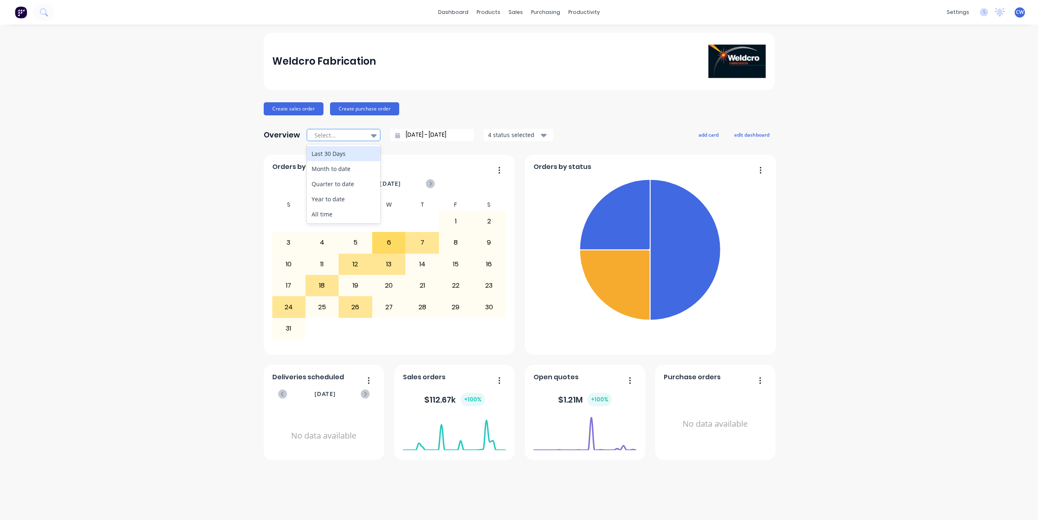
click at [376, 136] on div at bounding box center [374, 136] width 12 height 14
click at [561, 90] on div "Weldcro Fabrication" at bounding box center [519, 61] width 511 height 57
click at [556, 381] on span "Open quotes" at bounding box center [556, 378] width 45 height 10
click at [593, 425] on foreignobject at bounding box center [585, 433] width 103 height 35
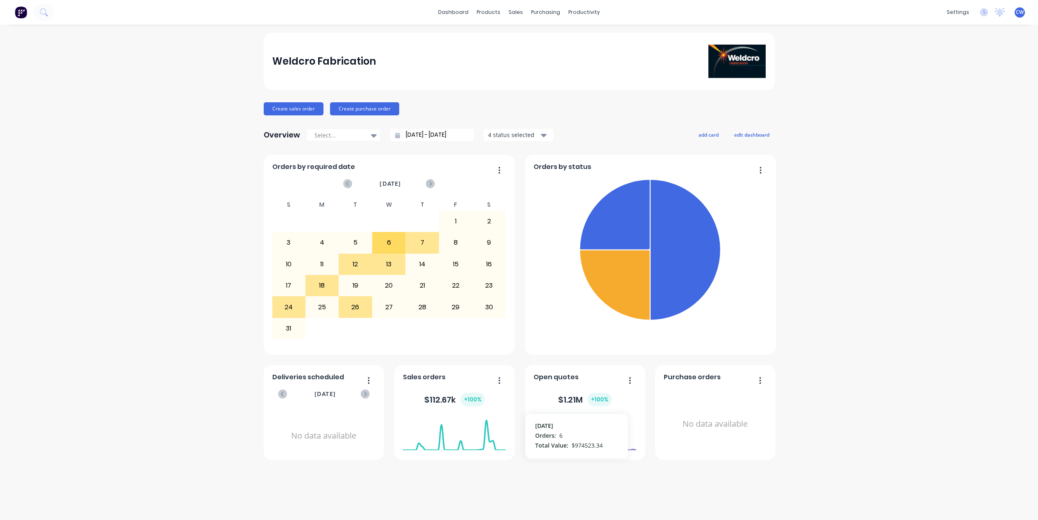
click at [593, 425] on foreignobject at bounding box center [585, 433] width 103 height 35
click at [450, 405] on div "$ 112.67k + 100 %" at bounding box center [454, 400] width 61 height 14
click at [328, 245] on div "4" at bounding box center [322, 243] width 33 height 20
click at [541, 135] on icon "button" at bounding box center [544, 135] width 6 height 9
click at [613, 124] on div "Weldcro Fabrication Create sales order Create purchase order Overview Select...…" at bounding box center [519, 247] width 511 height 428
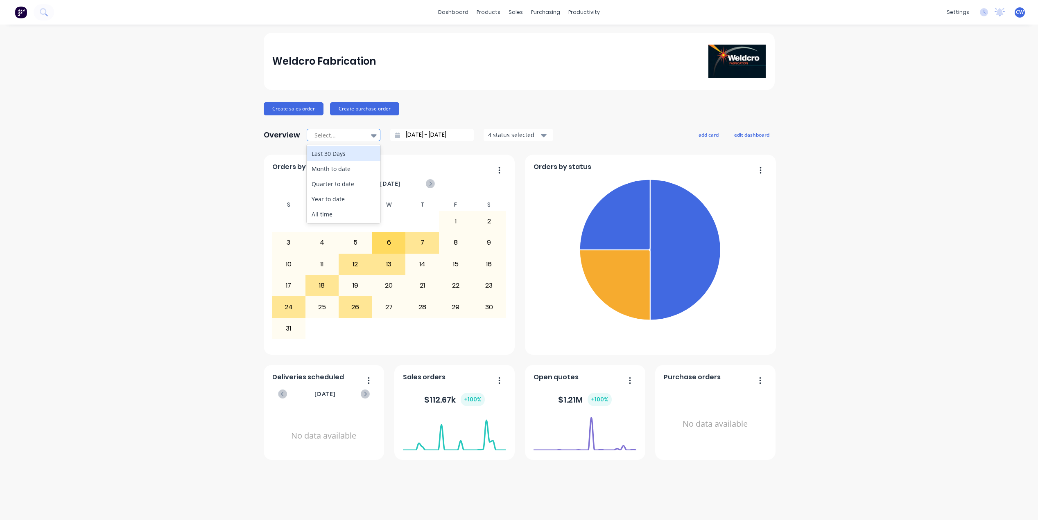
click at [373, 134] on icon at bounding box center [374, 135] width 6 height 3
click at [366, 150] on div "Last 30 Days" at bounding box center [344, 153] width 74 height 15
type input "[DATE] - [DATE]"
click at [544, 37] on div "Sales Orders" at bounding box center [546, 39] width 34 height 7
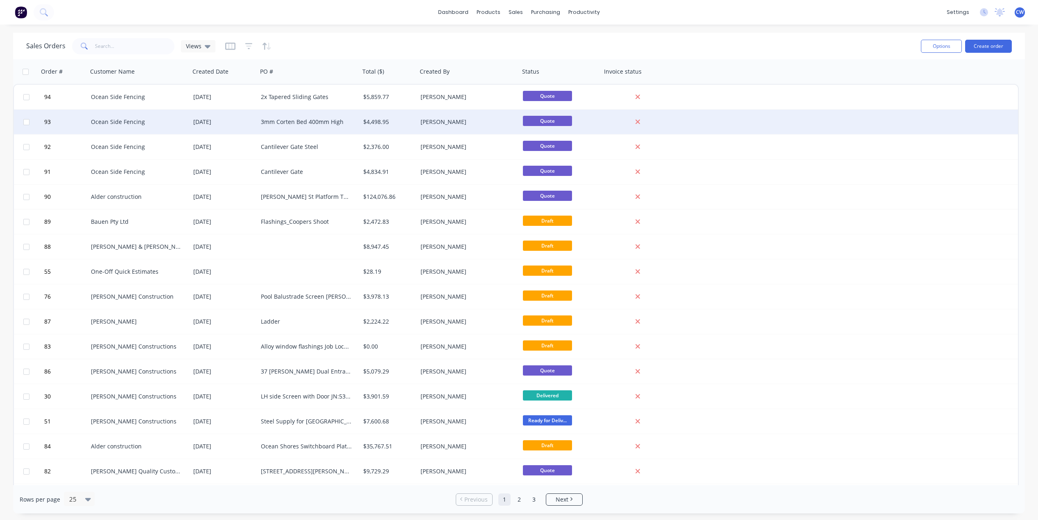
click at [121, 126] on div "Ocean Side Fencing" at bounding box center [139, 122] width 102 height 25
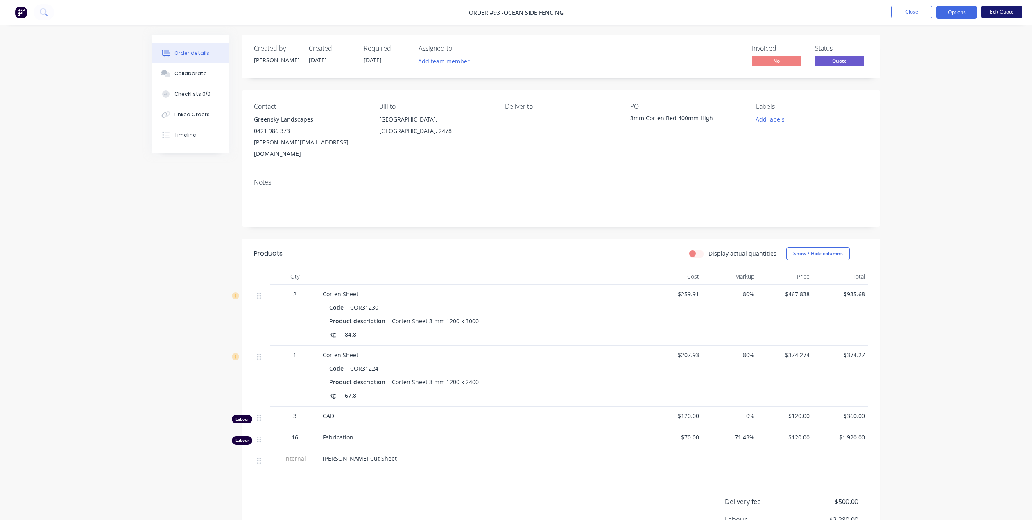
click at [989, 11] on button "Edit Quote" at bounding box center [1001, 12] width 41 height 12
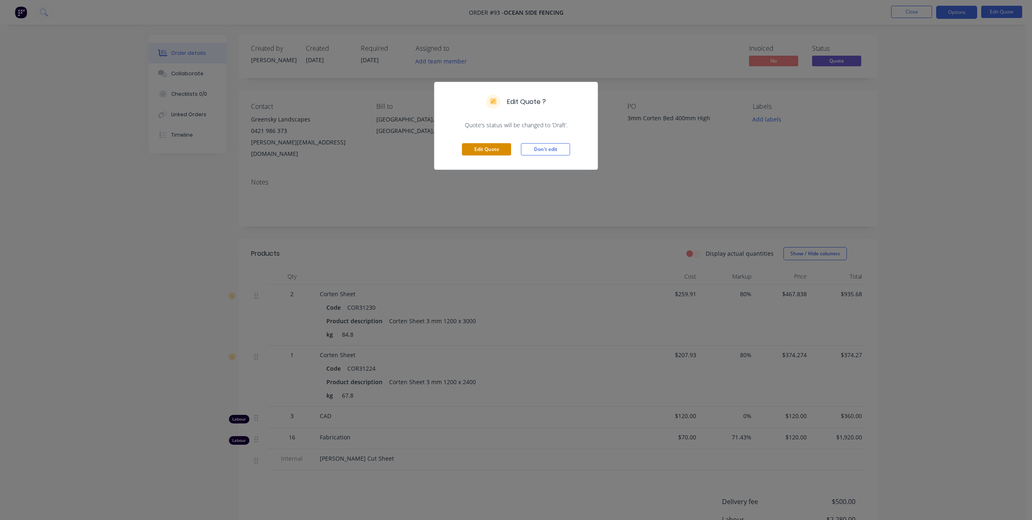
click at [493, 150] on button "Edit Quote" at bounding box center [486, 149] width 49 height 12
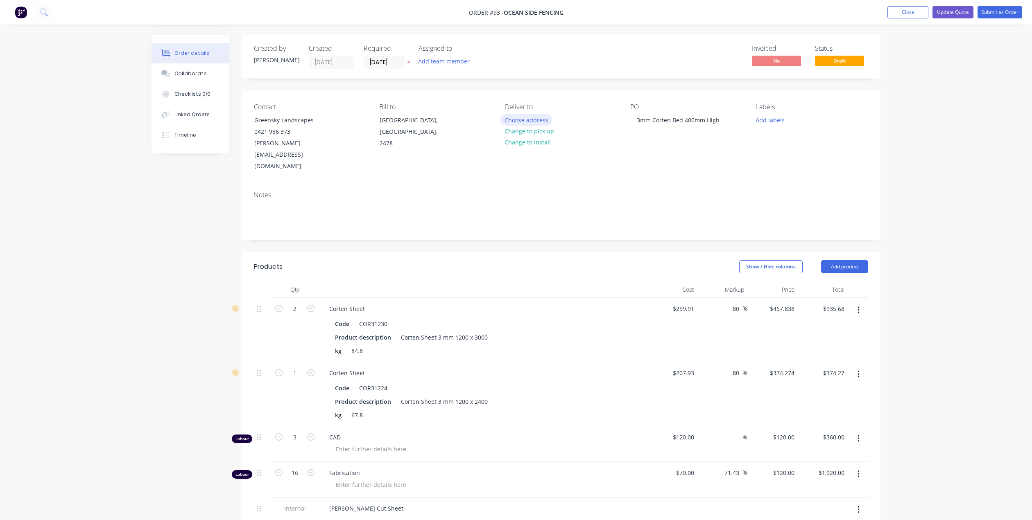
click at [541, 122] on button "Choose address" at bounding box center [526, 119] width 52 height 11
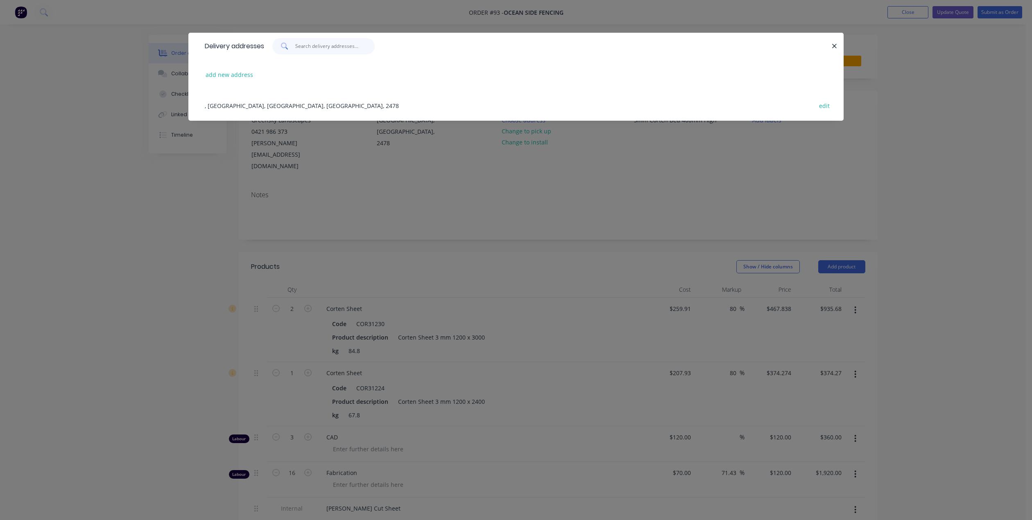
click at [301, 50] on input "text" at bounding box center [335, 46] width 80 height 16
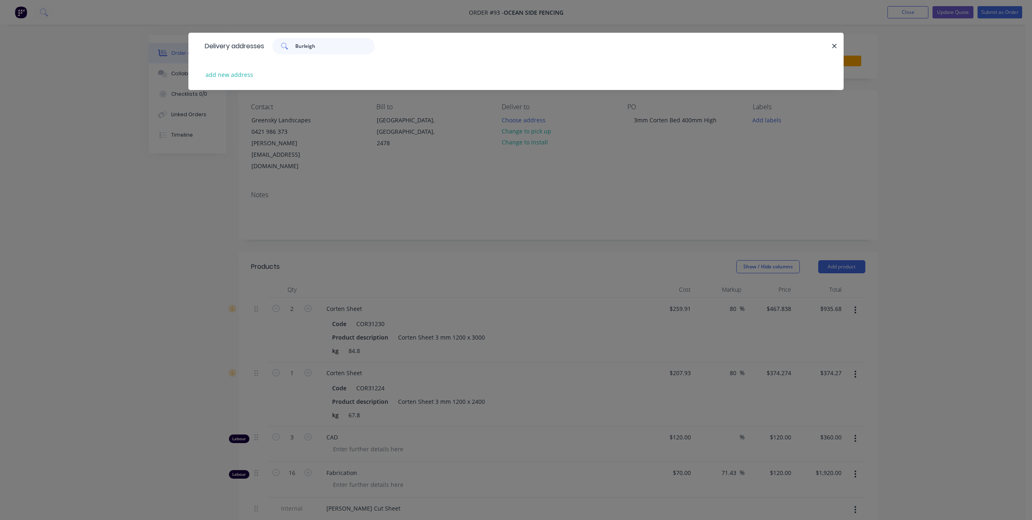
type input "Burleigh"
click at [307, 67] on div "add new address" at bounding box center [516, 74] width 631 height 31
click at [231, 75] on button "add new address" at bounding box center [229, 74] width 56 height 11
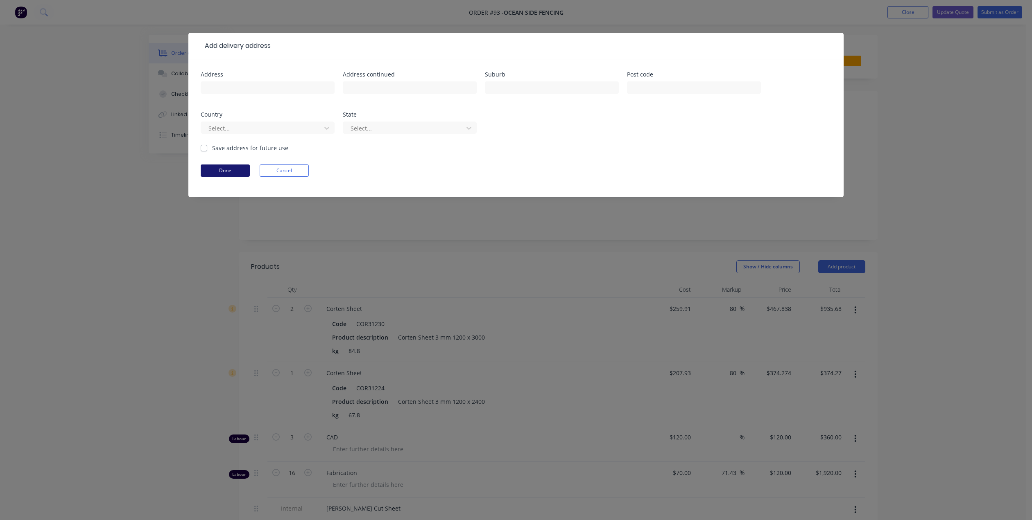
click at [224, 170] on button "Done" at bounding box center [225, 171] width 49 height 12
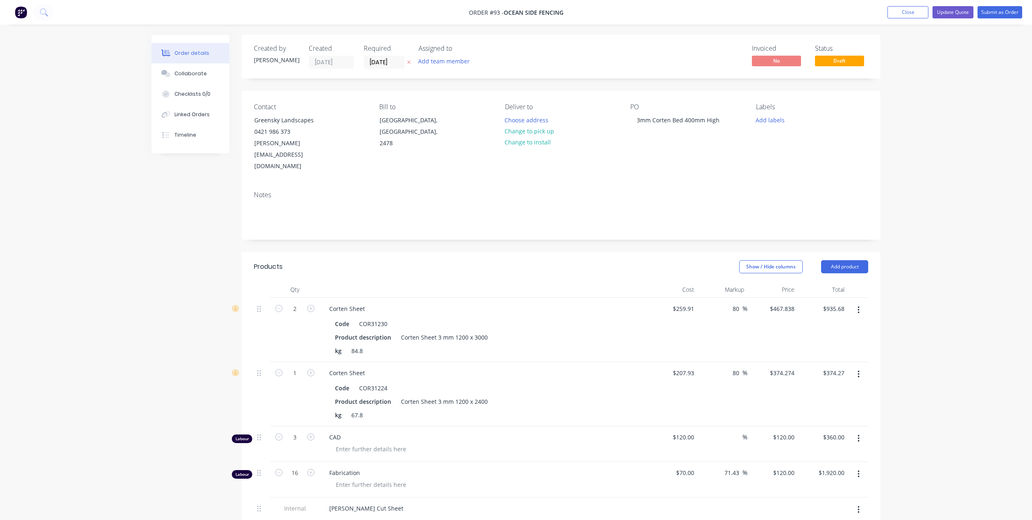
click at [533, 13] on span "Ocean Side Fencing" at bounding box center [534, 13] width 60 height 8
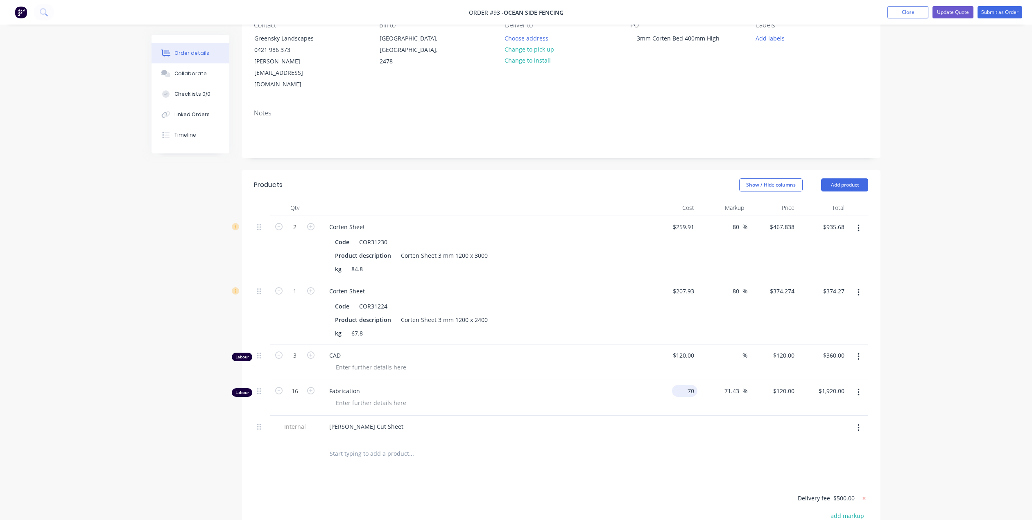
click at [692, 385] on input "70" at bounding box center [686, 391] width 22 height 12
type input "$120.00"
type input "$205.7143"
type input "$3,291.43"
click at [740, 385] on input "71.43" at bounding box center [733, 391] width 19 height 12
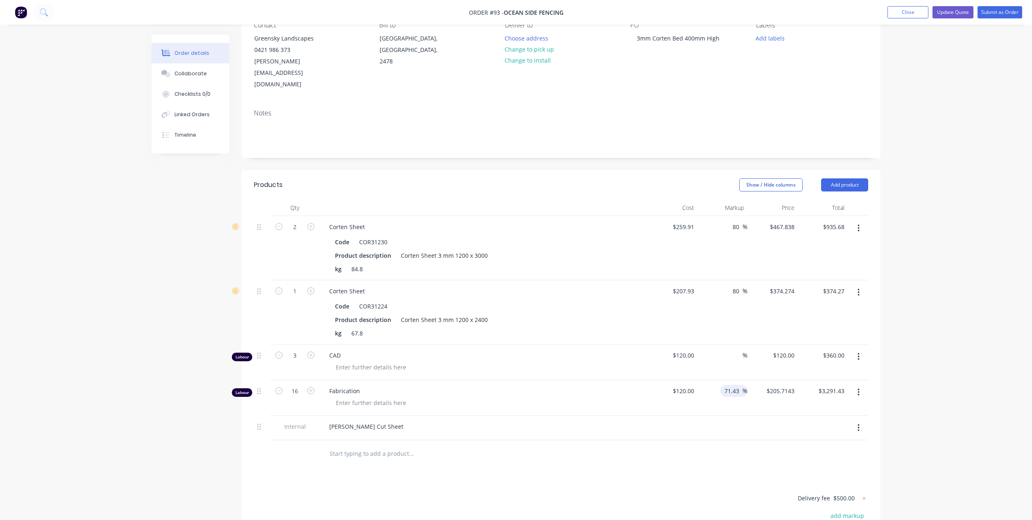
drag, startPoint x: 740, startPoint y: 370, endPoint x: 718, endPoint y: 377, distance: 23.2
click at [718, 380] on div "71.43 71.43 %" at bounding box center [722, 398] width 50 height 36
type input "8"
type input "$120.00"
type input "$1,920.00"
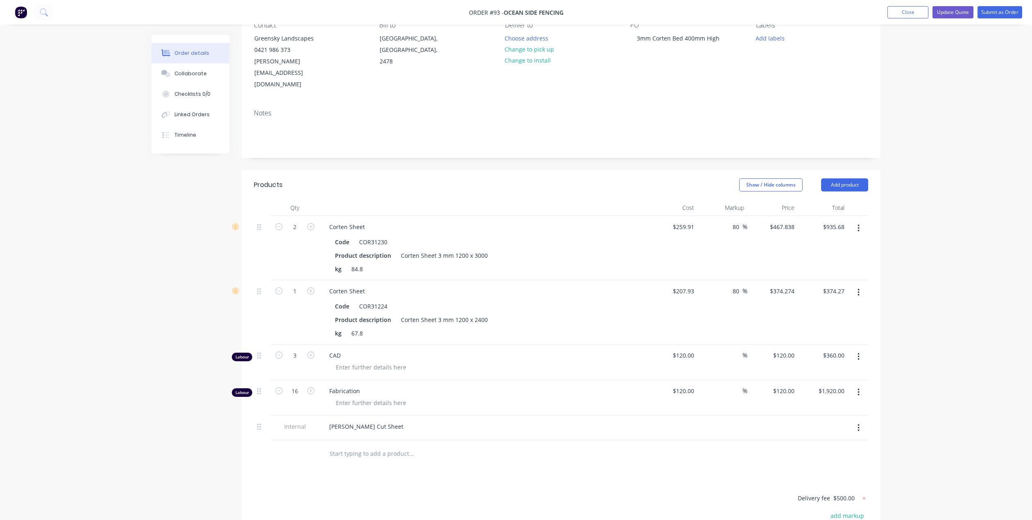
click at [716, 386] on div "%" at bounding box center [722, 398] width 50 height 36
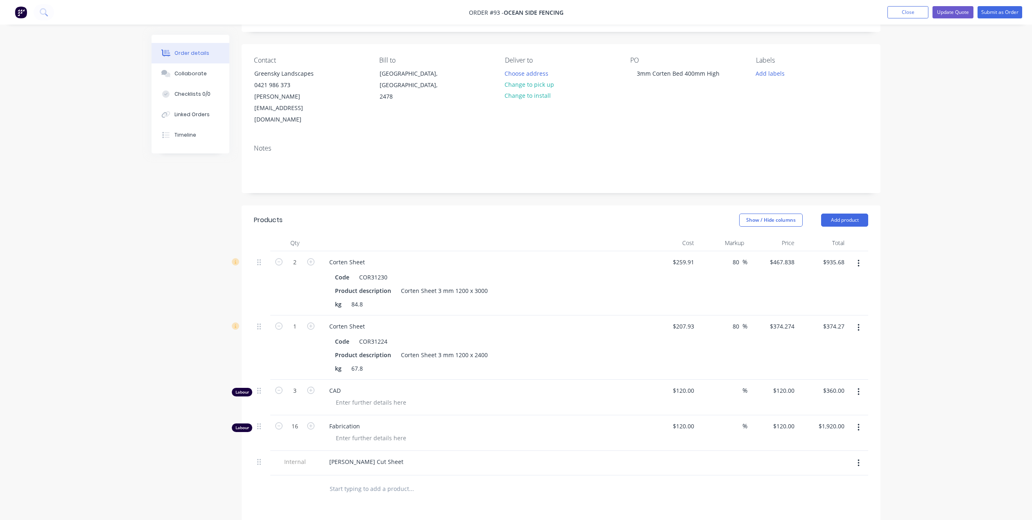
scroll to position [0, 0]
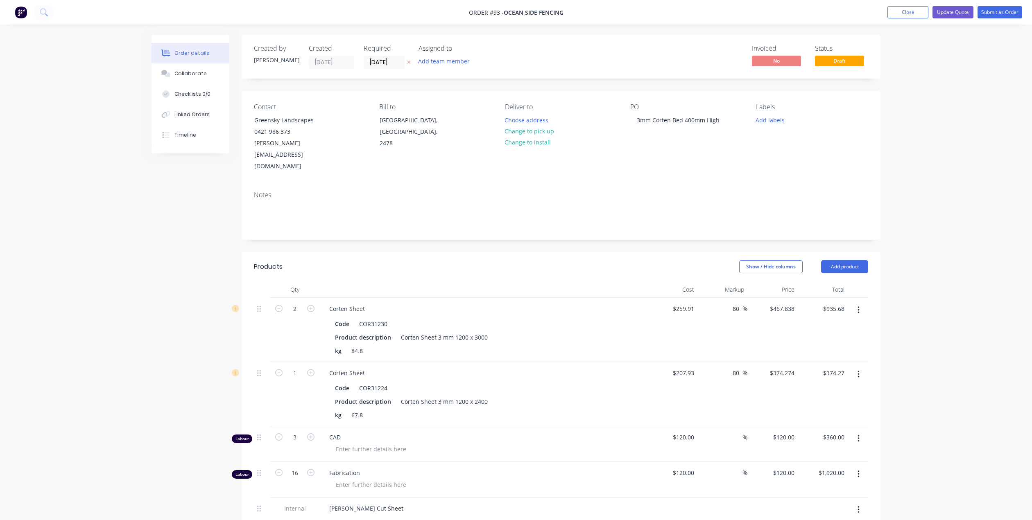
click at [20, 12] on img at bounding box center [21, 12] width 12 height 12
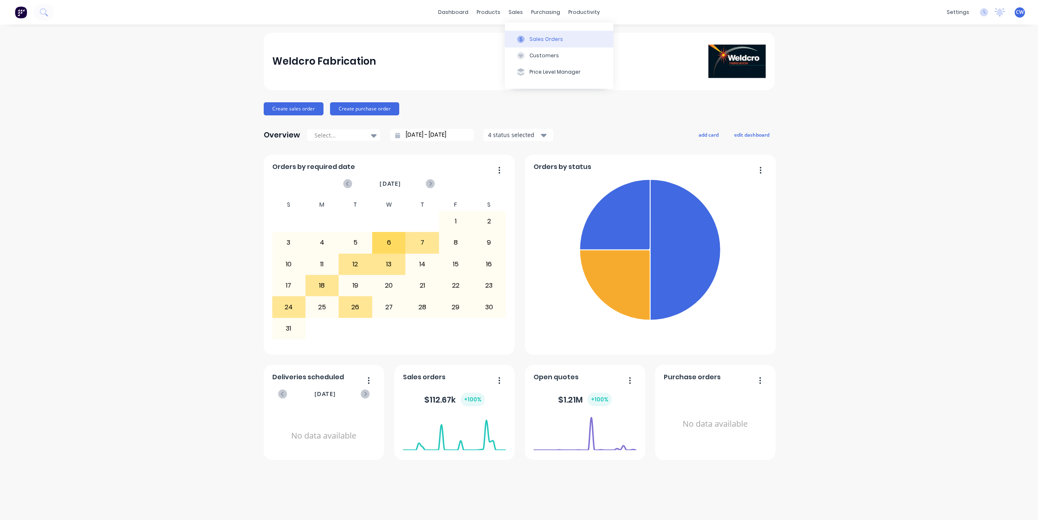
click at [528, 39] on button "Sales Orders" at bounding box center [559, 39] width 109 height 16
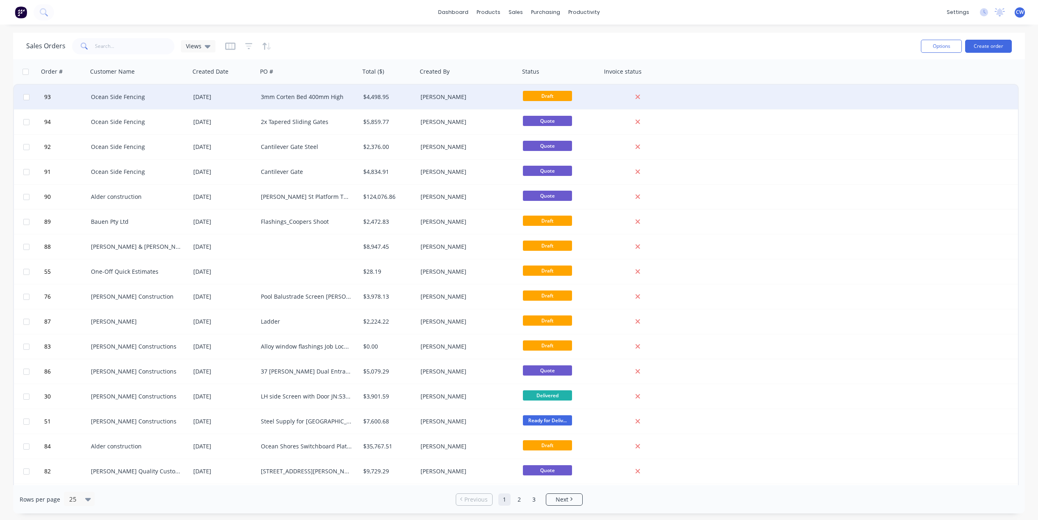
click at [147, 96] on div "Ocean Side Fencing" at bounding box center [136, 97] width 91 height 8
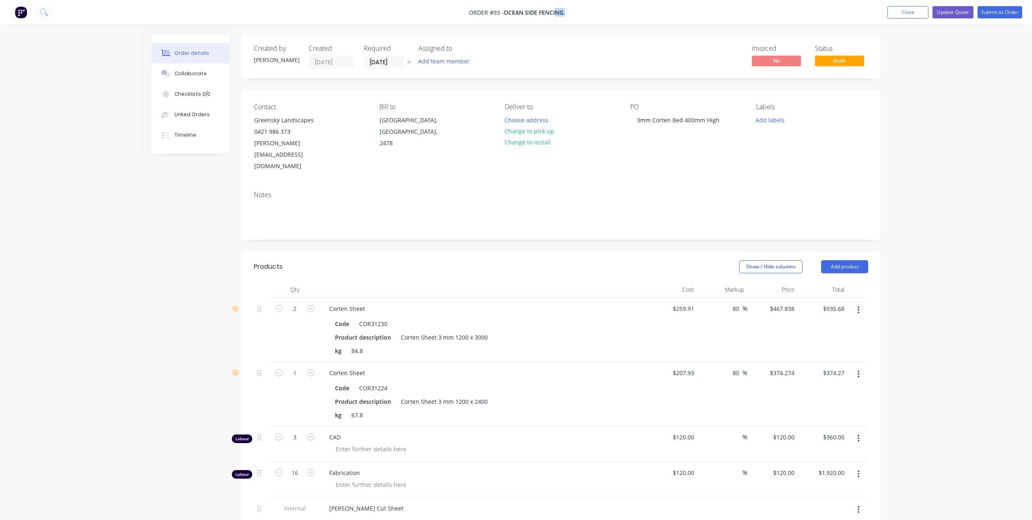
drag, startPoint x: 569, startPoint y: 13, endPoint x: 557, endPoint y: 14, distance: 12.4
click at [557, 14] on nav "Order #93 - Ocean Side Fencing Add product Close Update Quote Submit as Order" at bounding box center [516, 12] width 1032 height 25
click at [573, 19] on nav "Order #93 - Ocean Side Fencing Add product Close Update Quote Submit as Order" at bounding box center [516, 12] width 1032 height 25
drag, startPoint x: 505, startPoint y: 13, endPoint x: 569, endPoint y: 14, distance: 63.9
click at [569, 14] on nav "Order #93 - Ocean Side Fencing Add product Close Update Quote Submit as Order" at bounding box center [516, 12] width 1032 height 25
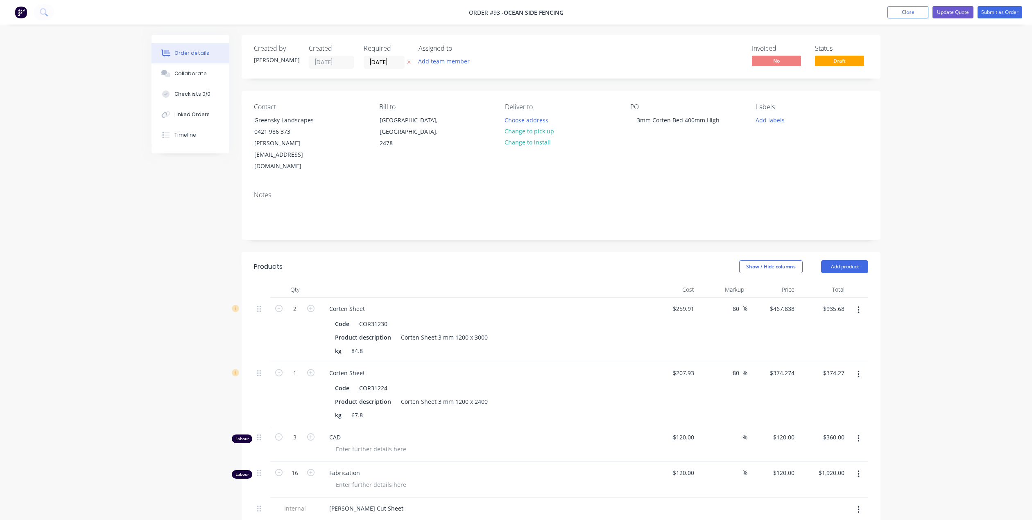
click at [550, 26] on div "Order details Collaborate Checklists 0/0 Linked Orders Timeline Order details C…" at bounding box center [516, 377] width 1032 height 754
click at [845, 260] on button "Add product" at bounding box center [844, 266] width 47 height 13
click at [839, 298] on div "Basic product" at bounding box center [829, 304] width 63 height 12
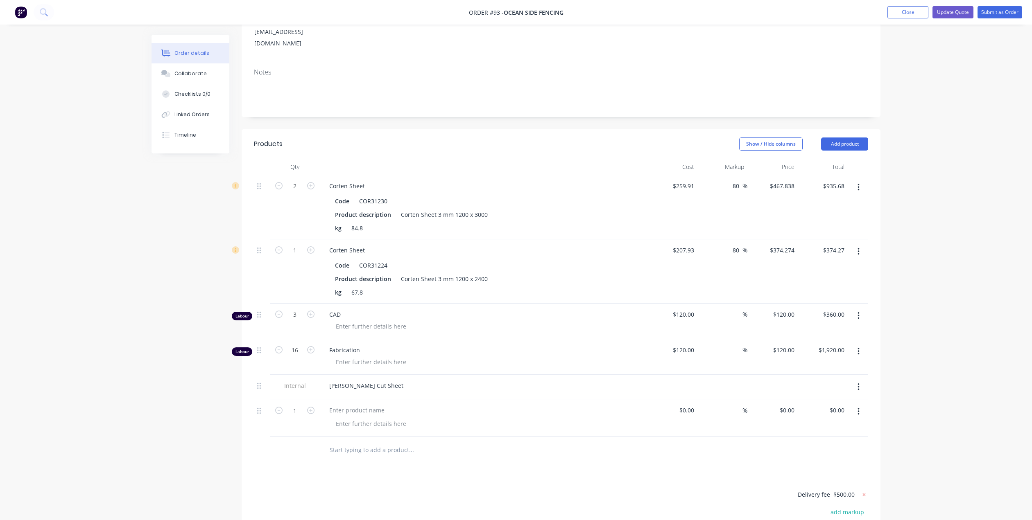
scroll to position [205, 0]
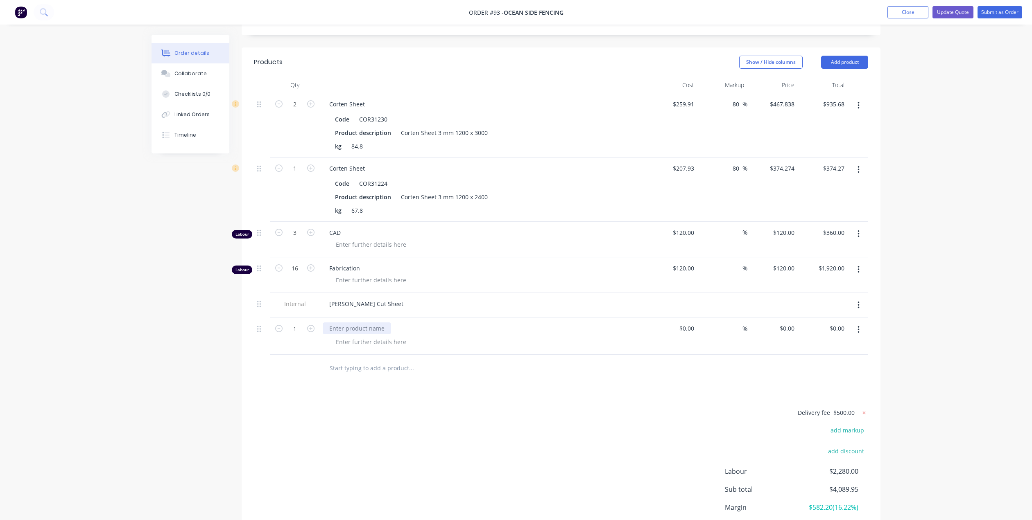
click at [362, 323] on div at bounding box center [357, 329] width 68 height 12
click at [692, 323] on input at bounding box center [692, 329] width 9 height 12
type input "$120.00"
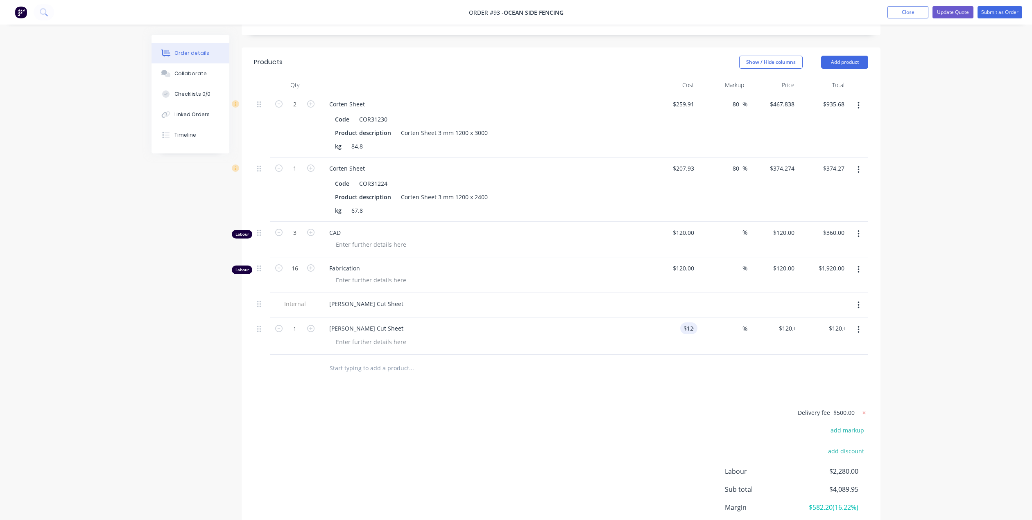
click at [714, 325] on div "%" at bounding box center [722, 336] width 50 height 37
click at [745, 324] on span "%" at bounding box center [744, 328] width 5 height 9
type input "60"
type input "$192.00"
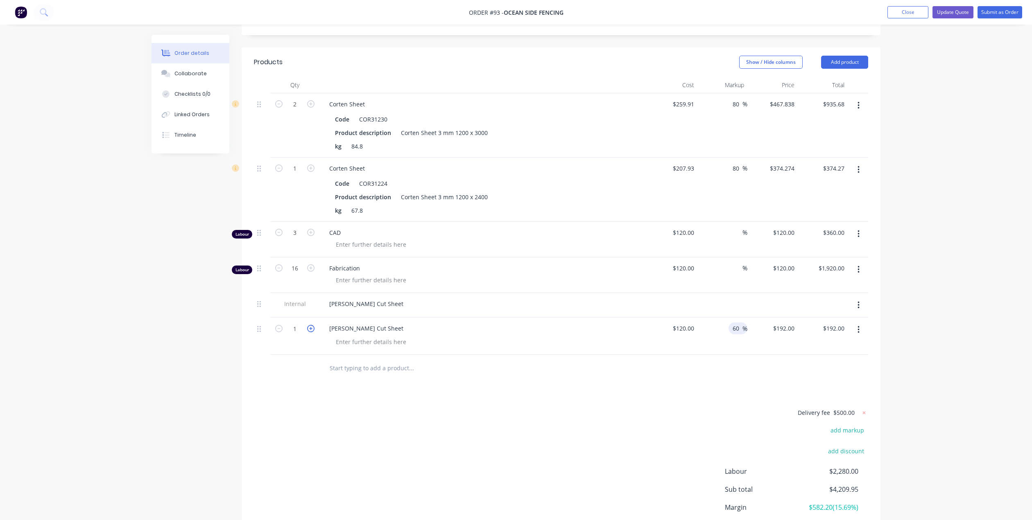
click at [311, 325] on icon "button" at bounding box center [310, 328] width 7 height 7
type input "2"
type input "$384.00"
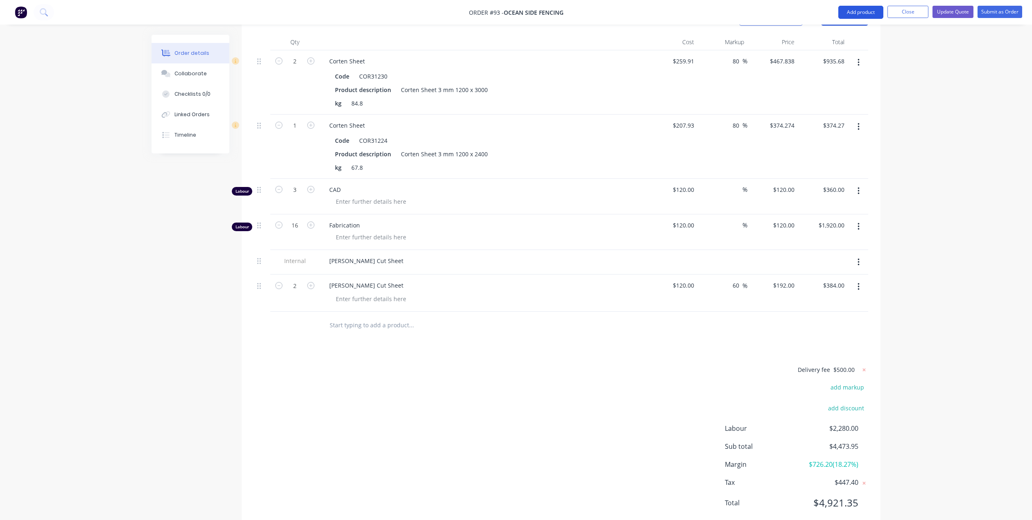
scroll to position [125, 0]
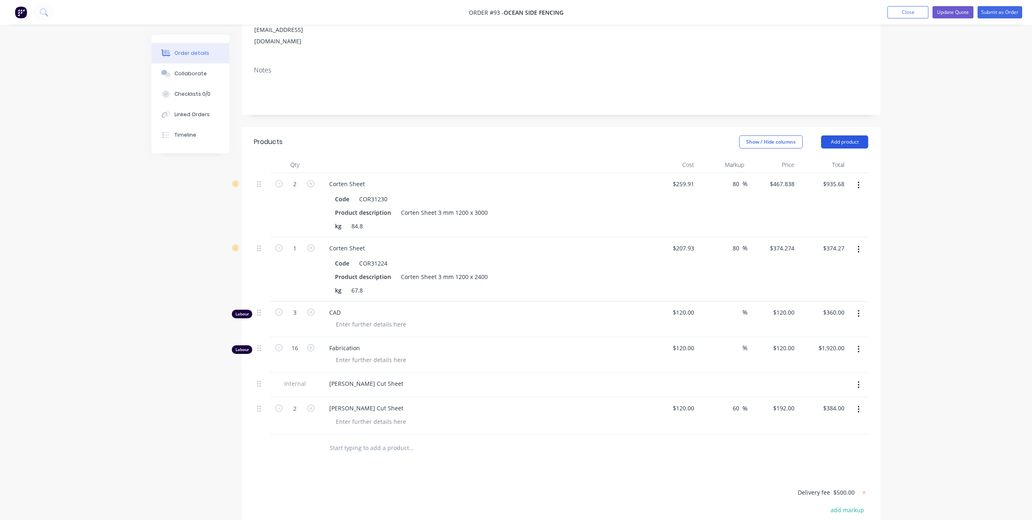
click at [840, 136] on button "Add product" at bounding box center [844, 142] width 47 height 13
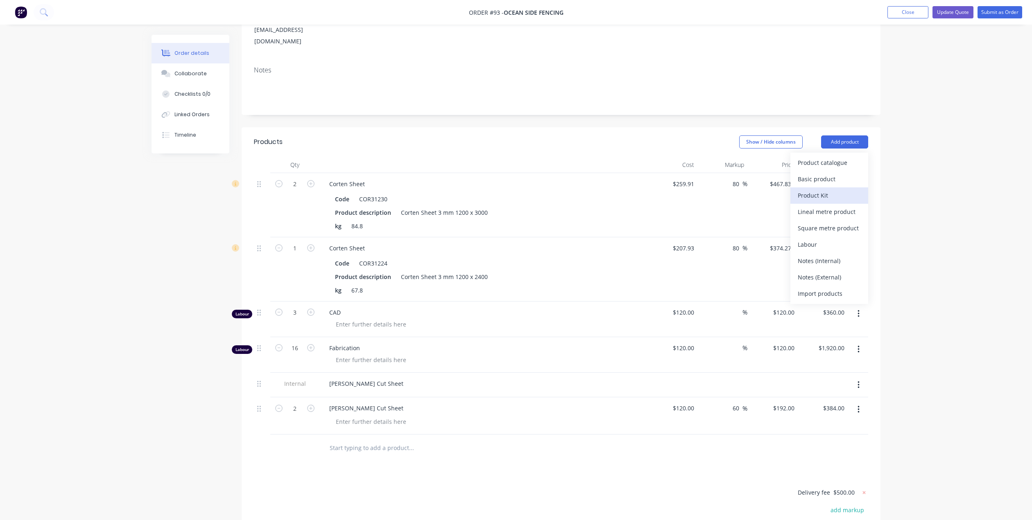
click at [827, 190] on div "Product Kit" at bounding box center [829, 196] width 63 height 12
click at [873, 157] on div "Qty Cost Markup Price Total 2 Corten Sheet Code COR31230 Product description Co…" at bounding box center [561, 309] width 639 height 305
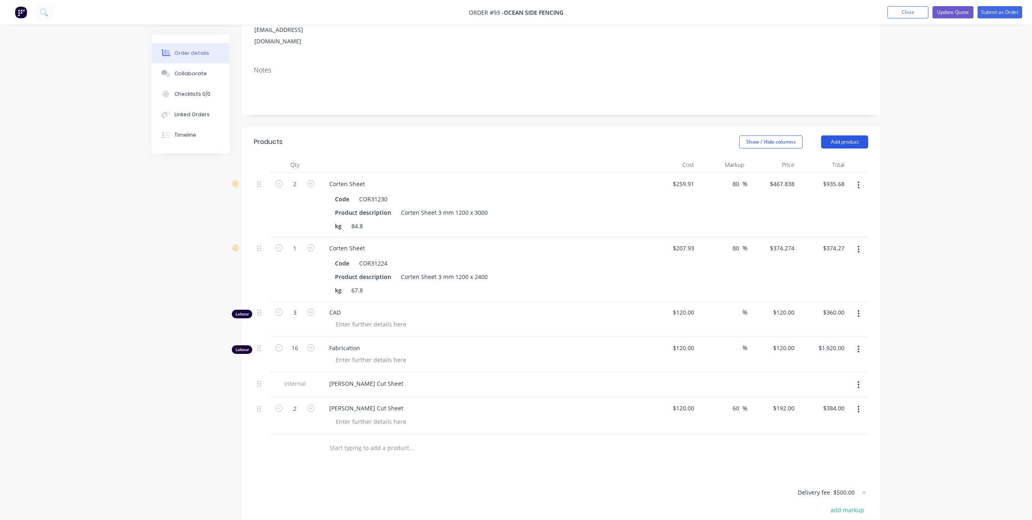
click at [853, 136] on button "Add product" at bounding box center [844, 142] width 47 height 13
click at [835, 206] on div "Back" at bounding box center [829, 212] width 63 height 12
click at [840, 157] on div "Product catalogue" at bounding box center [829, 163] width 63 height 12
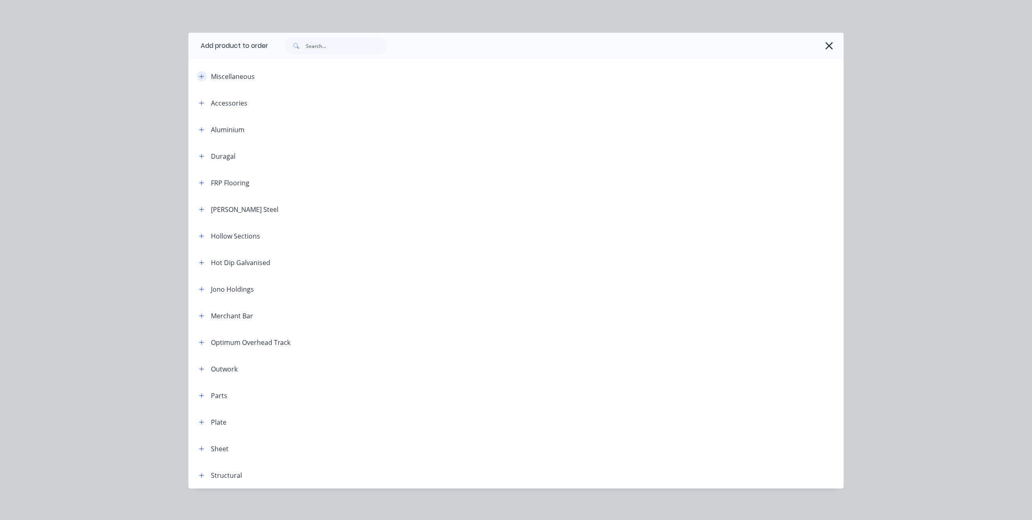
click at [202, 78] on button "button" at bounding box center [202, 76] width 10 height 10
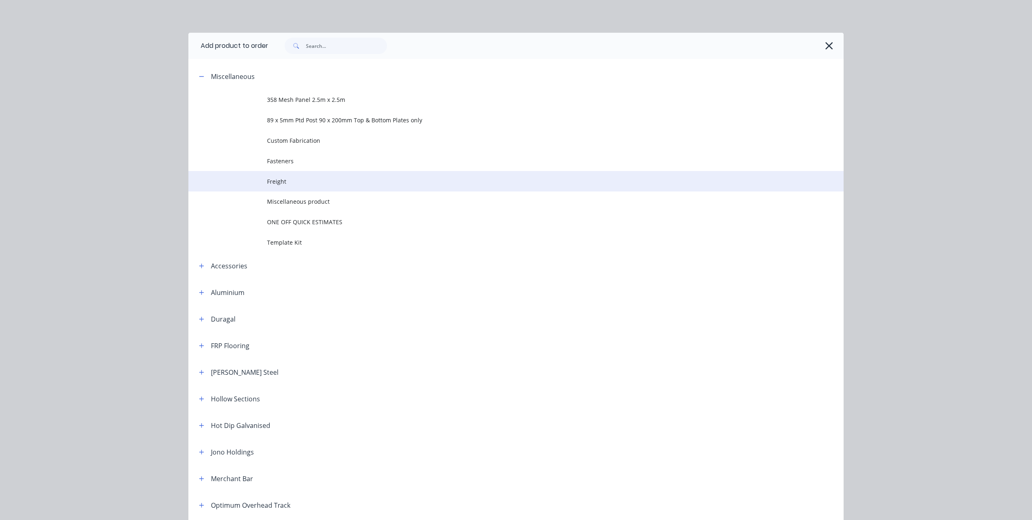
click at [289, 184] on span "Freight" at bounding box center [497, 181] width 461 height 9
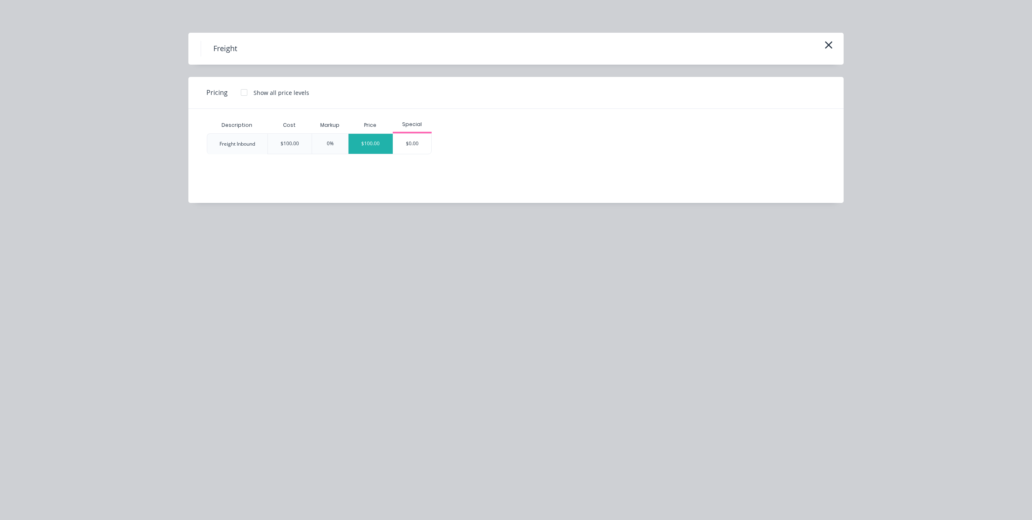
click at [368, 144] on div "$100.00" at bounding box center [370, 144] width 44 height 20
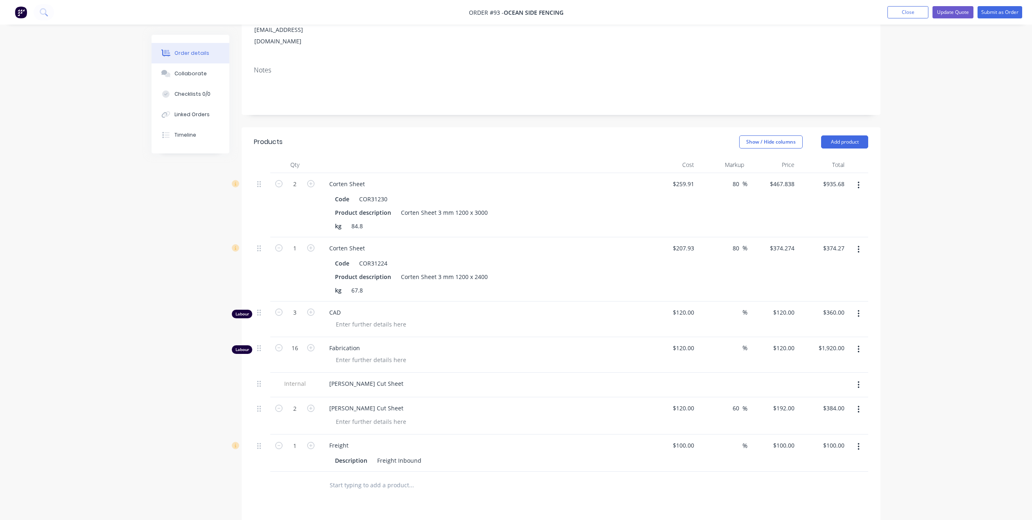
scroll to position [248, 0]
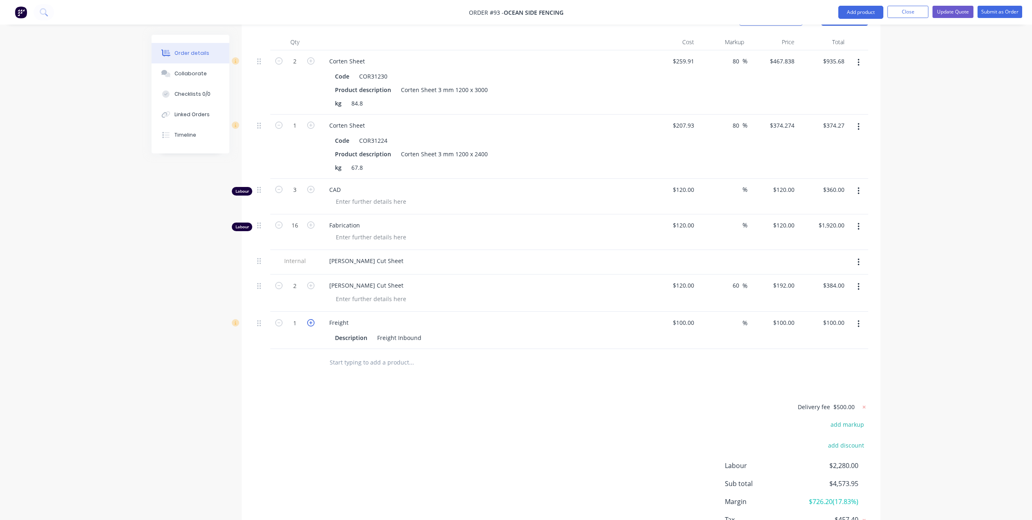
click at [312, 319] on icon "button" at bounding box center [310, 322] width 7 height 7
type input "2"
type input "$200.00"
click at [312, 319] on icon "button" at bounding box center [310, 322] width 7 height 7
type input "3"
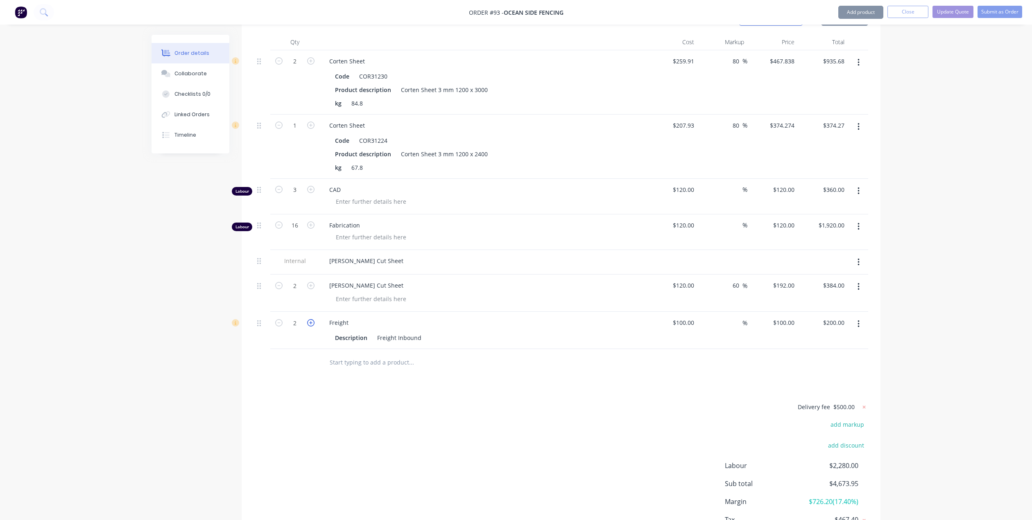
type input "$300.00"
click at [312, 319] on icon "button" at bounding box center [310, 322] width 7 height 7
type input "4"
type input "$400.00"
click at [312, 319] on icon "button" at bounding box center [310, 322] width 7 height 7
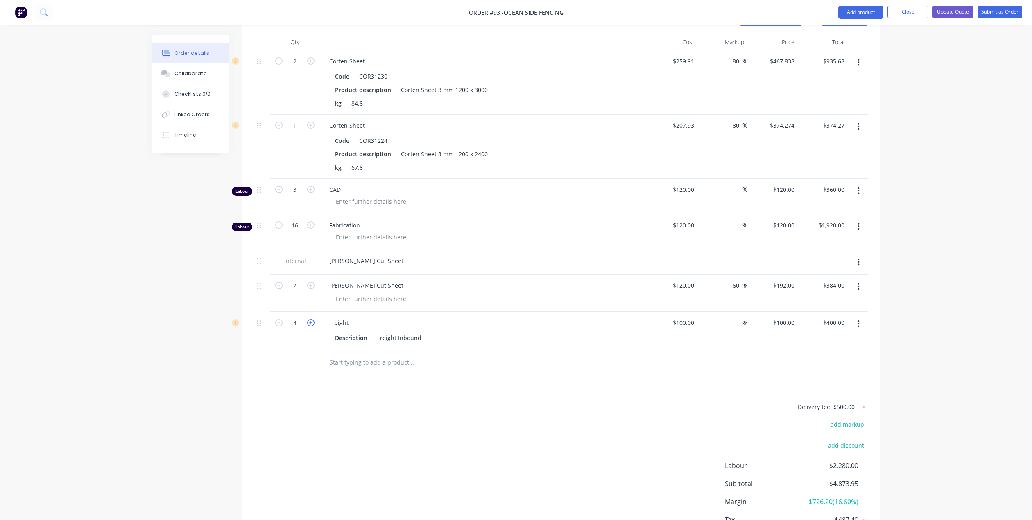
type input "5"
type input "$500.00"
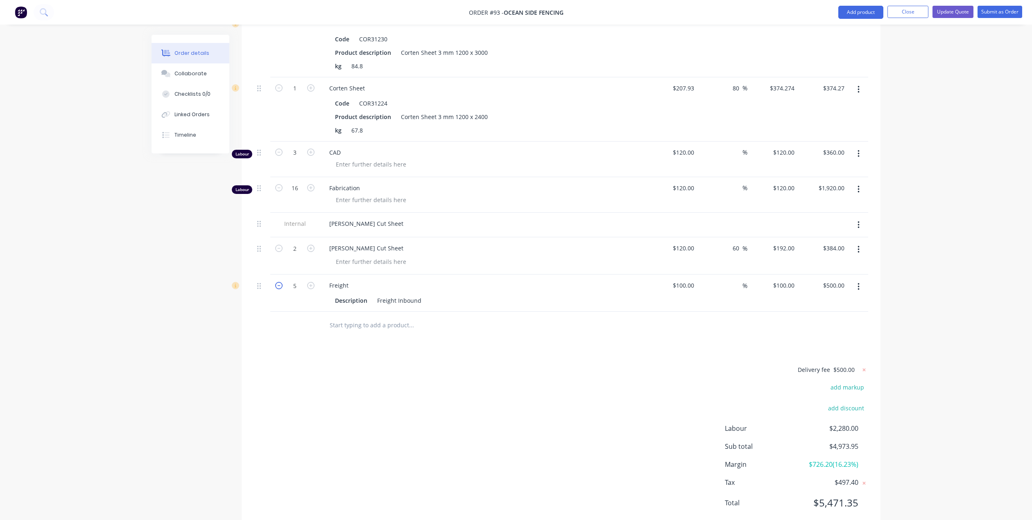
click at [278, 282] on icon "button" at bounding box center [278, 285] width 7 height 7
type input "4"
type input "$400.00"
click at [278, 282] on icon "button" at bounding box center [278, 285] width 7 height 7
type input "3"
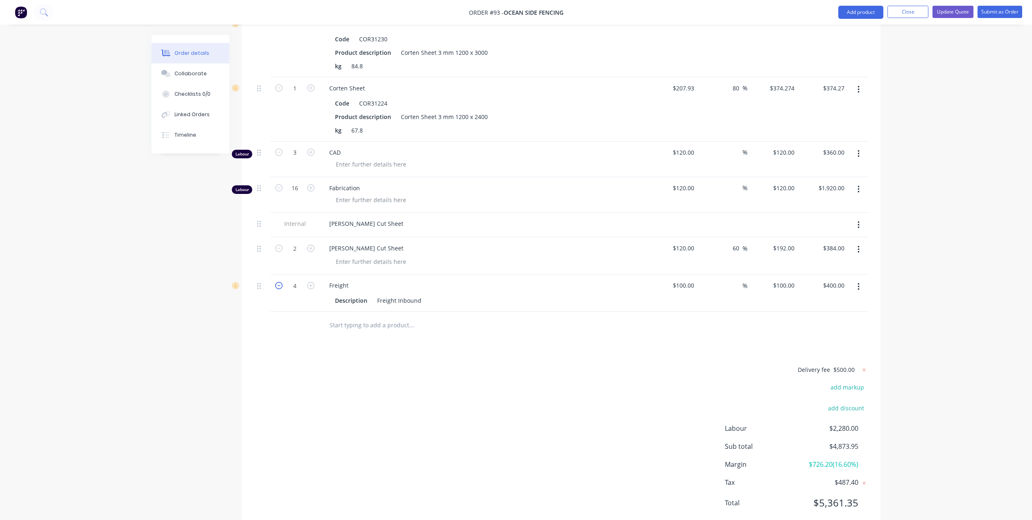
type input "$300.00"
click at [278, 282] on icon "button" at bounding box center [278, 285] width 7 height 7
type input "2"
type input "$200.00"
click at [278, 282] on icon "button" at bounding box center [278, 285] width 7 height 7
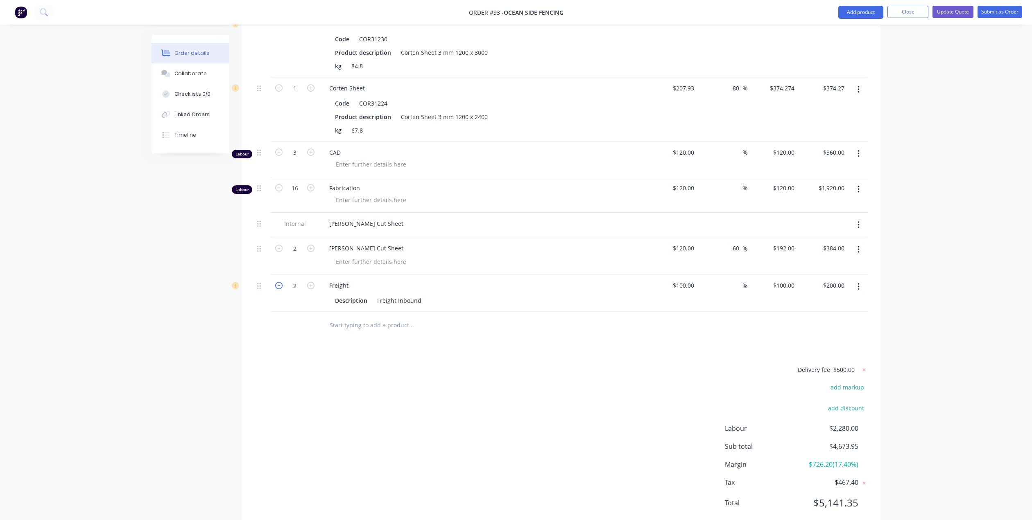
type input "1"
type input "$100.00"
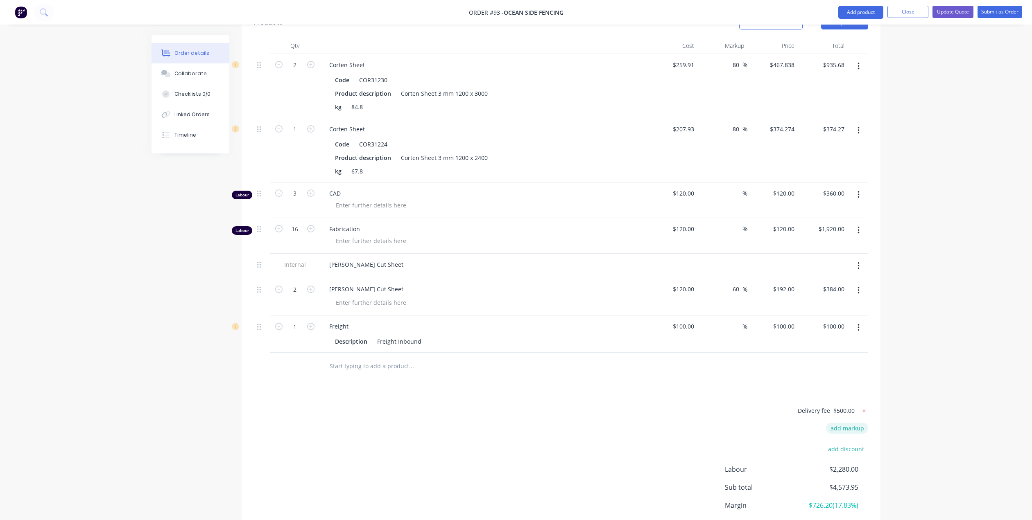
click at [854, 423] on button "add markup" at bounding box center [847, 428] width 42 height 11
click at [846, 423] on input at bounding box center [836, 429] width 37 height 12
type input "2.5"
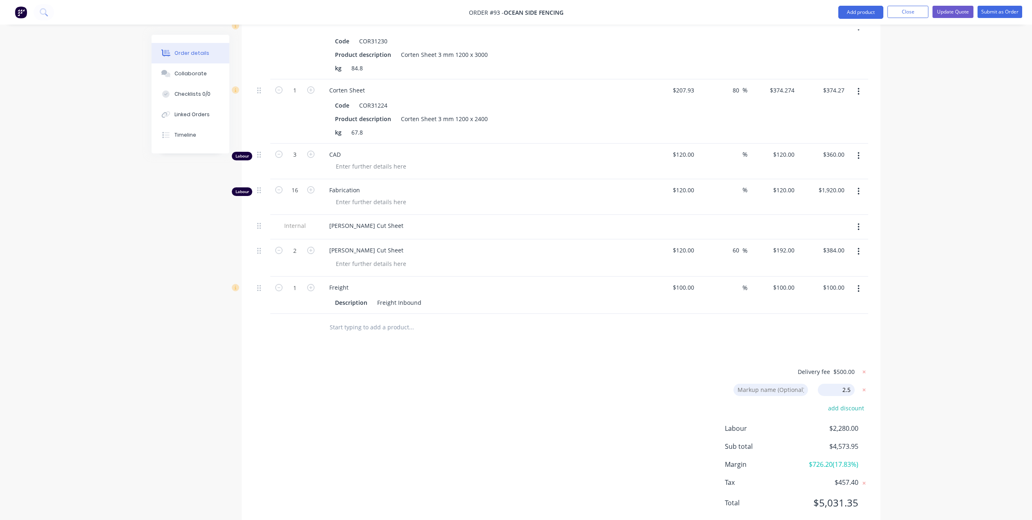
scroll to position [160, 0]
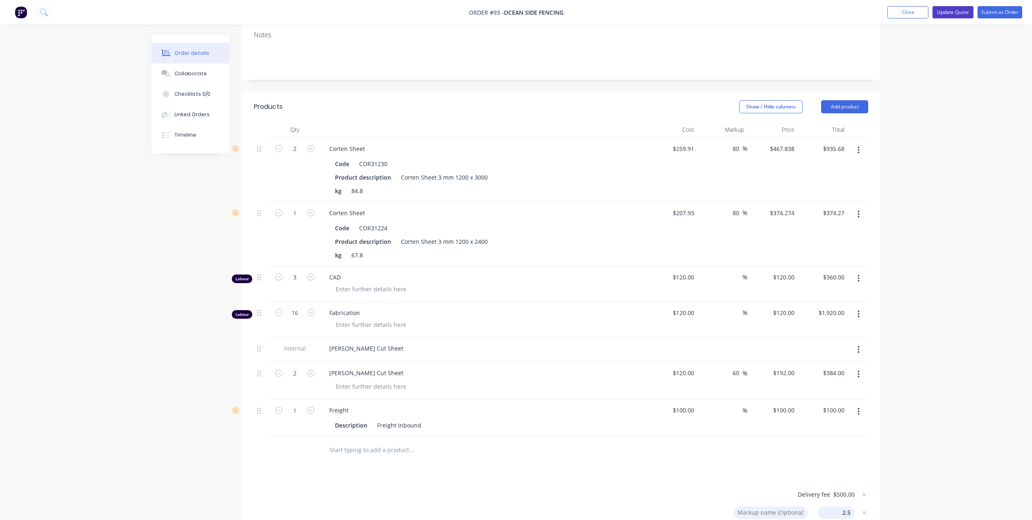
click at [953, 11] on button "Update Quote" at bounding box center [952, 12] width 41 height 12
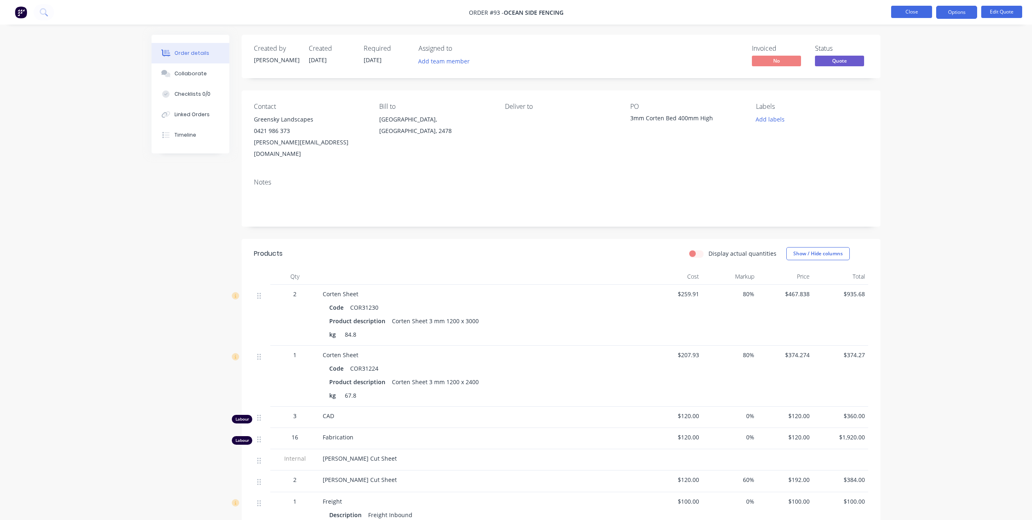
click at [898, 12] on button "Close" at bounding box center [911, 12] width 41 height 12
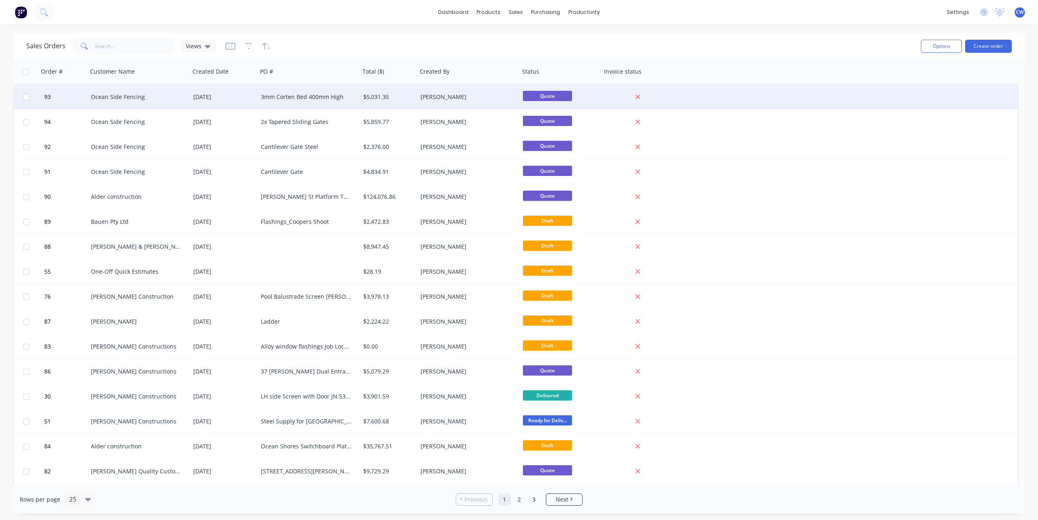
click at [150, 101] on div "Ocean Side Fencing" at bounding box center [136, 97] width 91 height 8
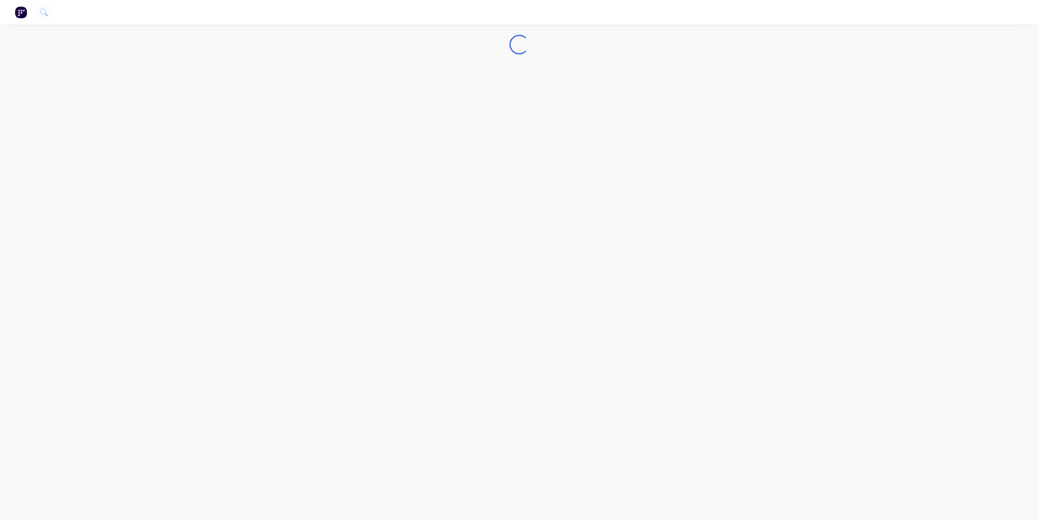
click at [150, 101] on div "Loading..." at bounding box center [519, 260] width 1038 height 520
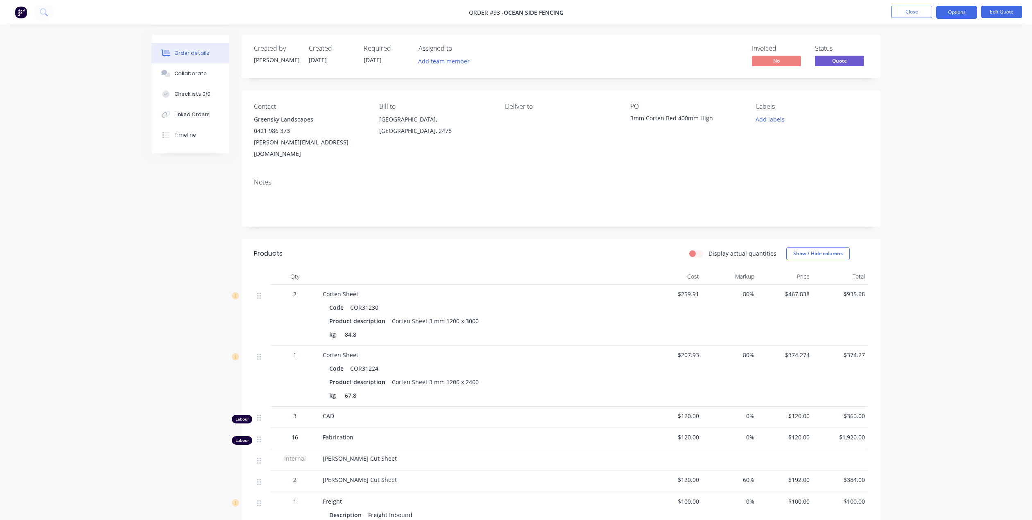
click at [198, 54] on div "Order details" at bounding box center [191, 53] width 35 height 7
click at [996, 9] on button "Edit Quote" at bounding box center [1001, 12] width 41 height 12
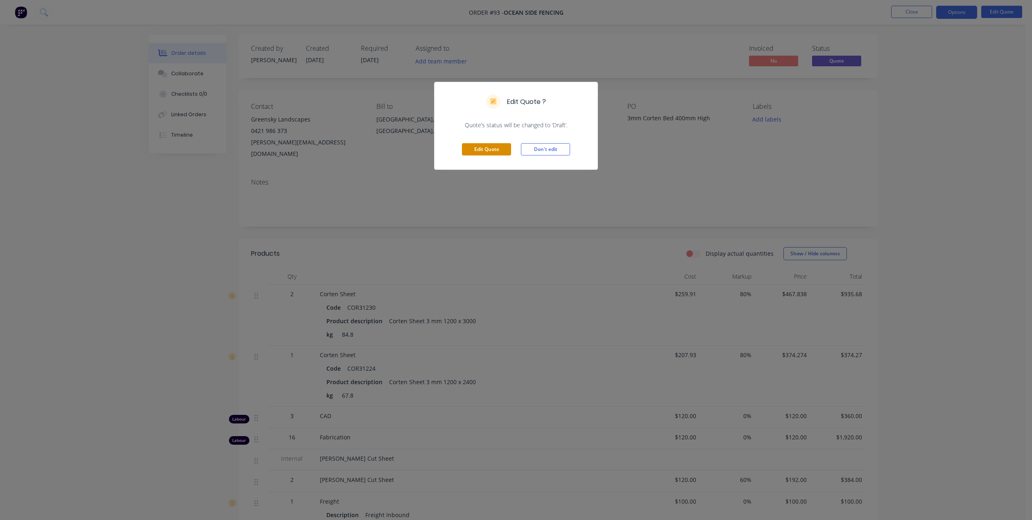
click at [478, 147] on button "Edit Quote" at bounding box center [486, 149] width 49 height 12
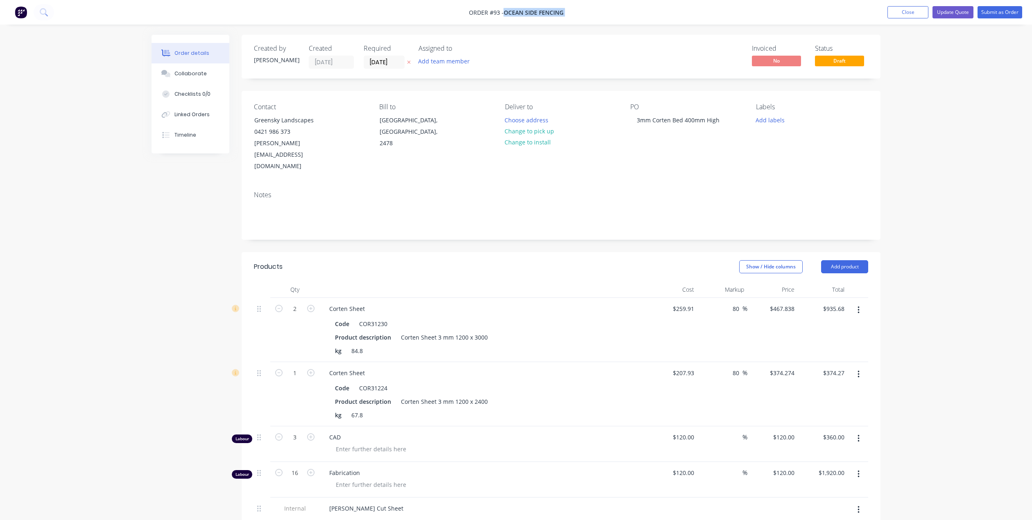
drag, startPoint x: 503, startPoint y: 14, endPoint x: 600, endPoint y: 14, distance: 96.6
click at [600, 14] on nav "Order #93 - Ocean Side Fencing Add product Close Update Quote Submit as Order" at bounding box center [516, 12] width 1032 height 25
click at [198, 75] on div "Collaborate" at bounding box center [190, 73] width 32 height 7
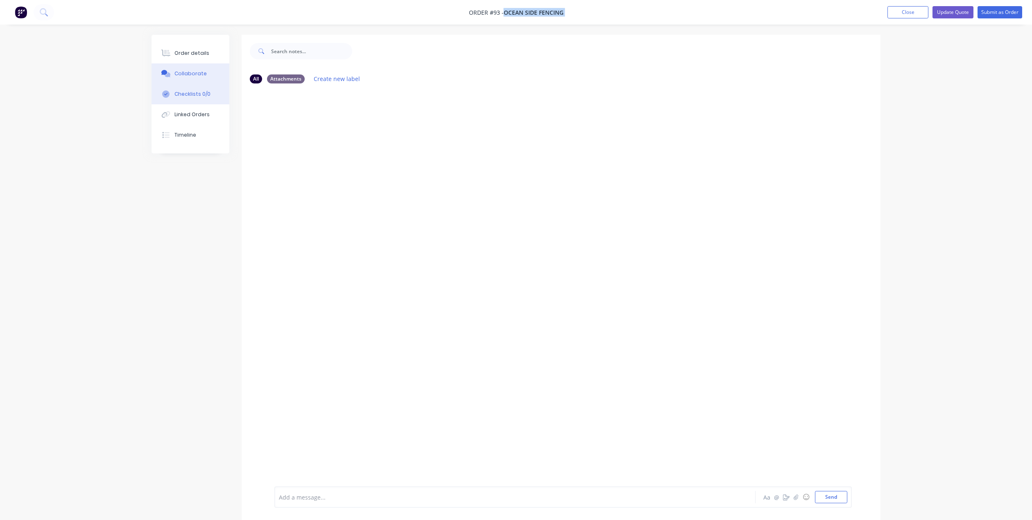
click at [186, 90] on div "Checklists 0/0" at bounding box center [192, 93] width 36 height 7
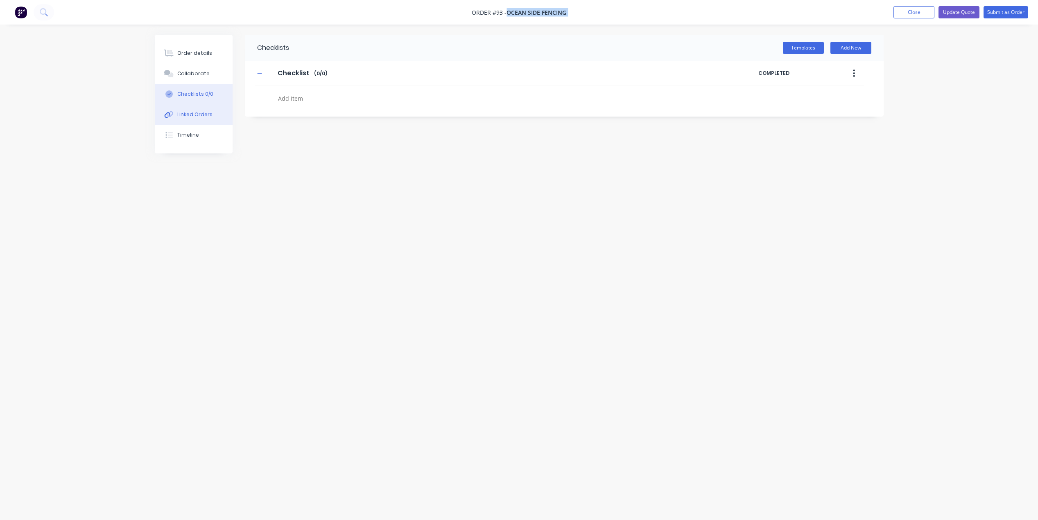
click at [184, 110] on button "Linked Orders" at bounding box center [194, 114] width 78 height 20
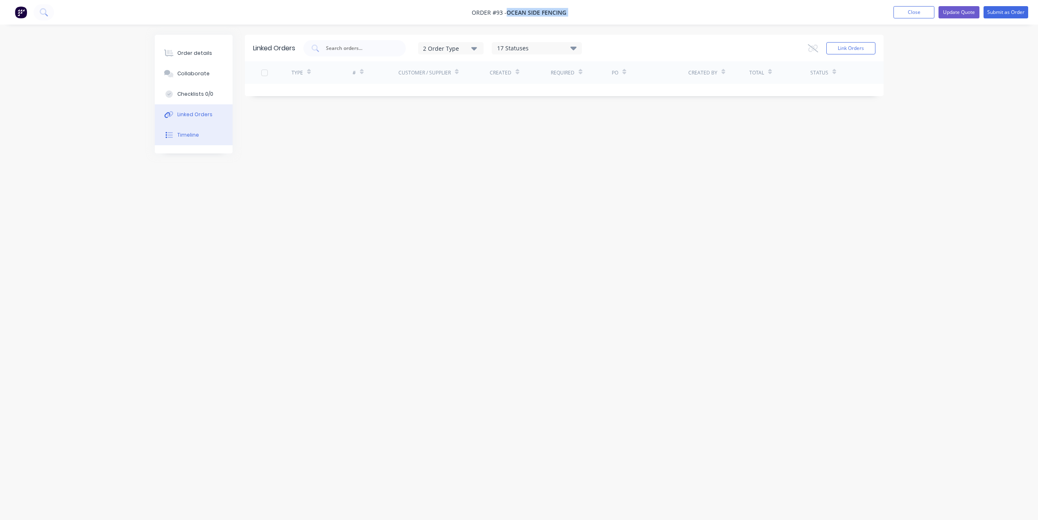
click at [189, 135] on div "Timeline" at bounding box center [188, 134] width 22 height 7
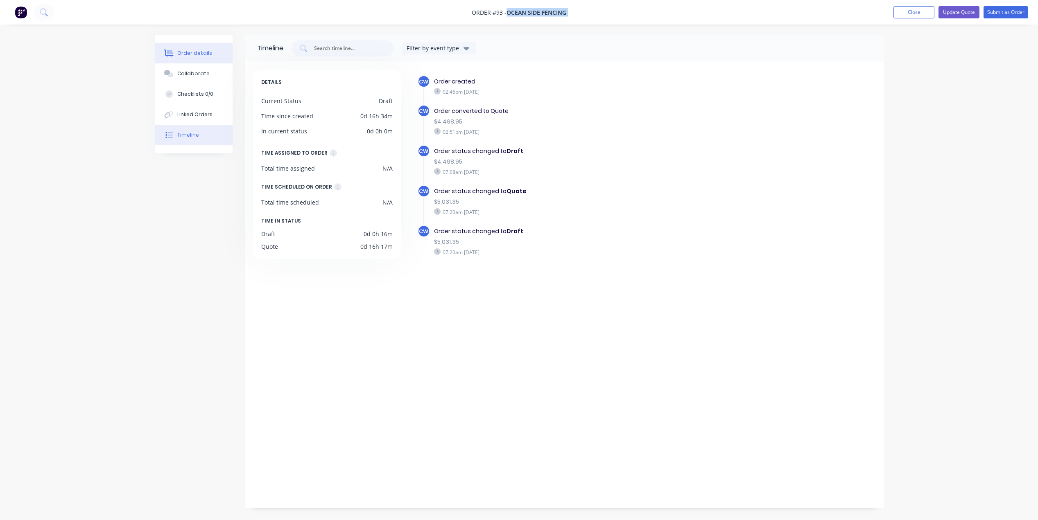
click at [181, 50] on div "Order details" at bounding box center [194, 53] width 35 height 7
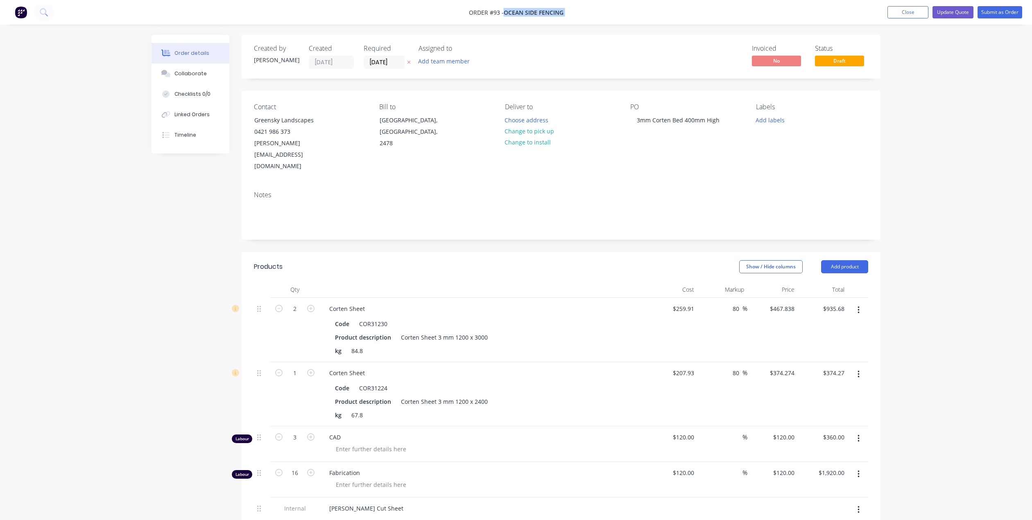
click at [20, 11] on img at bounding box center [21, 12] width 12 height 12
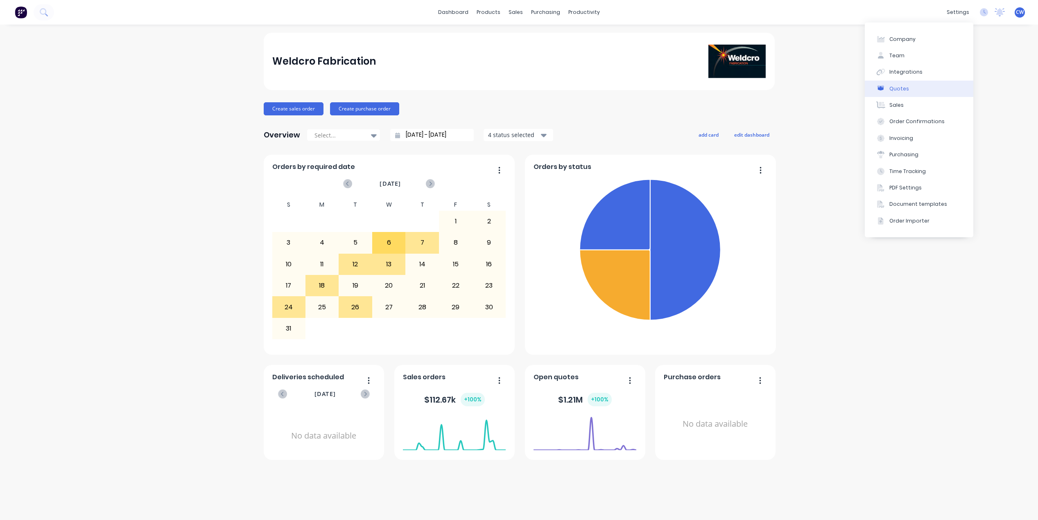
click at [900, 86] on div "Quotes" at bounding box center [899, 88] width 20 height 7
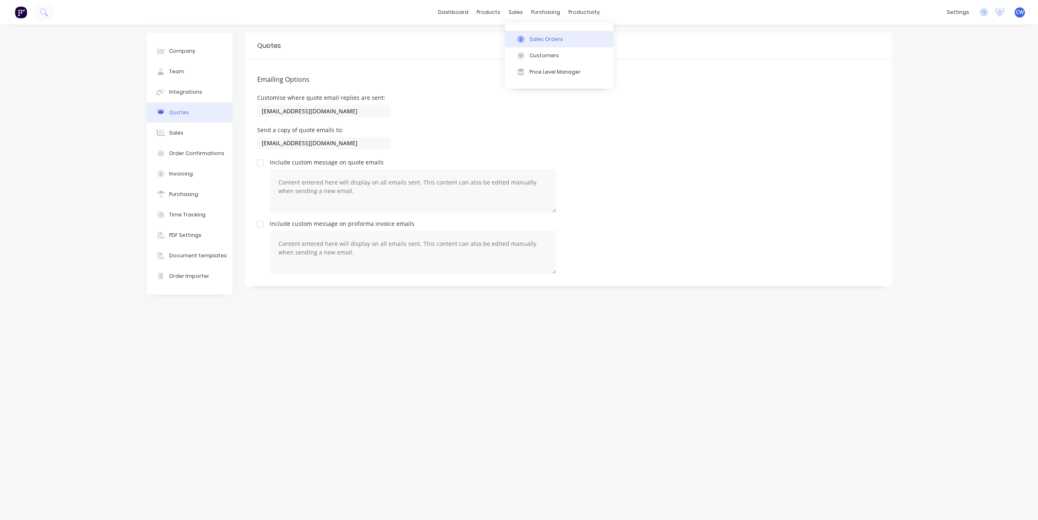
click at [541, 41] on div "Sales Orders" at bounding box center [546, 39] width 34 height 7
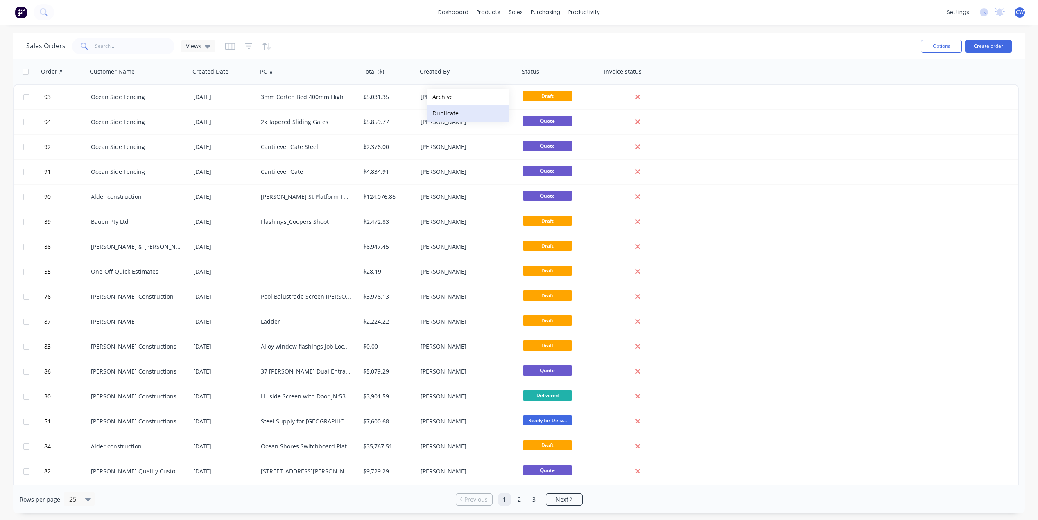
click at [443, 114] on button "Duplicate" at bounding box center [468, 113] width 82 height 16
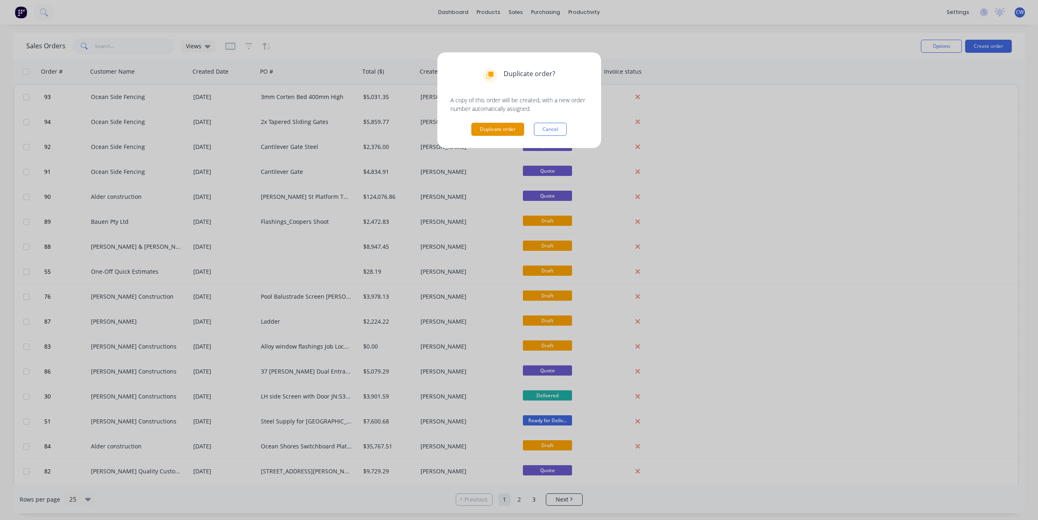
click at [498, 130] on button "Duplicate order" at bounding box center [497, 129] width 53 height 13
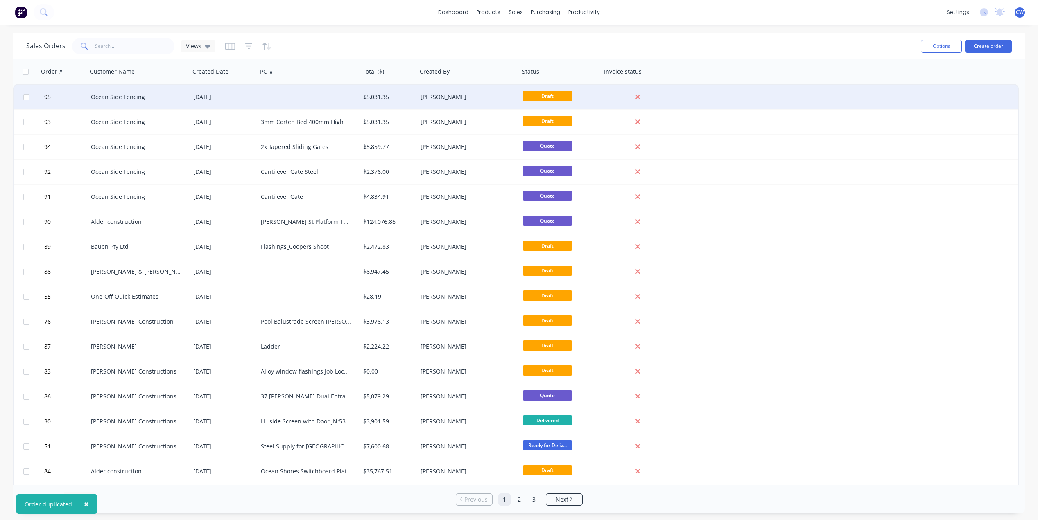
click at [122, 97] on div "Ocean Side Fencing" at bounding box center [136, 97] width 91 height 8
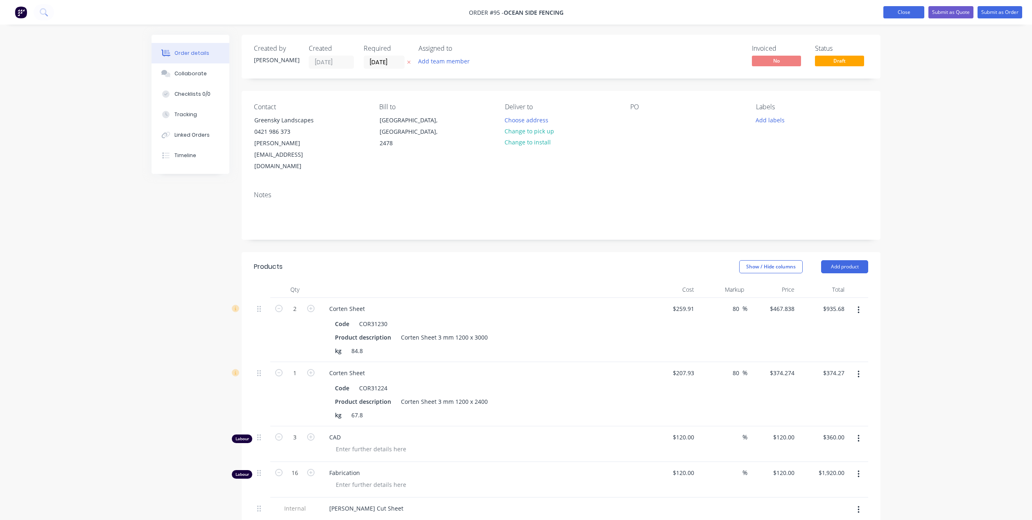
click at [913, 9] on button "Close" at bounding box center [903, 12] width 41 height 12
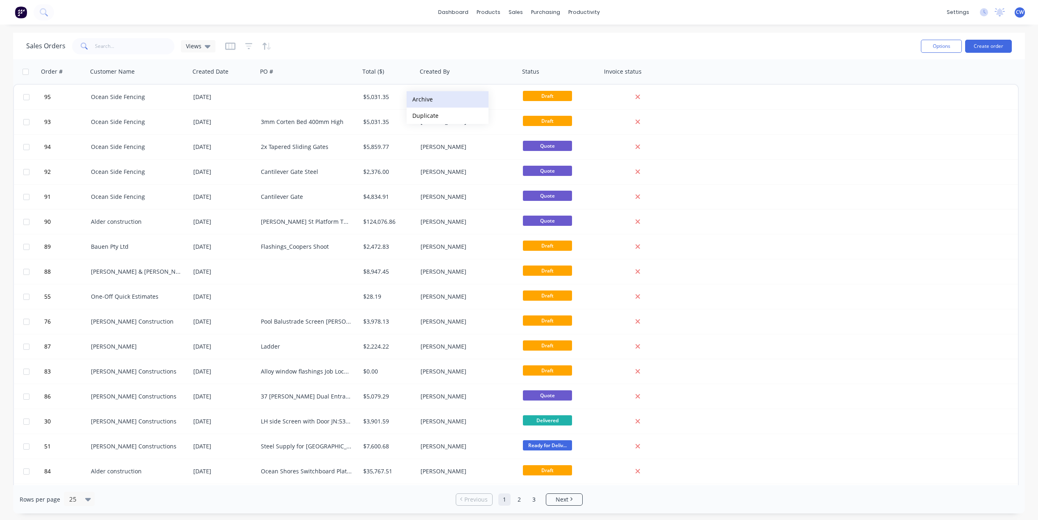
click at [425, 102] on button "Archive" at bounding box center [448, 99] width 82 height 16
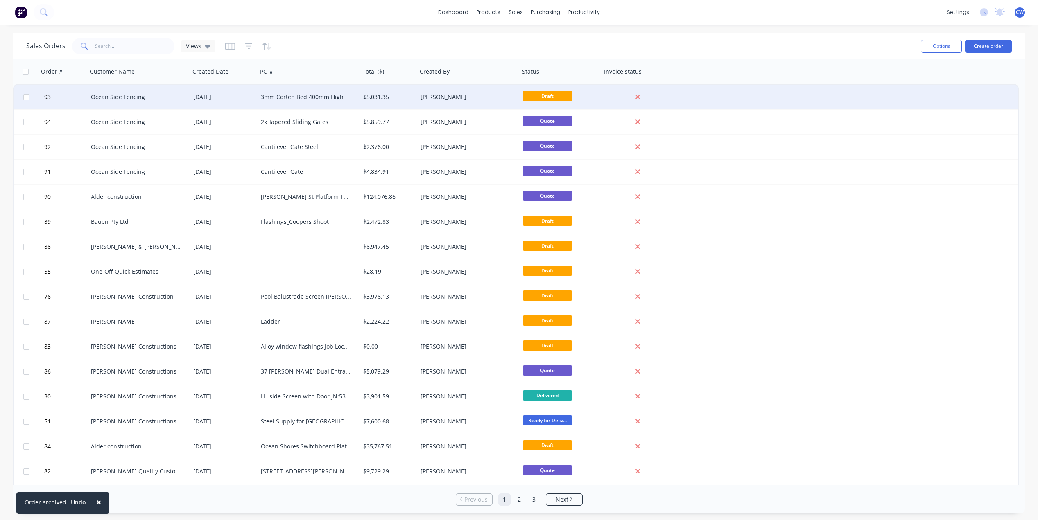
click at [126, 94] on div "Ocean Side Fencing" at bounding box center [136, 97] width 91 height 8
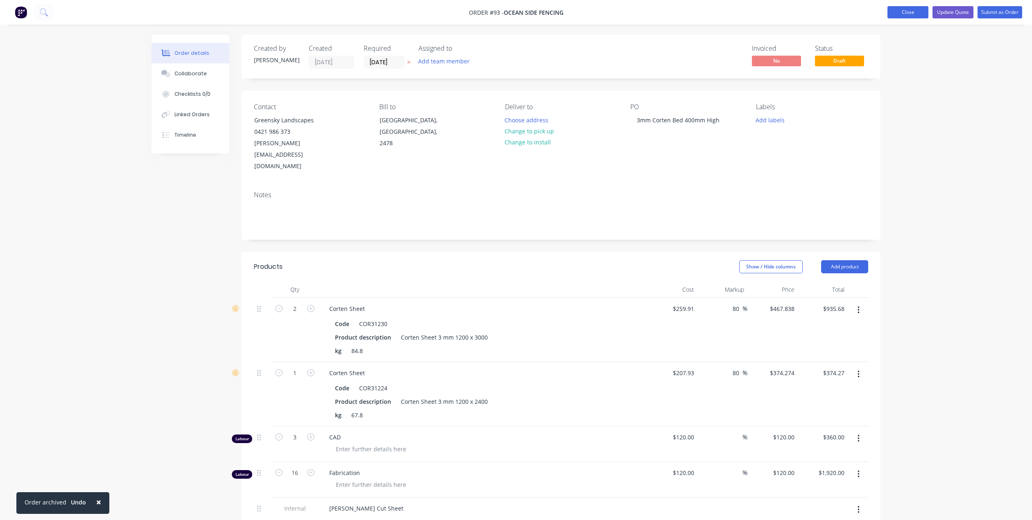
click at [905, 12] on button "Close" at bounding box center [907, 12] width 41 height 12
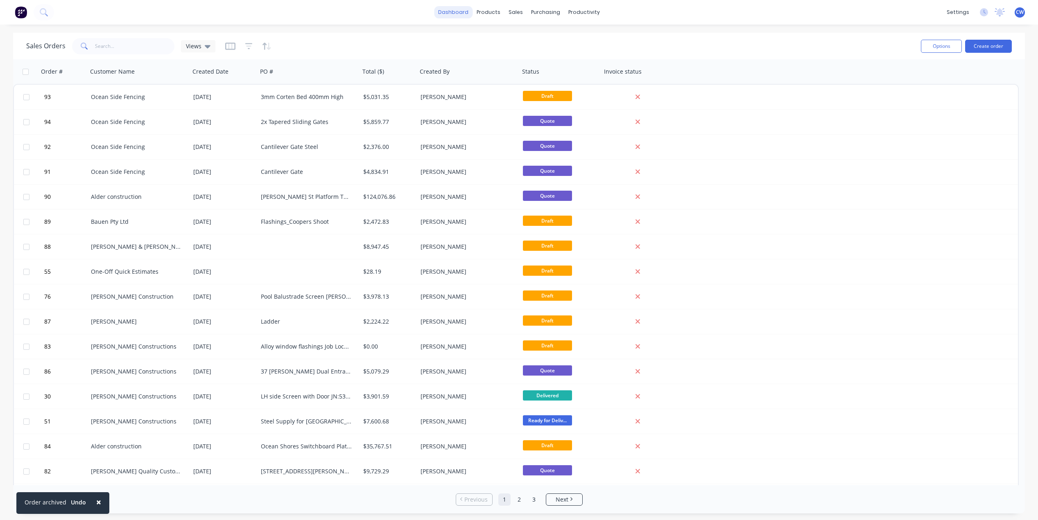
click at [453, 11] on link "dashboard" at bounding box center [453, 12] width 38 height 12
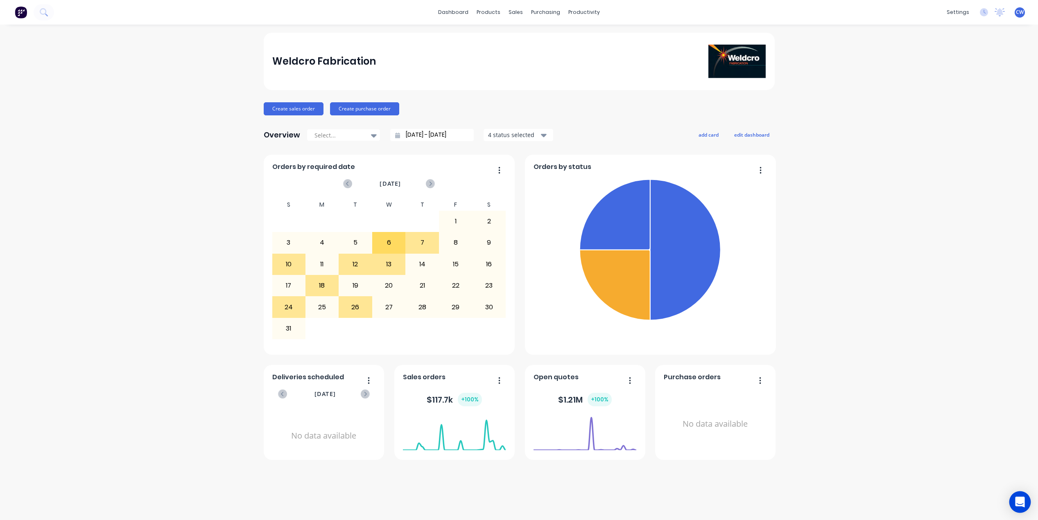
click at [1017, 505] on icon "Open Intercom Messenger" at bounding box center [1019, 502] width 9 height 11
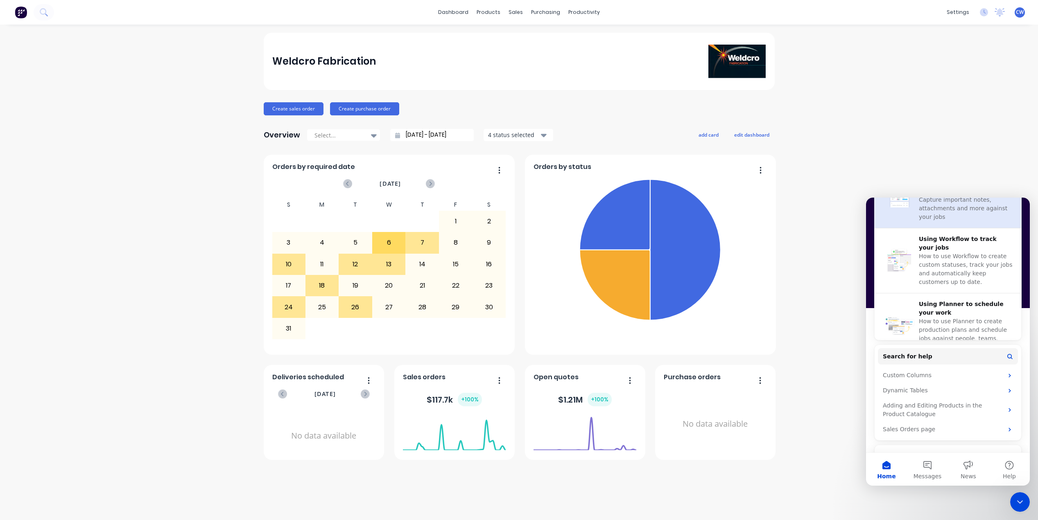
scroll to position [314, 0]
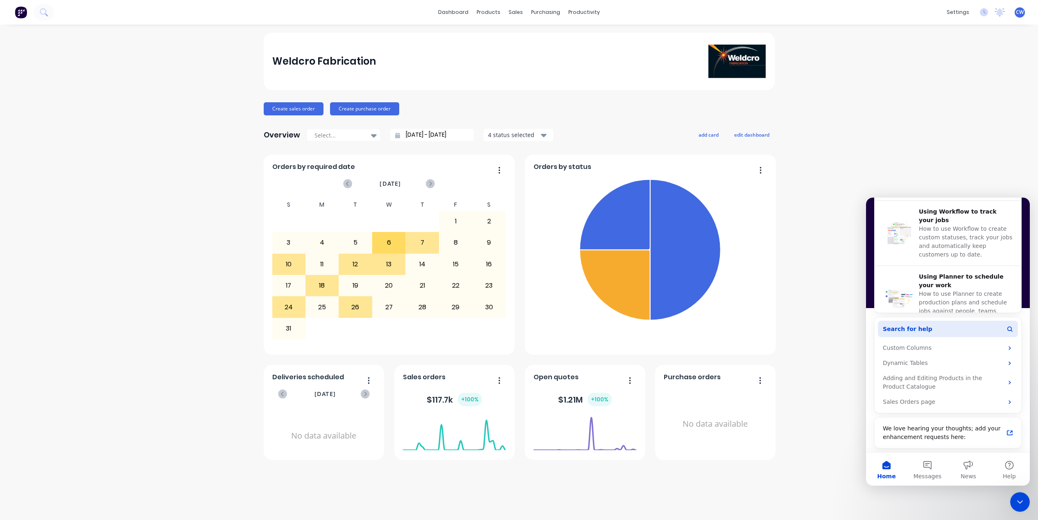
click at [918, 330] on span "Search for help" at bounding box center [908, 329] width 50 height 9
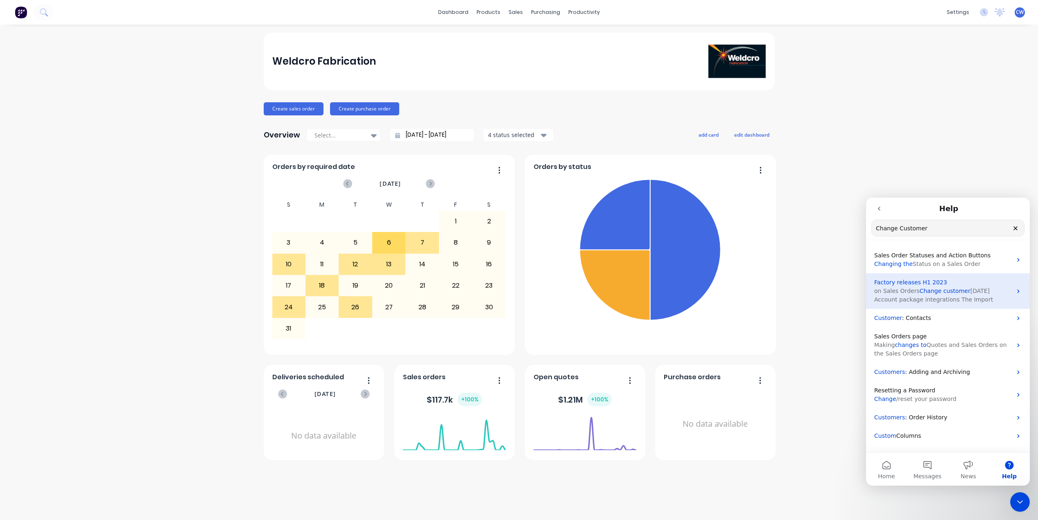
type input "Change Customer"
click at [1015, 290] on icon "Intercom messenger" at bounding box center [1018, 291] width 7 height 7
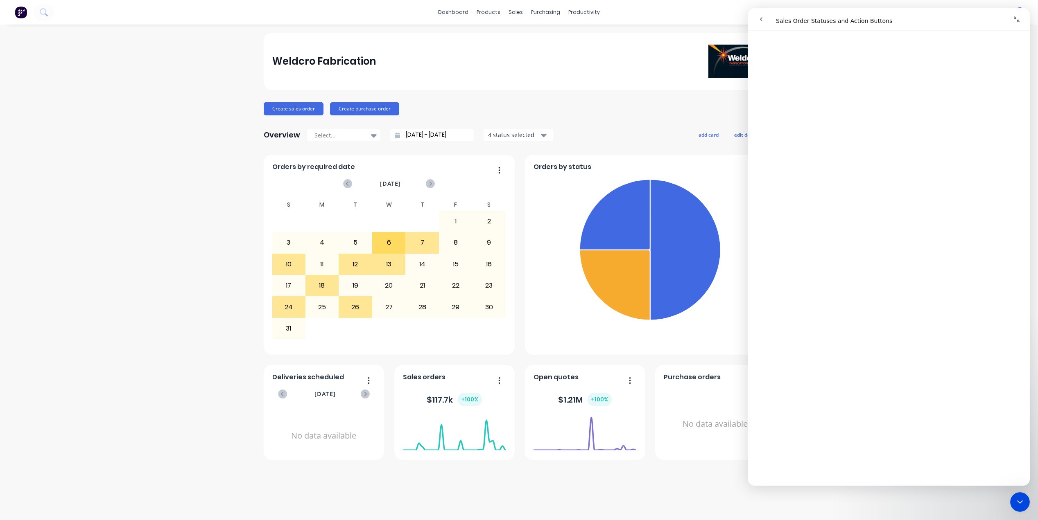
scroll to position [2989, 0]
click at [1018, 18] on icon "Collapse window" at bounding box center [1017, 19] width 7 height 7
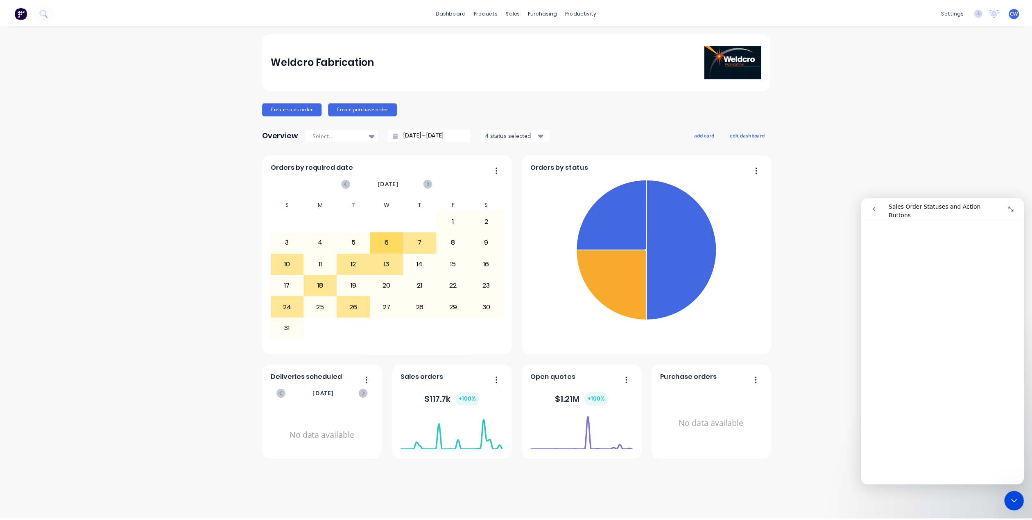
scroll to position [3000, 0]
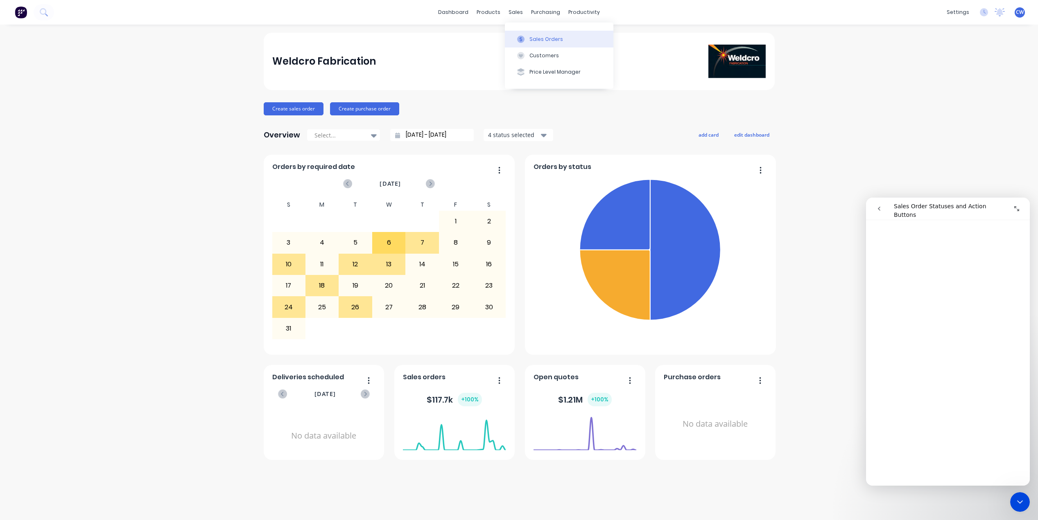
click at [544, 41] on div "Sales Orders" at bounding box center [546, 39] width 34 height 7
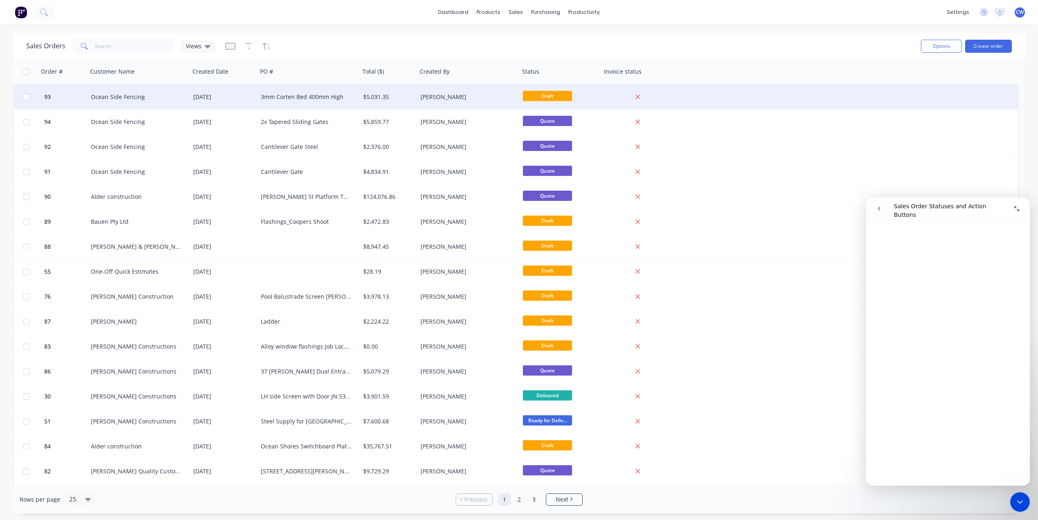
click at [271, 101] on div "3mm Corten Bed 400mm High" at bounding box center [306, 97] width 91 height 8
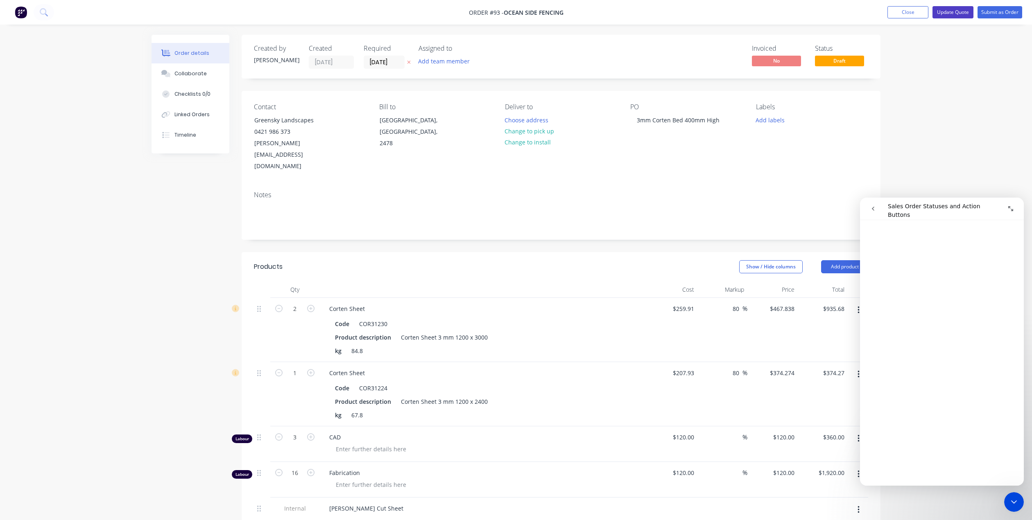
click at [960, 10] on button "Update Quote" at bounding box center [952, 12] width 41 height 12
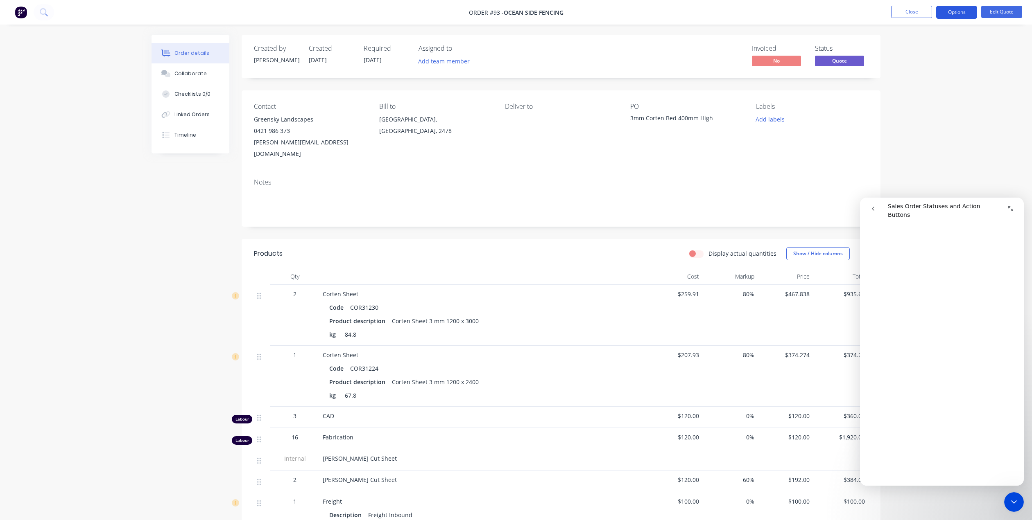
click at [955, 12] on button "Options" at bounding box center [956, 12] width 41 height 13
click at [918, 131] on div "Change customer" at bounding box center [931, 132] width 75 height 12
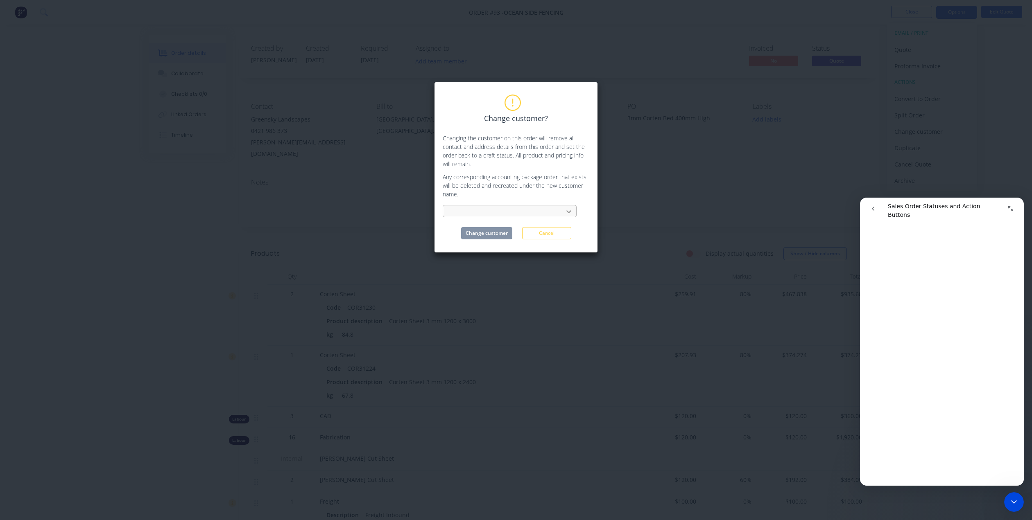
click at [568, 210] on icon at bounding box center [569, 212] width 8 height 8
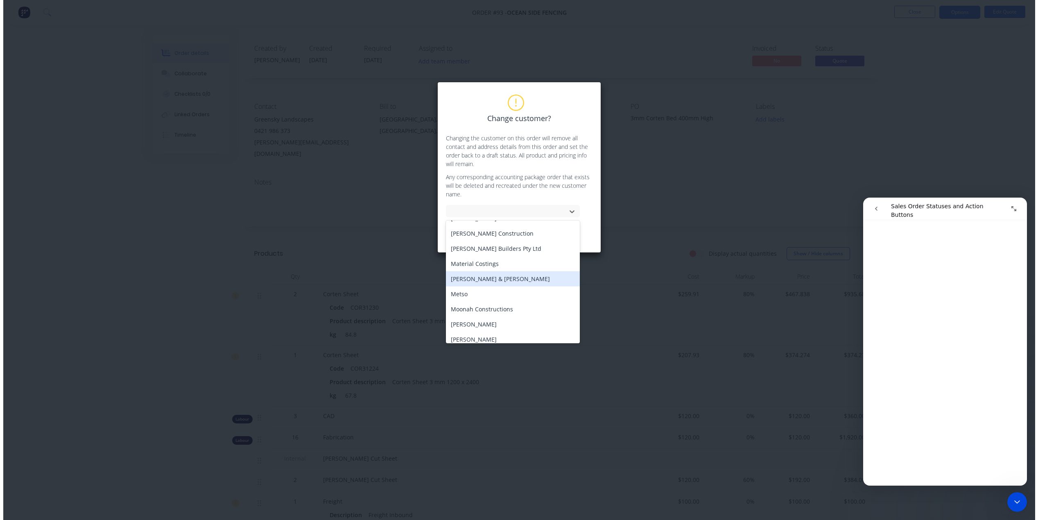
scroll to position [315, 0]
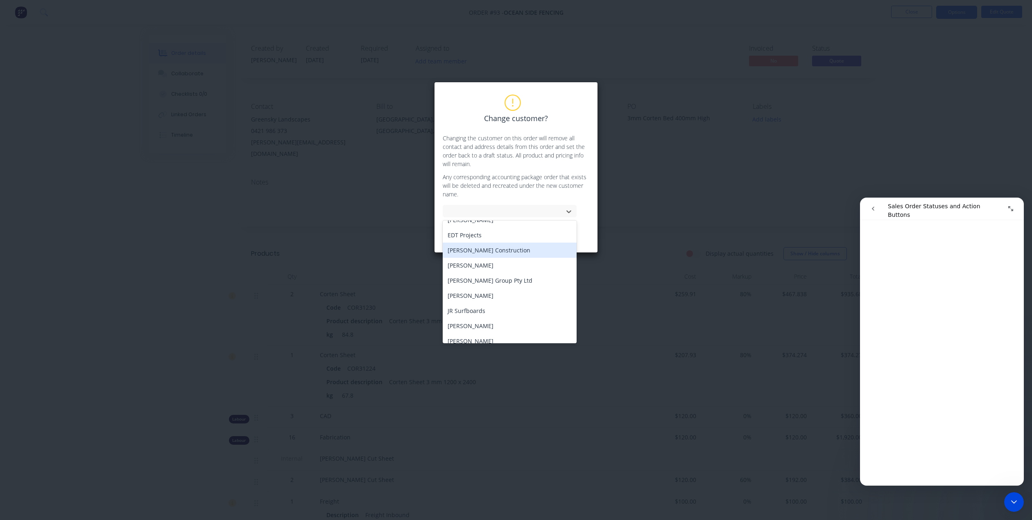
click at [665, 221] on div "Change customer? Changing the customer on this order will remove all contact an…" at bounding box center [516, 260] width 1032 height 520
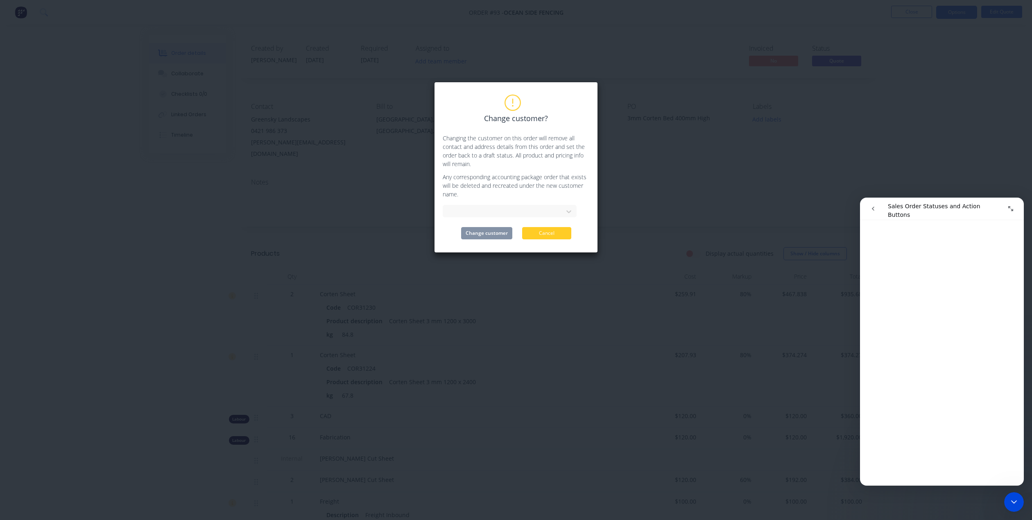
click at [538, 232] on button "Cancel" at bounding box center [546, 233] width 49 height 12
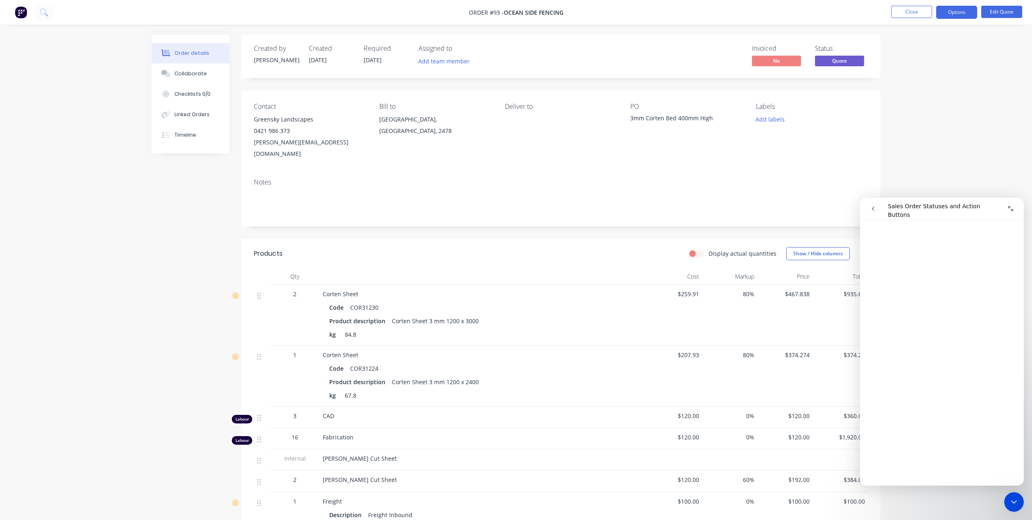
click at [19, 12] on img at bounding box center [21, 12] width 12 height 12
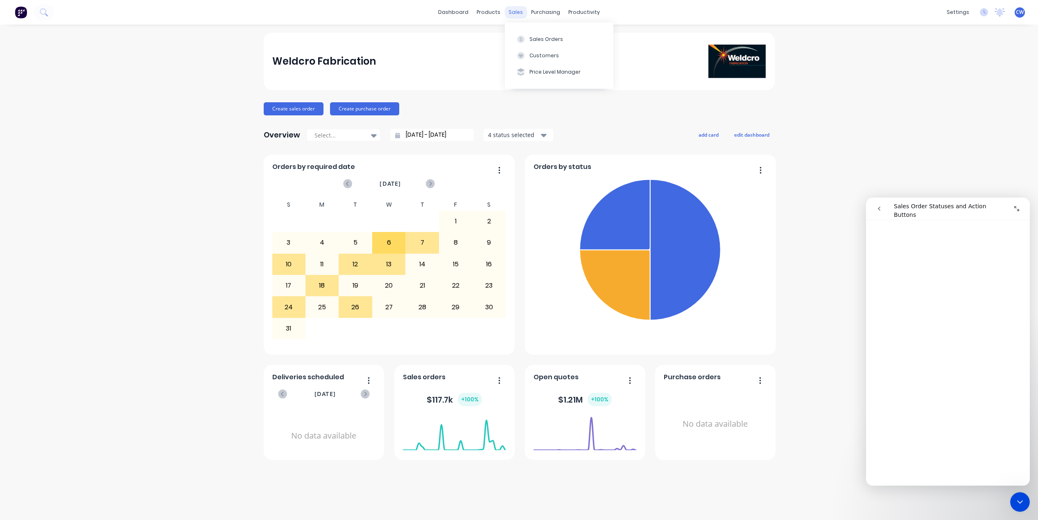
click at [514, 13] on div "sales" at bounding box center [516, 12] width 23 height 12
click at [540, 57] on div "Customers" at bounding box center [543, 55] width 29 height 7
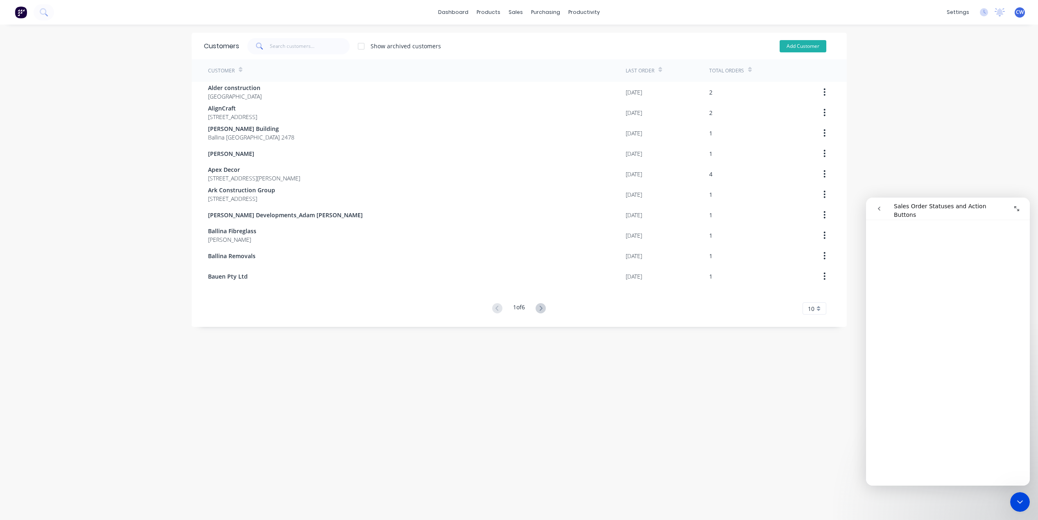
click at [795, 47] on button "Add Customer" at bounding box center [803, 46] width 47 height 12
select select "AU"
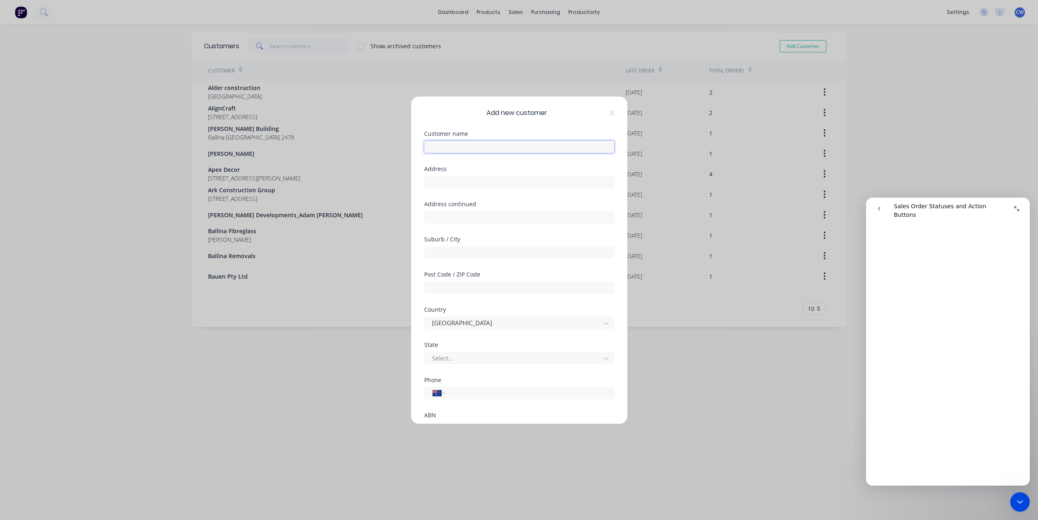
click at [451, 147] on input "text" at bounding box center [519, 147] width 190 height 12
type input "Scott Greensky Landscapes"
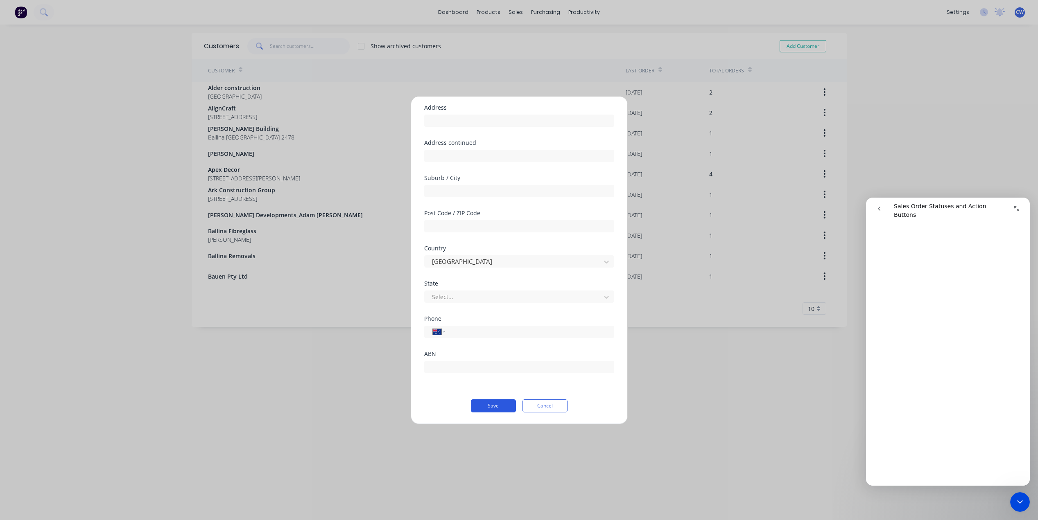
click at [500, 405] on button "Save" at bounding box center [493, 406] width 45 height 13
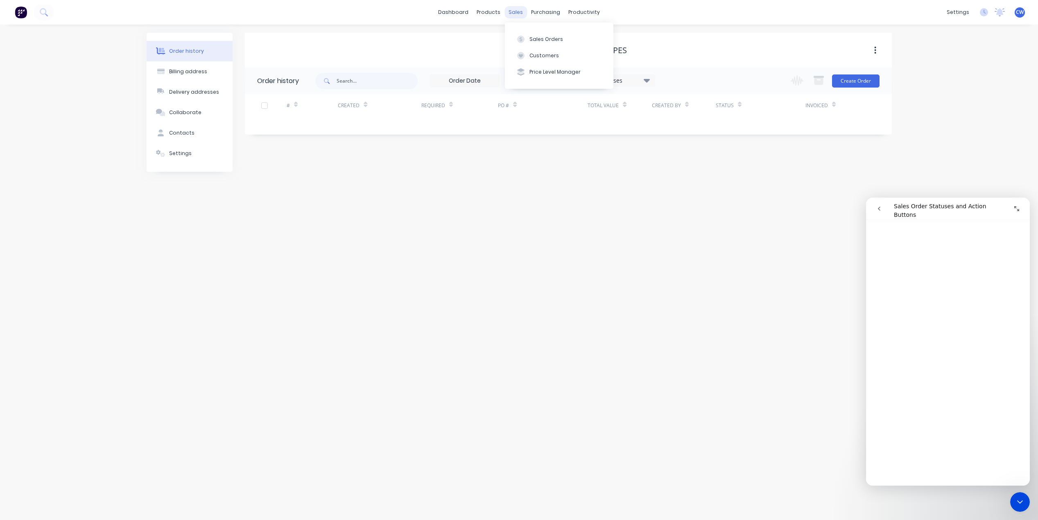
click at [512, 14] on div "sales" at bounding box center [516, 12] width 23 height 12
click at [538, 37] on div "Sales Orders" at bounding box center [546, 39] width 34 height 7
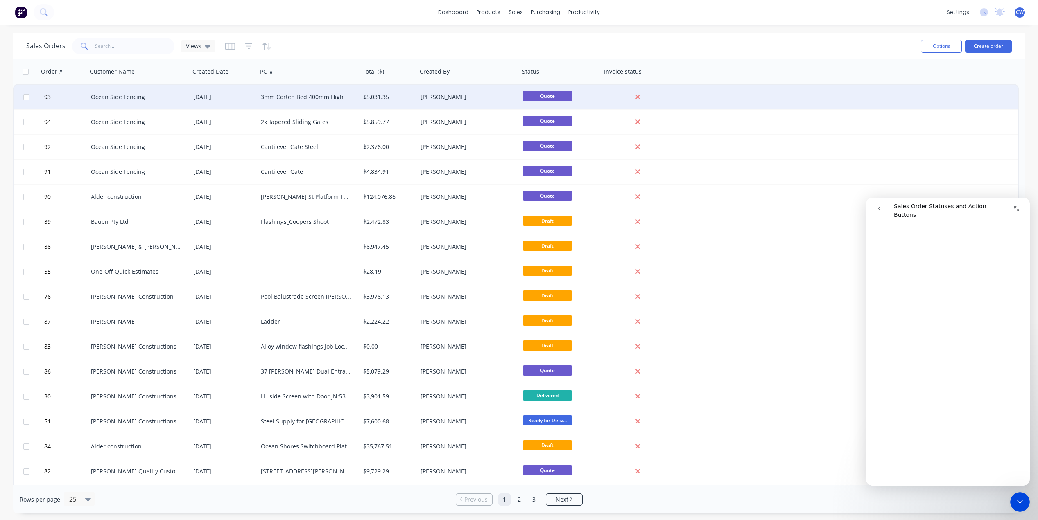
click at [298, 99] on div "3mm Corten Bed 400mm High" at bounding box center [306, 97] width 91 height 8
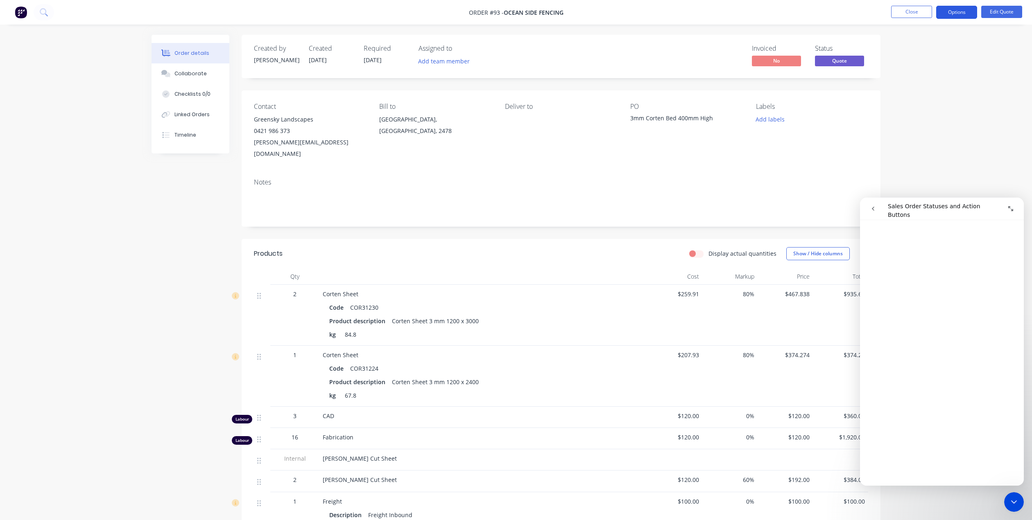
click at [957, 11] on button "Options" at bounding box center [956, 12] width 41 height 13
click at [925, 133] on div "Change customer" at bounding box center [931, 132] width 75 height 12
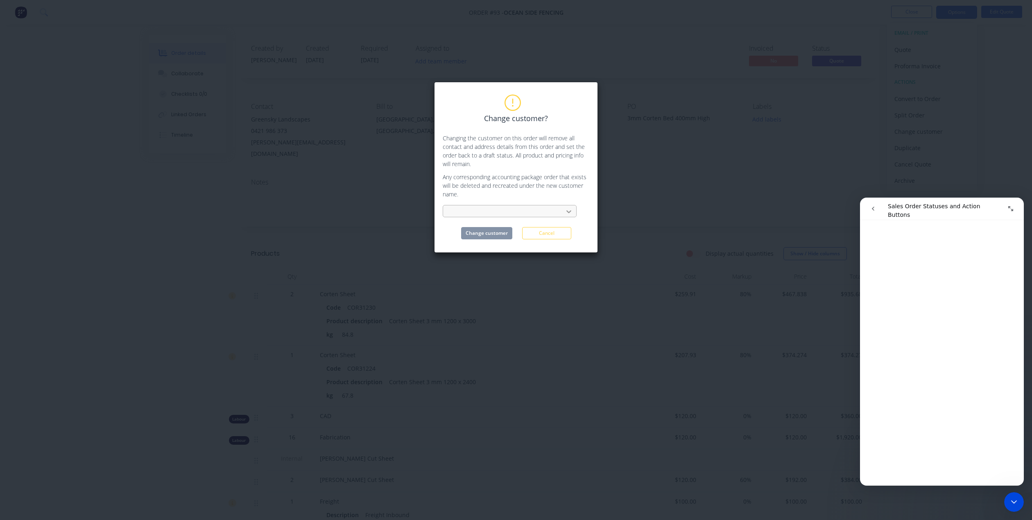
click at [563, 212] on div at bounding box center [568, 211] width 15 height 13
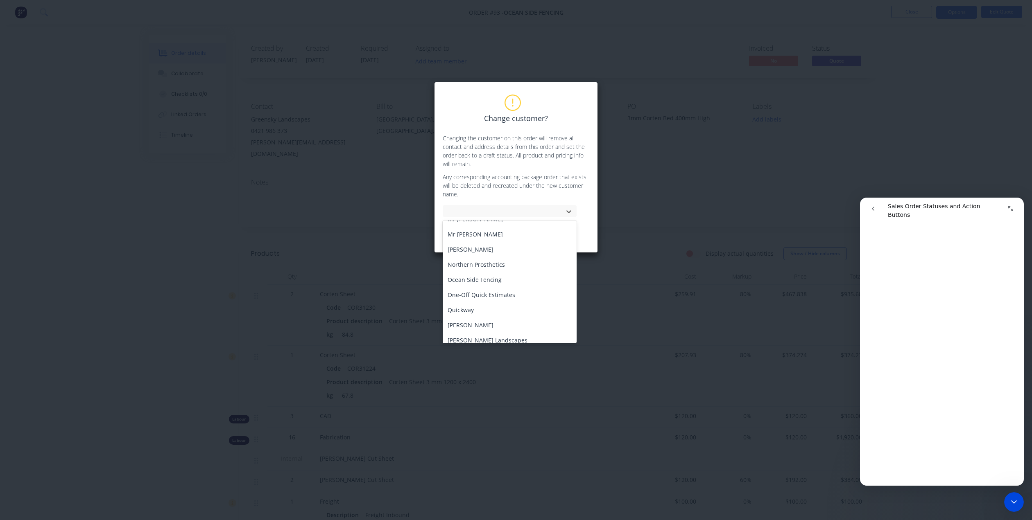
scroll to position [614, 0]
click at [516, 292] on div "Scott Greensky Landscapes" at bounding box center [510, 299] width 134 height 15
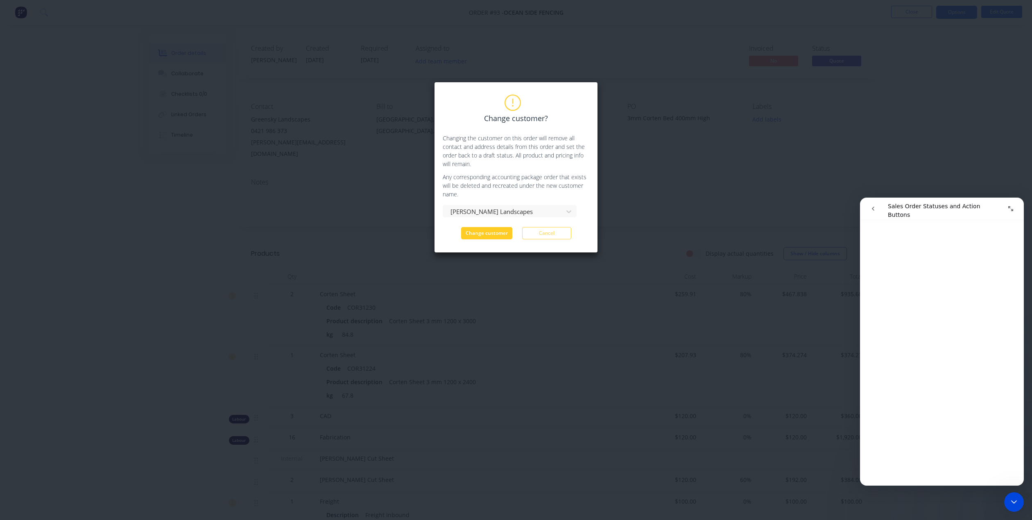
click at [496, 233] on button "Change customer" at bounding box center [486, 233] width 51 height 12
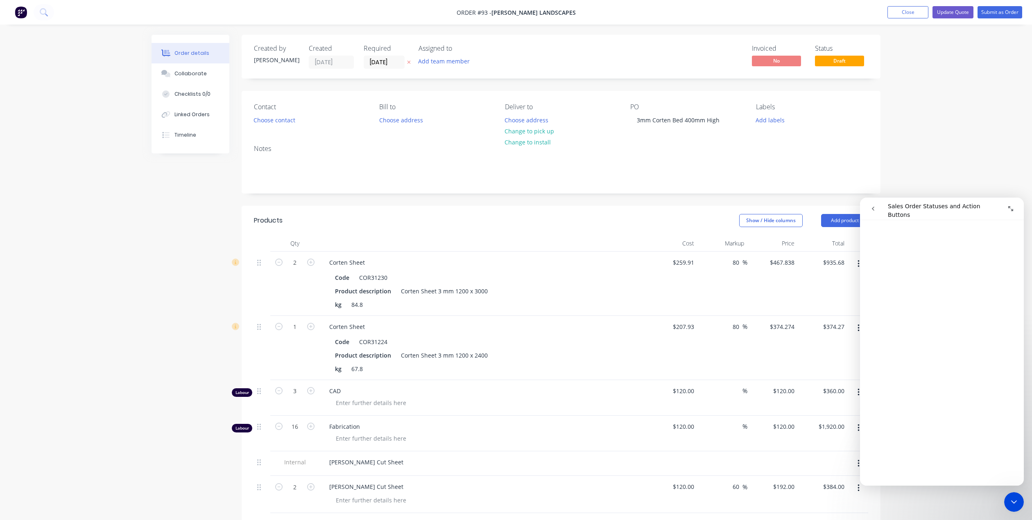
scroll to position [3205, 0]
click at [1011, 505] on icon "Close Intercom Messenger" at bounding box center [1014, 503] width 10 height 10
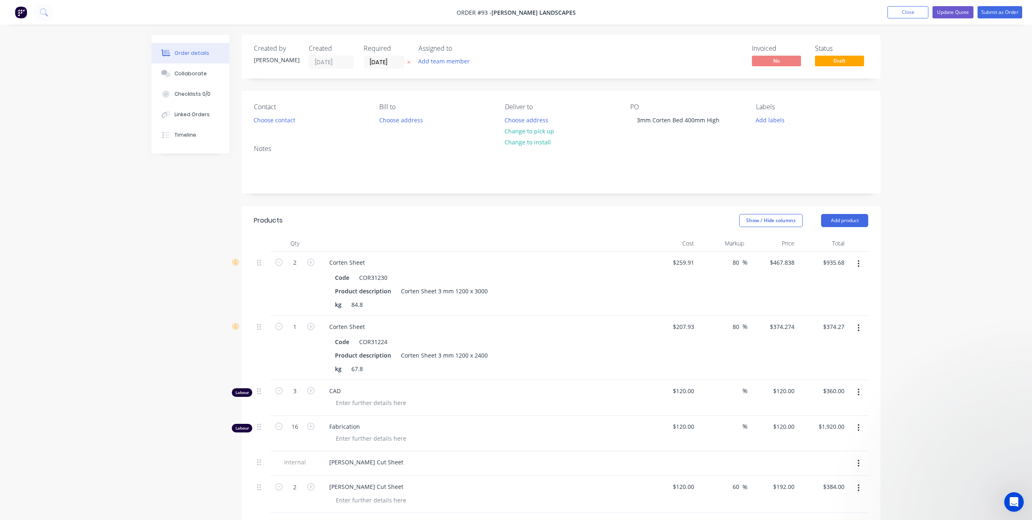
scroll to position [0, 0]
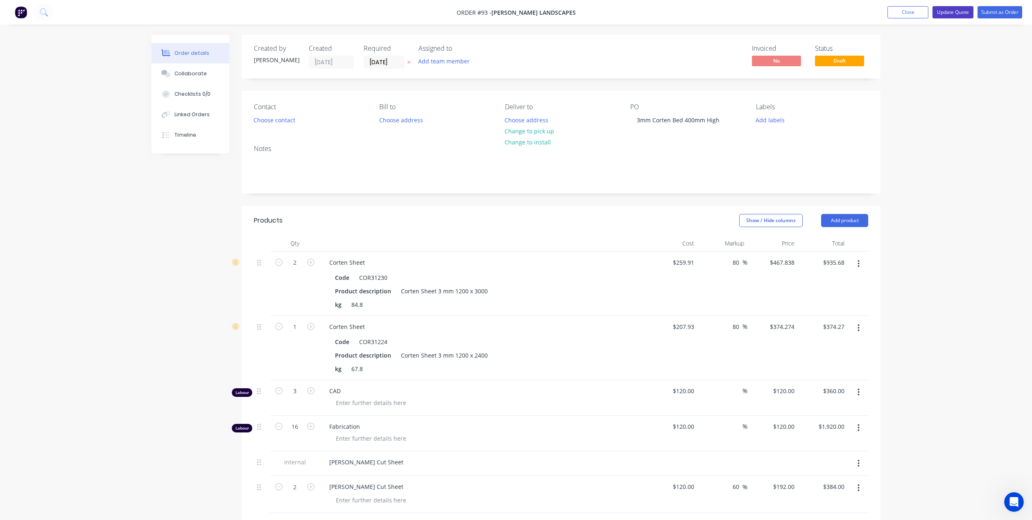
click at [944, 10] on button "Update Quote" at bounding box center [952, 12] width 41 height 12
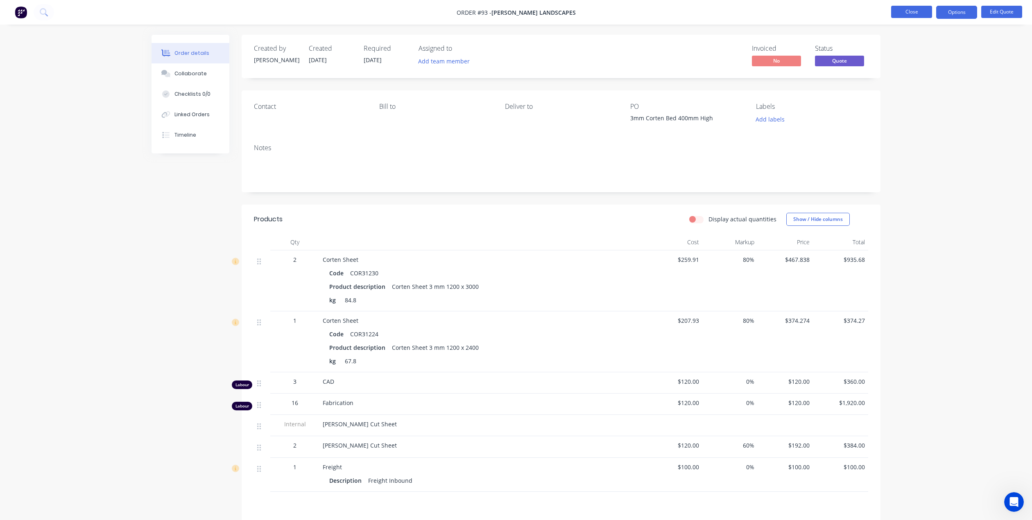
click at [894, 14] on button "Close" at bounding box center [911, 12] width 41 height 12
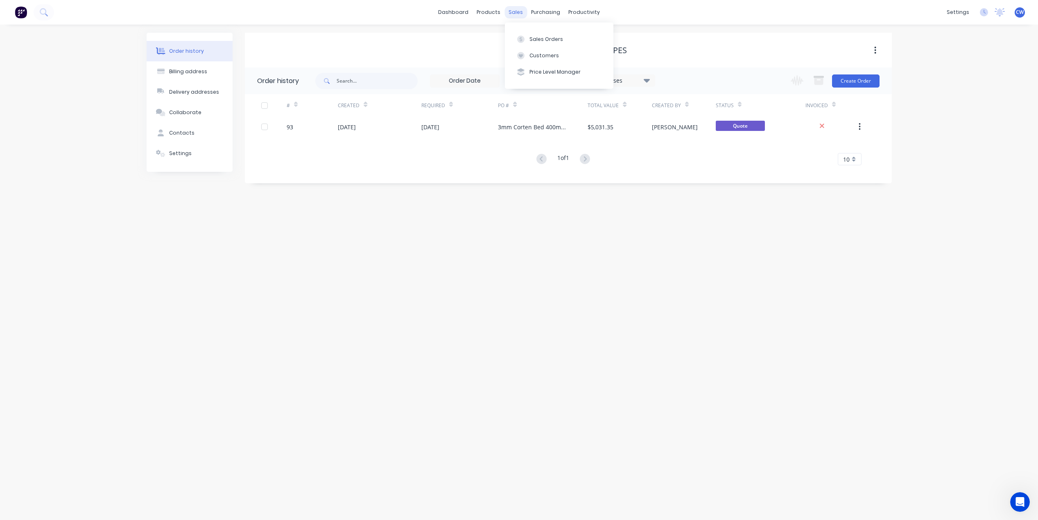
click at [512, 16] on div "sales" at bounding box center [516, 12] width 23 height 12
click at [537, 40] on div "Sales Orders" at bounding box center [546, 39] width 34 height 7
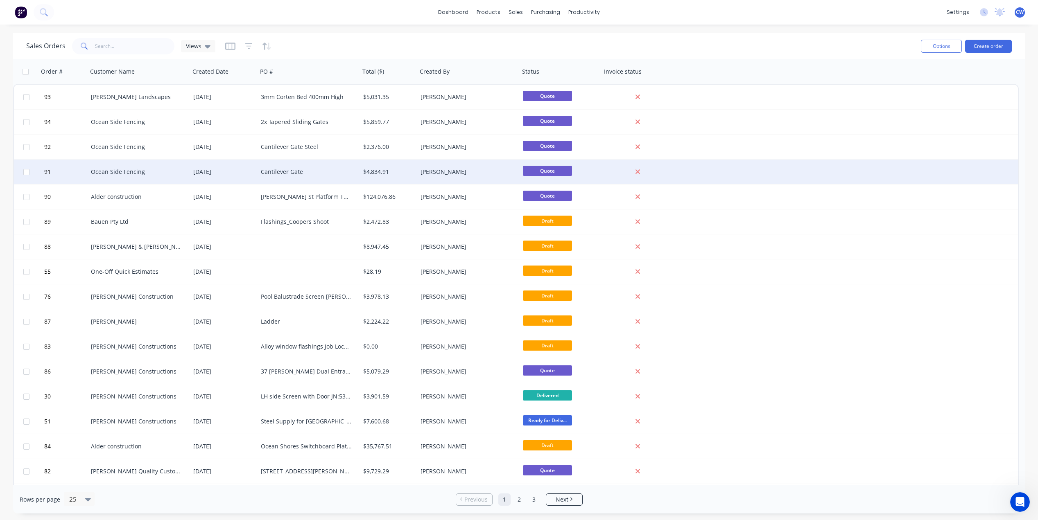
click at [287, 176] on div "Cantilever Gate" at bounding box center [309, 172] width 102 height 25
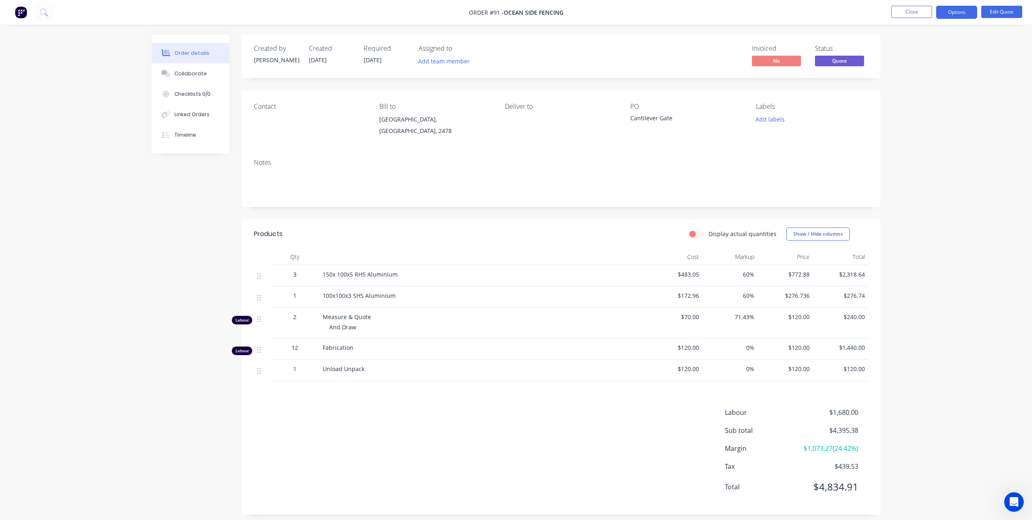
scroll to position [7, 0]
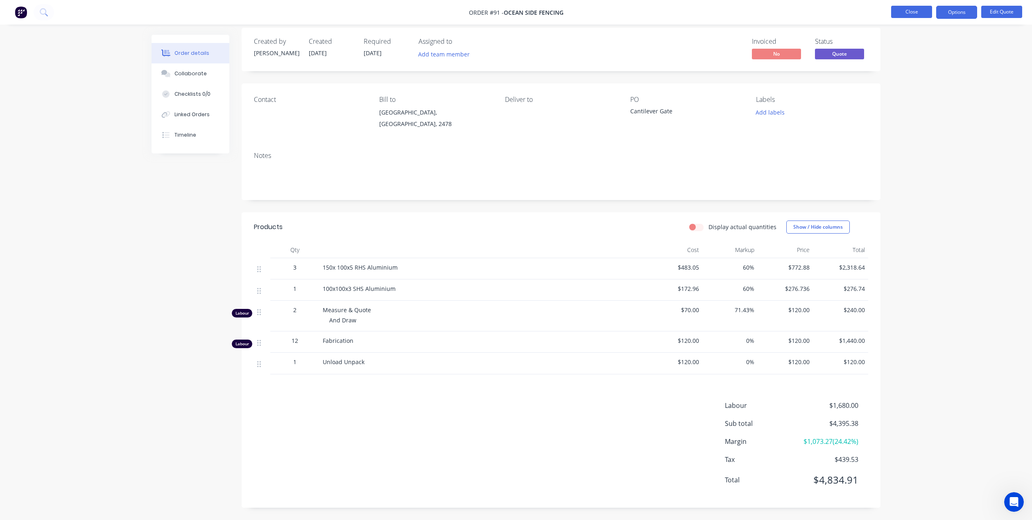
click at [916, 13] on button "Close" at bounding box center [911, 12] width 41 height 12
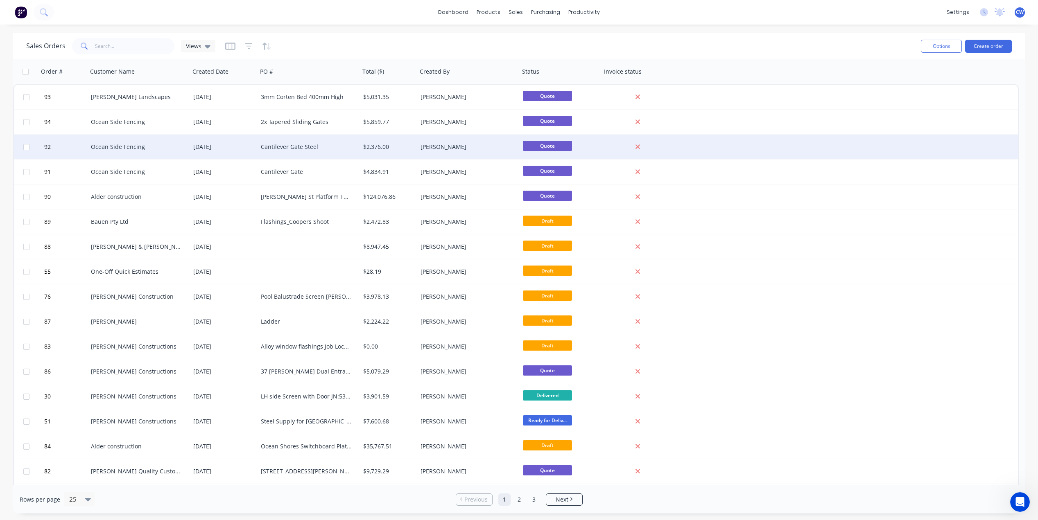
click at [322, 144] on div "Cantilever Gate Steel" at bounding box center [306, 147] width 91 height 8
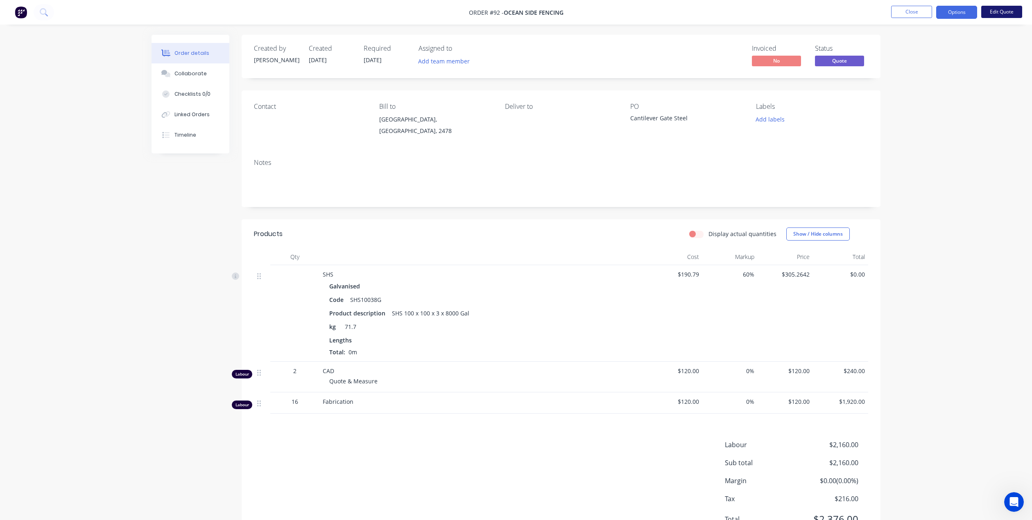
click at [1005, 15] on button "Edit Quote" at bounding box center [1001, 12] width 41 height 12
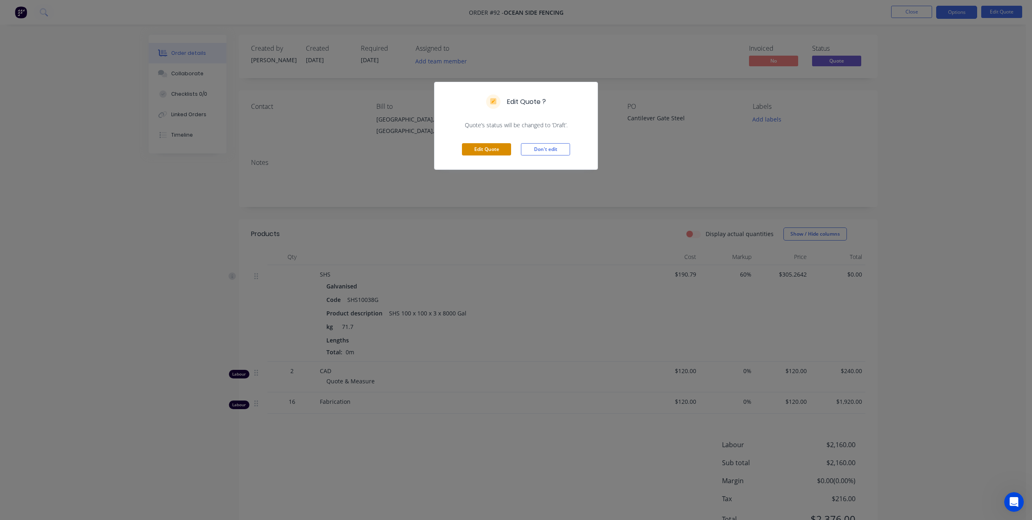
drag, startPoint x: 496, startPoint y: 147, endPoint x: 541, endPoint y: 145, distance: 44.3
click at [496, 147] on button "Edit Quote" at bounding box center [486, 149] width 49 height 12
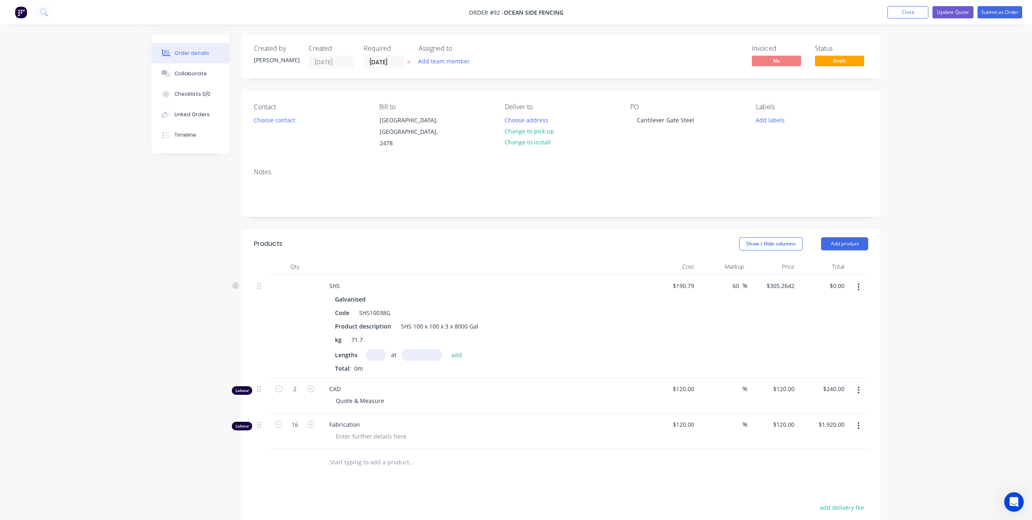
click at [376, 349] on input "text" at bounding box center [376, 355] width 20 height 12
type input "3"
click at [416, 349] on input "text" at bounding box center [421, 355] width 41 height 12
type input "8000mm"
click at [455, 349] on button "add" at bounding box center [456, 354] width 19 height 11
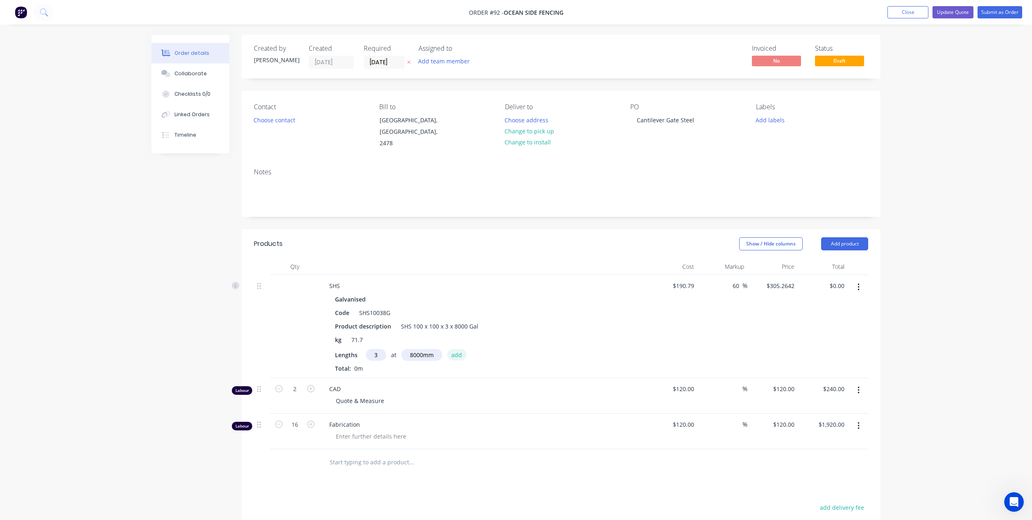
type input "$7,326.34"
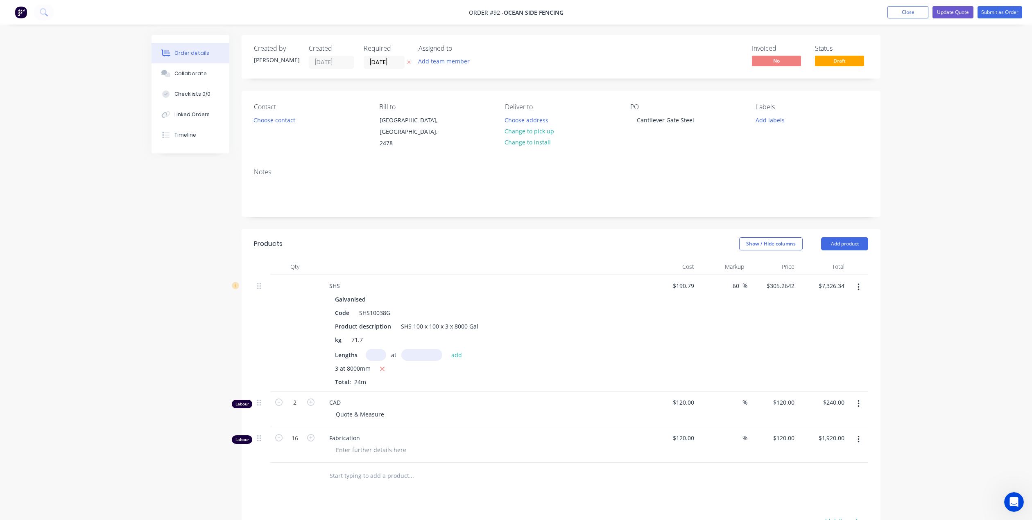
click at [858, 284] on icon "button" at bounding box center [858, 287] width 2 height 7
click at [811, 303] on div "Edit" at bounding box center [829, 309] width 63 height 12
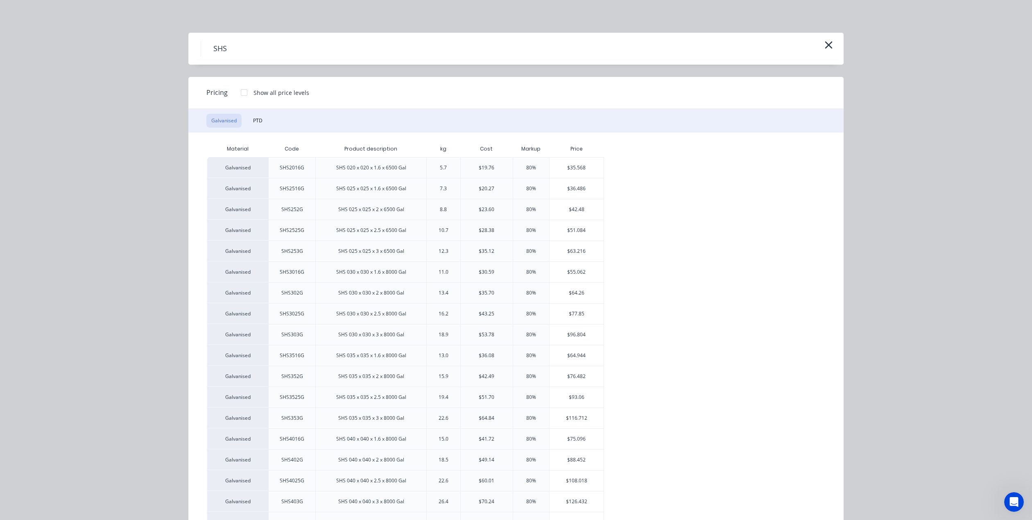
click at [825, 44] on icon "button" at bounding box center [828, 44] width 7 height 7
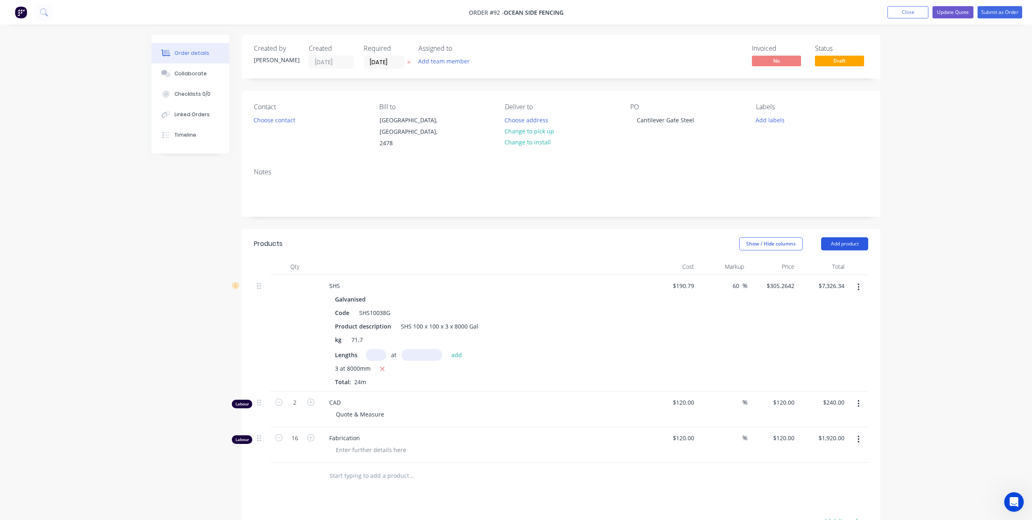
click at [837, 238] on button "Add product" at bounding box center [844, 244] width 47 height 13
click at [827, 259] on div "Product catalogue" at bounding box center [829, 265] width 63 height 12
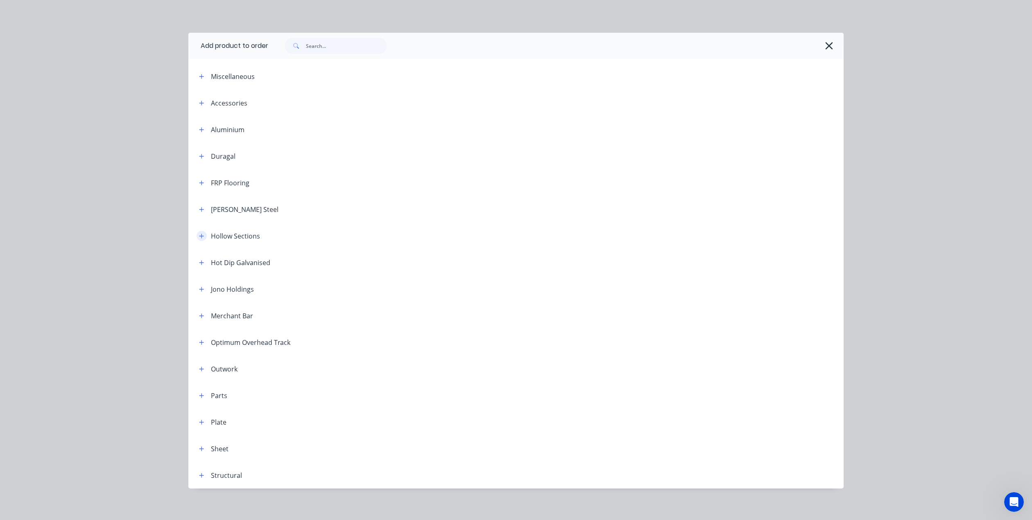
click at [199, 236] on icon "button" at bounding box center [201, 236] width 5 height 5
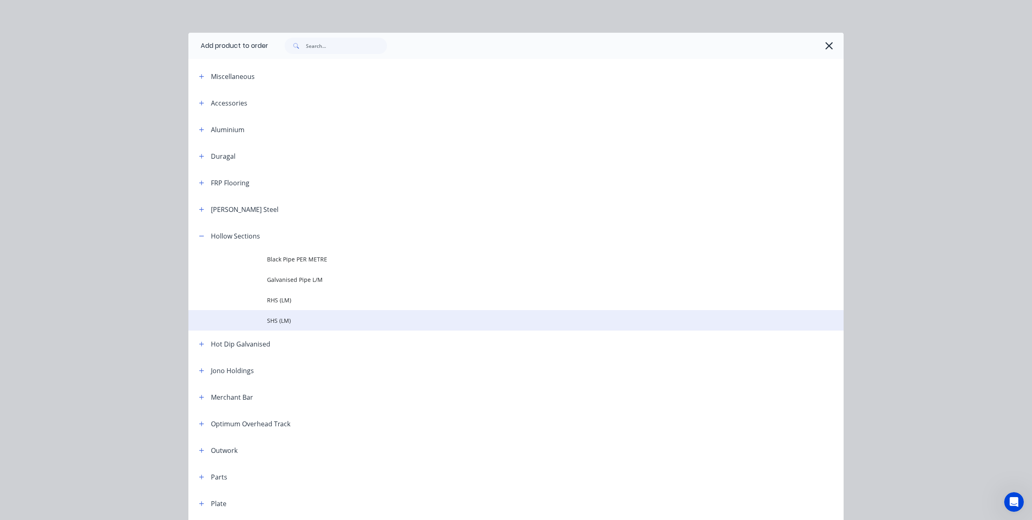
click at [274, 321] on span "SHS (LM)" at bounding box center [497, 321] width 461 height 9
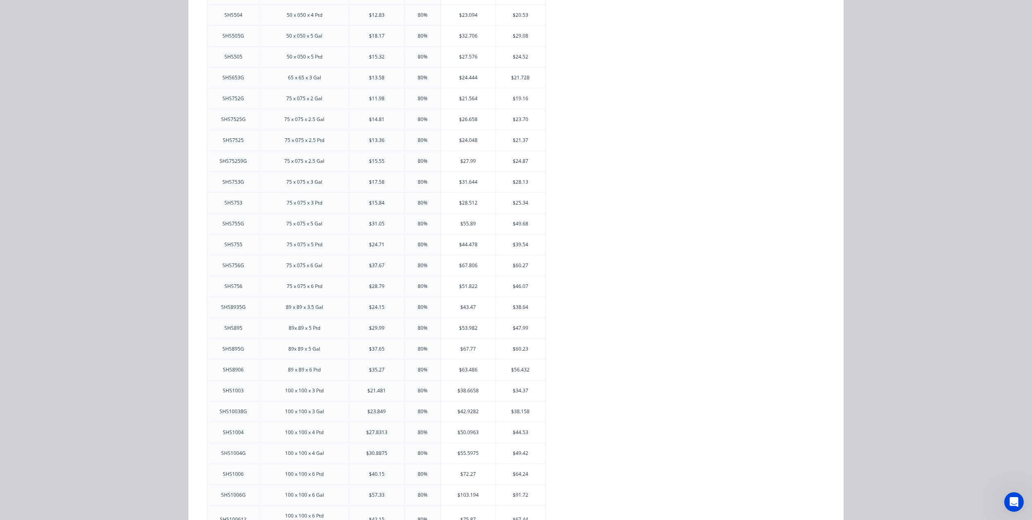
scroll to position [942, 0]
click at [527, 333] on div "$38.158" at bounding box center [520, 330] width 49 height 20
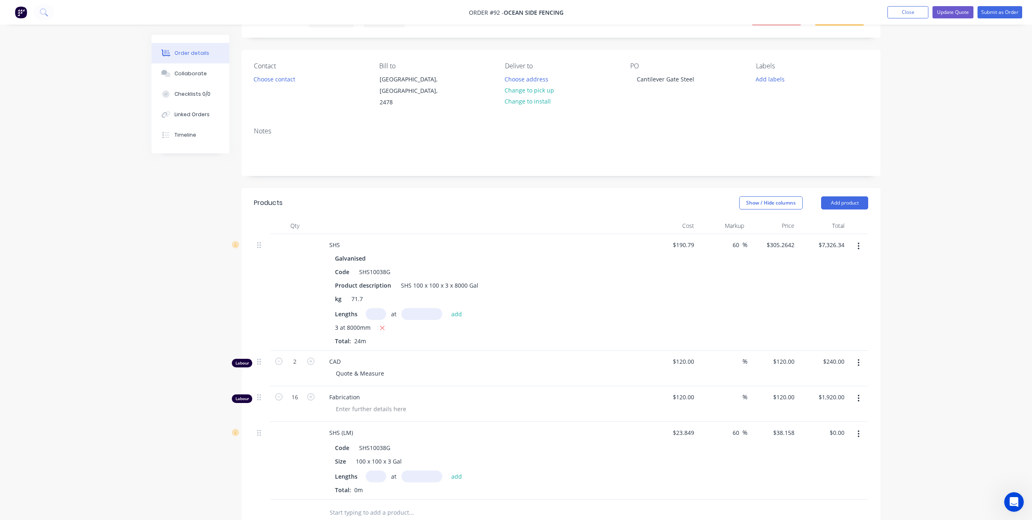
scroll to position [123, 0]
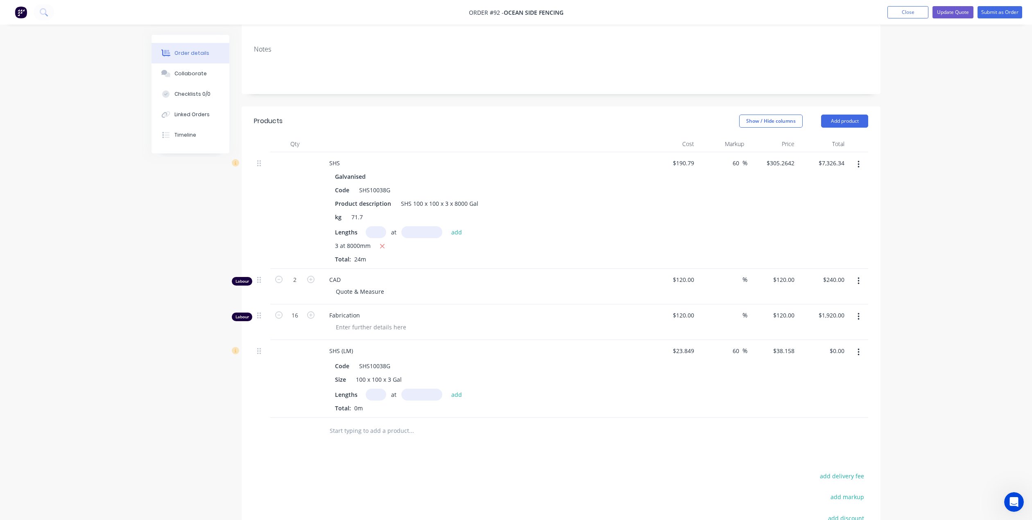
click at [379, 389] on input "text" at bounding box center [376, 395] width 20 height 12
type input "3"
click at [423, 389] on input "text" at bounding box center [421, 395] width 41 height 12
type input "8000mm"
click at [457, 389] on button "add" at bounding box center [456, 394] width 19 height 11
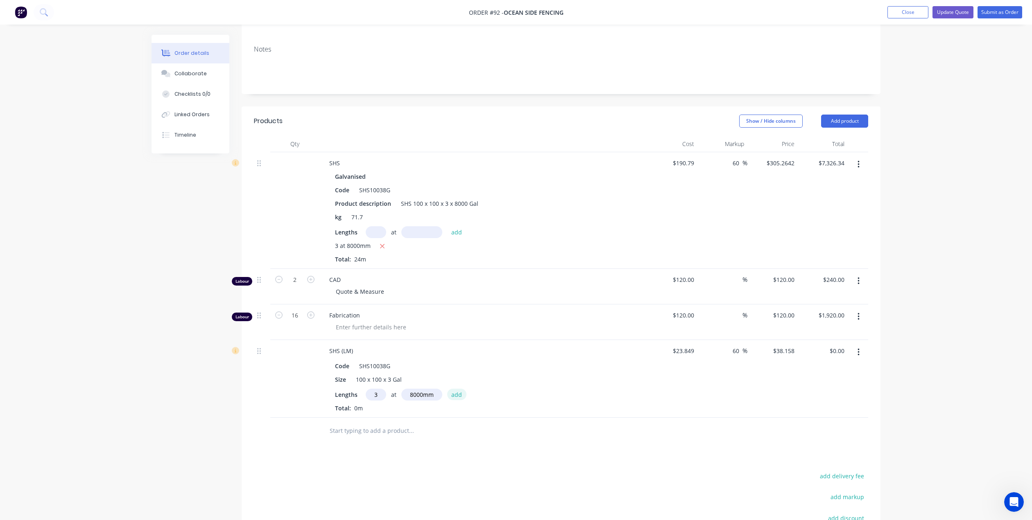
type input "$915.79"
click at [859, 160] on icon "button" at bounding box center [858, 164] width 2 height 9
drag, startPoint x: 817, startPoint y: 234, endPoint x: 817, endPoint y: 230, distance: 4.5
click at [817, 234] on button "Delete" at bounding box center [829, 235] width 78 height 16
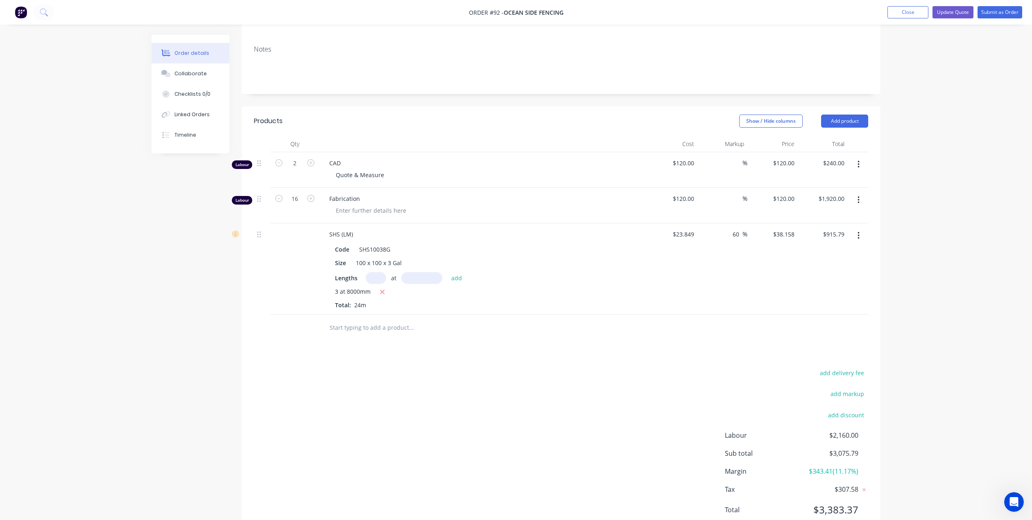
scroll to position [144, 0]
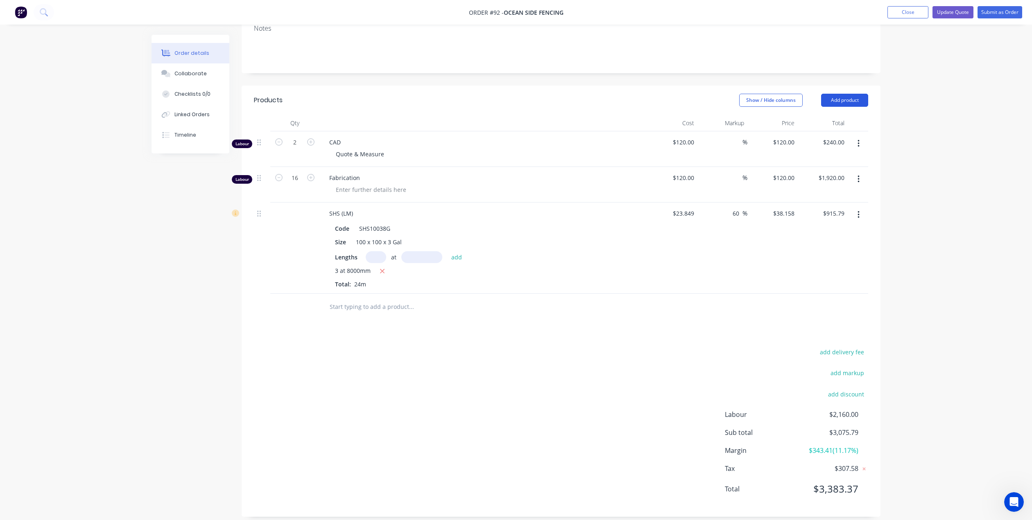
click at [851, 94] on button "Add product" at bounding box center [844, 100] width 47 height 13
click at [822, 115] on div "Product catalogue" at bounding box center [829, 121] width 63 height 12
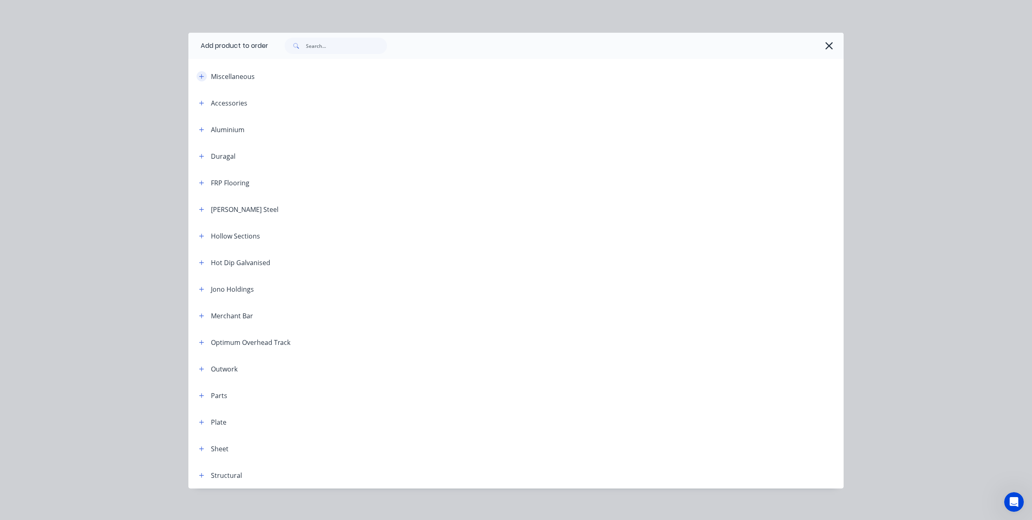
click at [201, 77] on icon "button" at bounding box center [201, 77] width 5 height 6
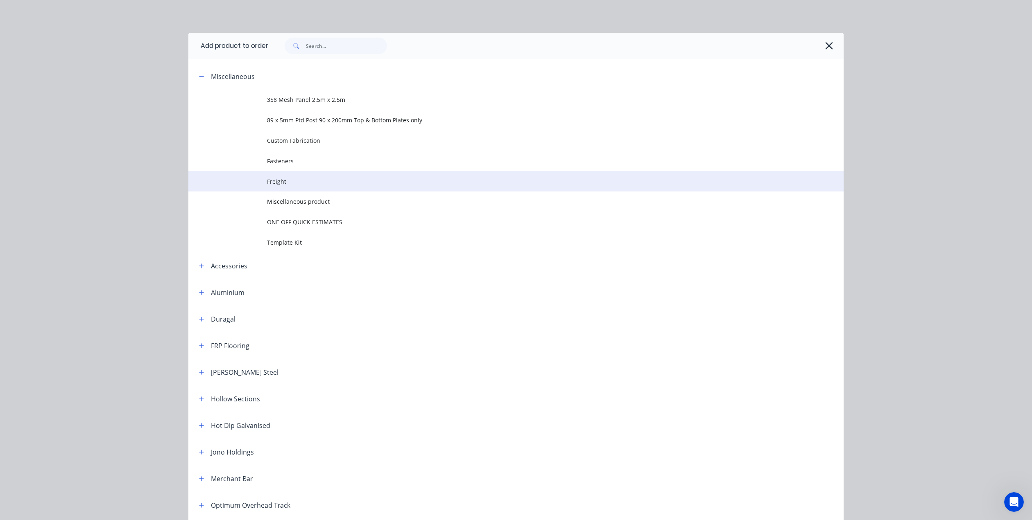
click at [279, 185] on span "Freight" at bounding box center [497, 181] width 461 height 9
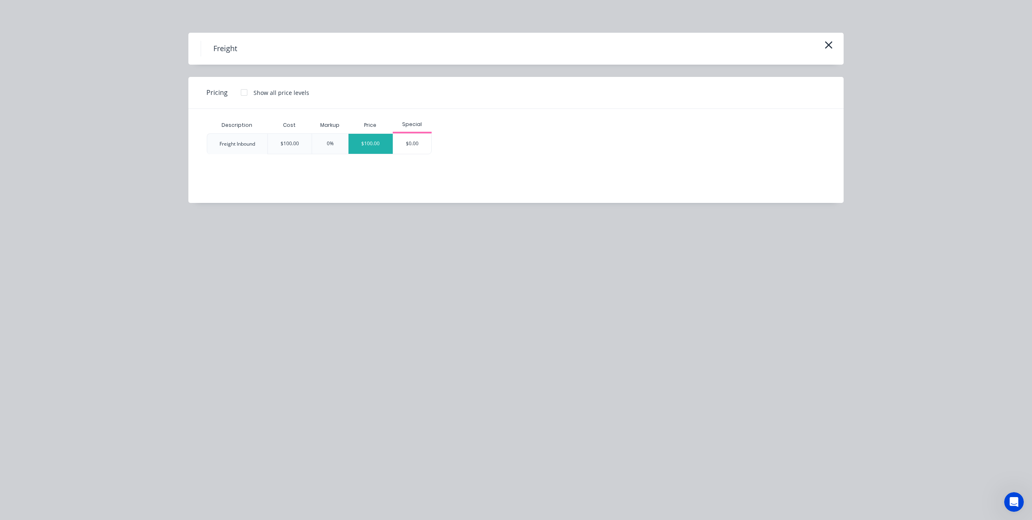
click at [381, 143] on div "$100.00" at bounding box center [370, 144] width 44 height 20
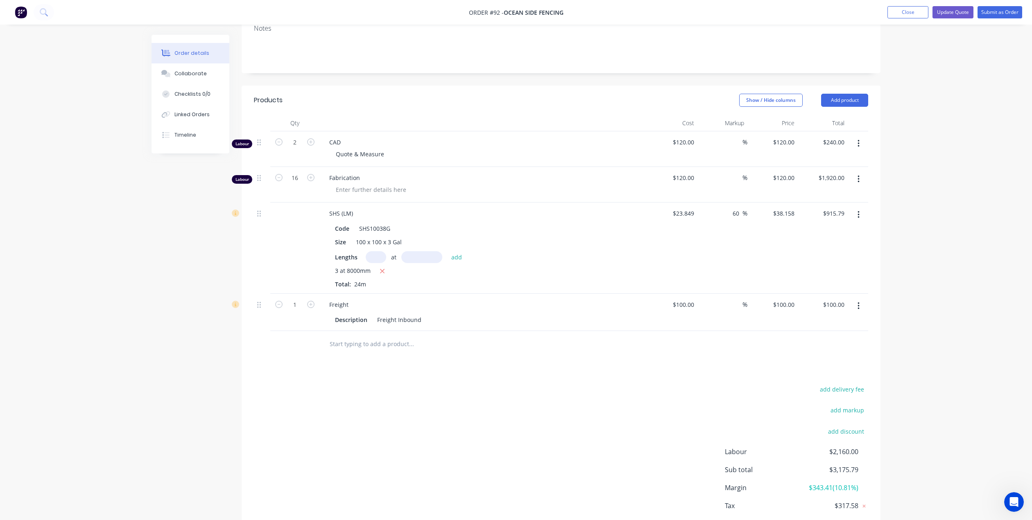
scroll to position [181, 0]
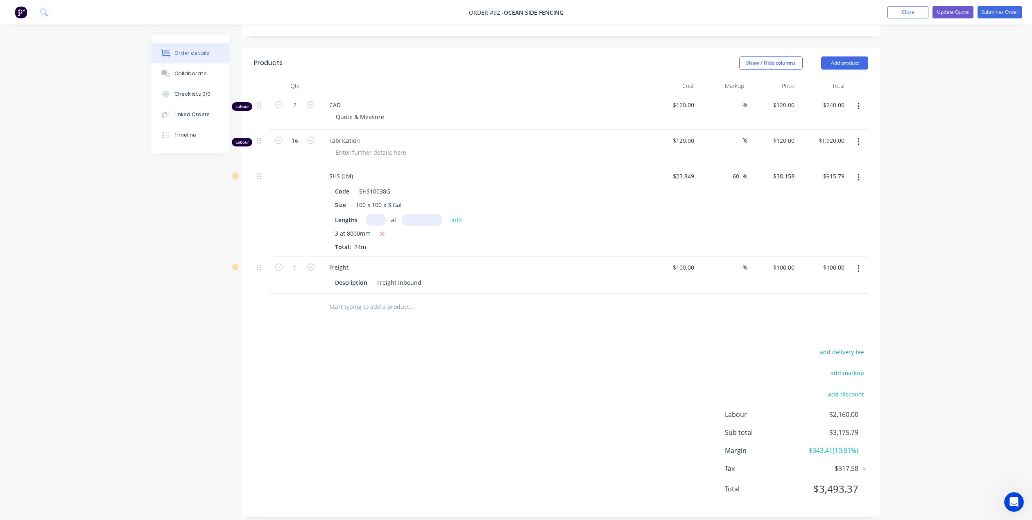
click at [859, 265] on icon "button" at bounding box center [858, 269] width 2 height 9
click at [816, 301] on div "Duplicate" at bounding box center [829, 307] width 63 height 12
drag, startPoint x: 349, startPoint y: 294, endPoint x: 317, endPoint y: 301, distance: 32.1
click at [317, 301] on div "1 Freight Description Freight Inbound $100.00 $100.00 % $100.00 $100.00 $100.00…" at bounding box center [561, 312] width 614 height 37
click at [360, 314] on div "Description" at bounding box center [351, 320] width 39 height 12
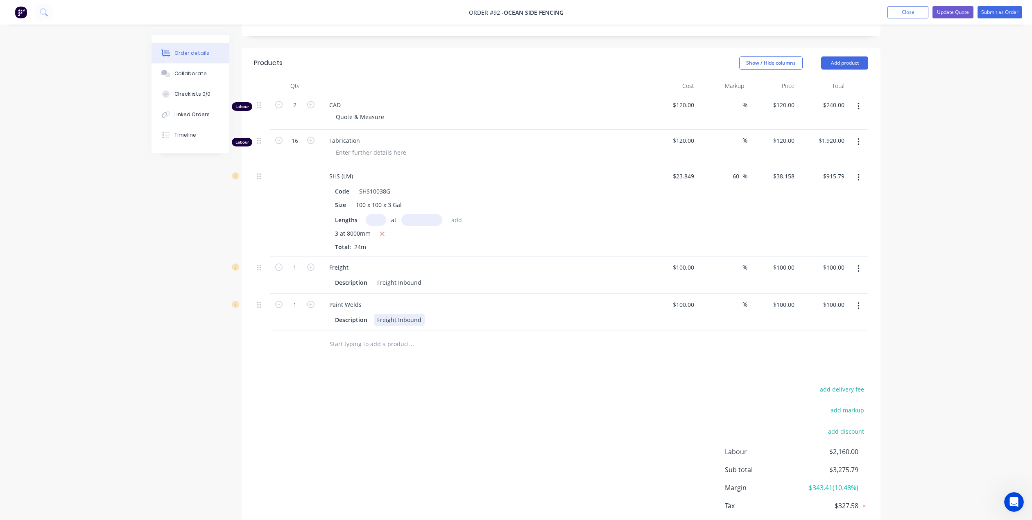
click at [416, 314] on div "Freight Inbound" at bounding box center [399, 320] width 51 height 12
drag, startPoint x: 419, startPoint y: 310, endPoint x: 371, endPoint y: 317, distance: 48.8
click at [371, 317] on div "Paint Welds Description Freight Inbound" at bounding box center [483, 312] width 328 height 37
click at [312, 301] on icon "button" at bounding box center [310, 304] width 7 height 7
type input "2"
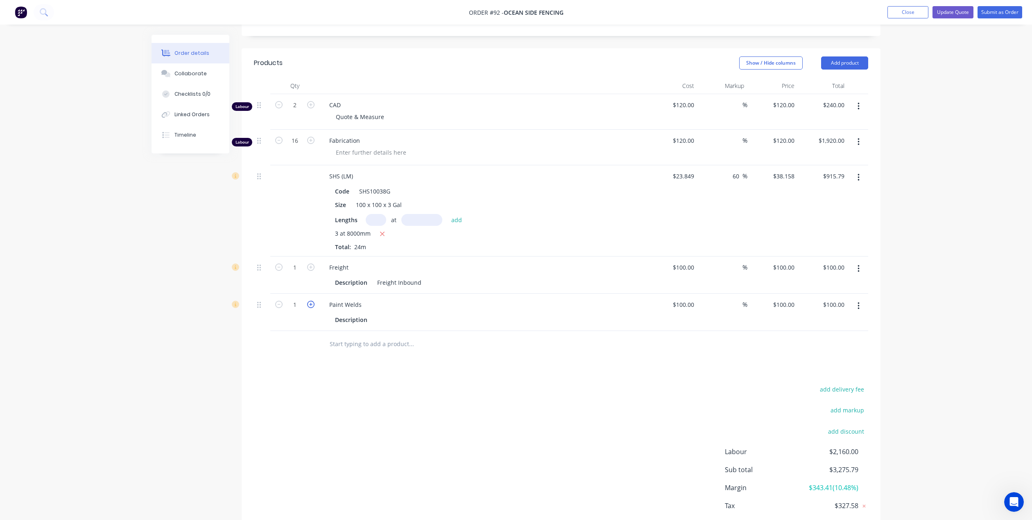
type input "$200.00"
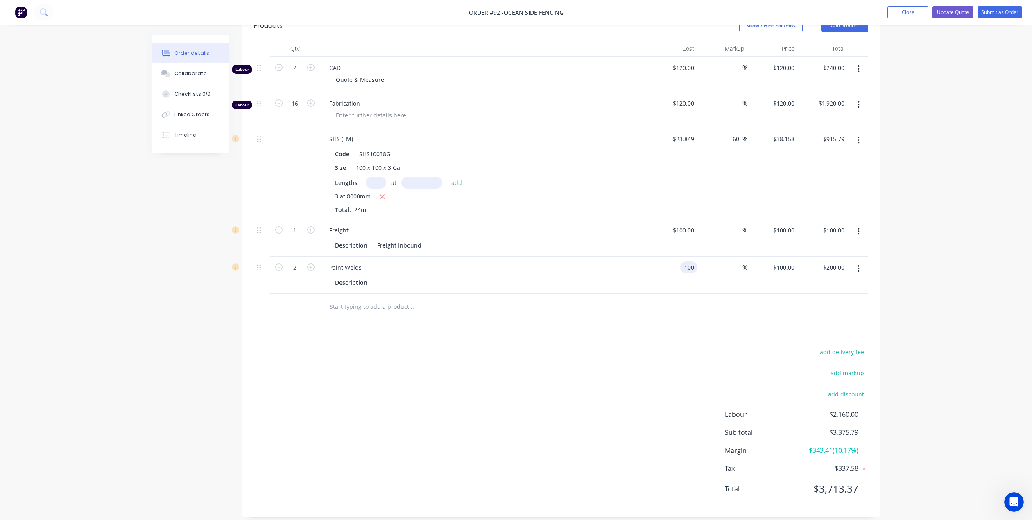
click at [684, 262] on input "100" at bounding box center [690, 268] width 14 height 12
type input "1"
type input "$70.00"
type input "$140.00"
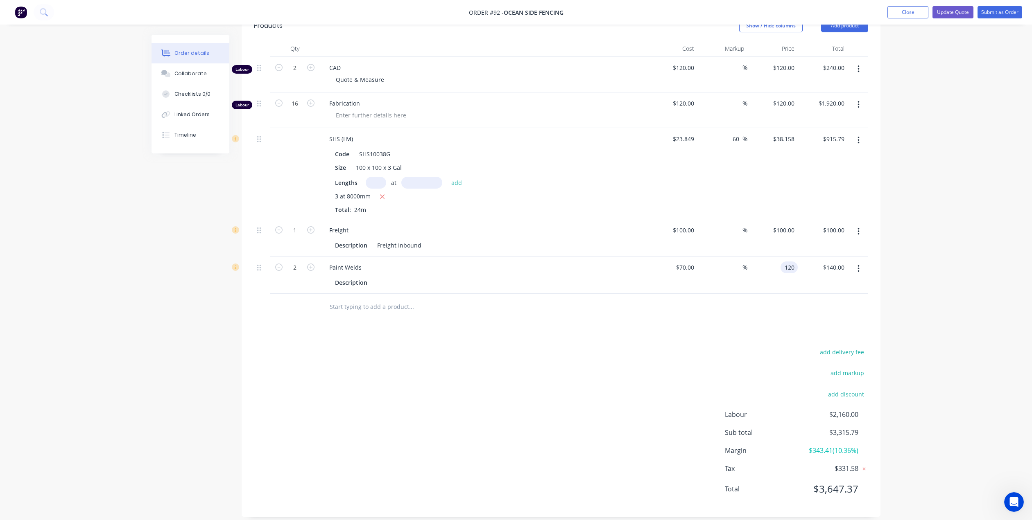
type input "120"
type input "71.43"
type input "$120.00"
type input "240.00"
type input "120"
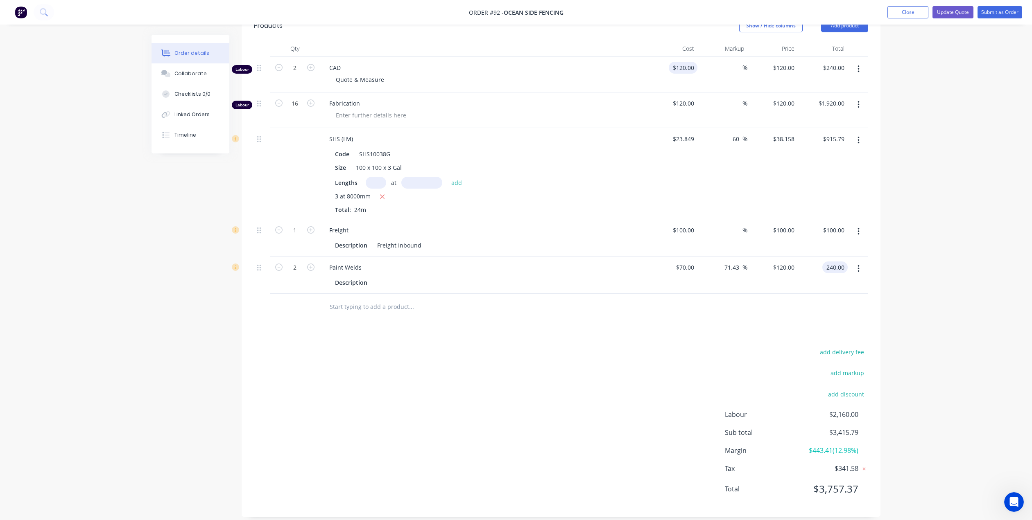
type input "$240.00"
type input "$70.00"
type input "$140.00"
type input "120"
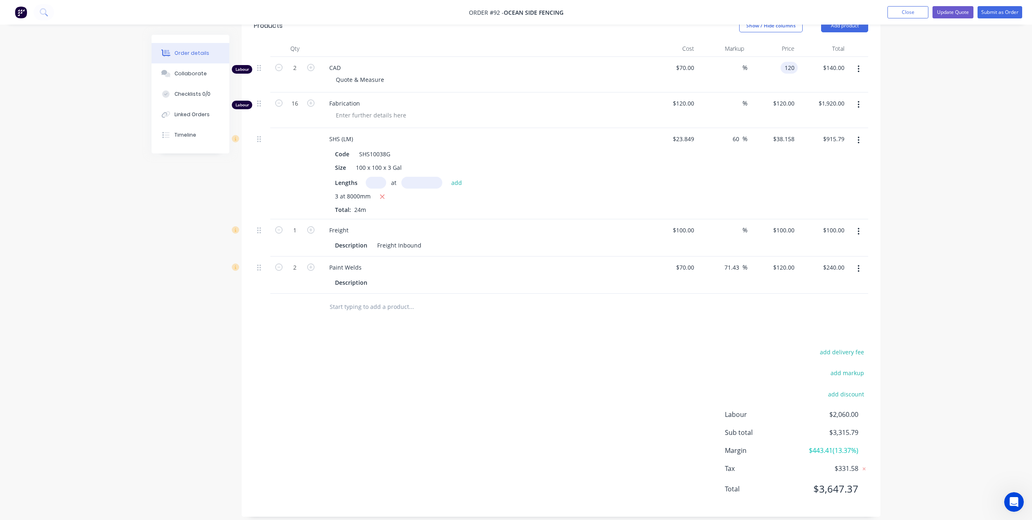
type input "71.43"
type input "$120.00"
type input "$240.00"
click at [763, 73] on div "$120.00 $120.00" at bounding box center [772, 75] width 50 height 36
click at [693, 97] on input "120" at bounding box center [690, 103] width 14 height 12
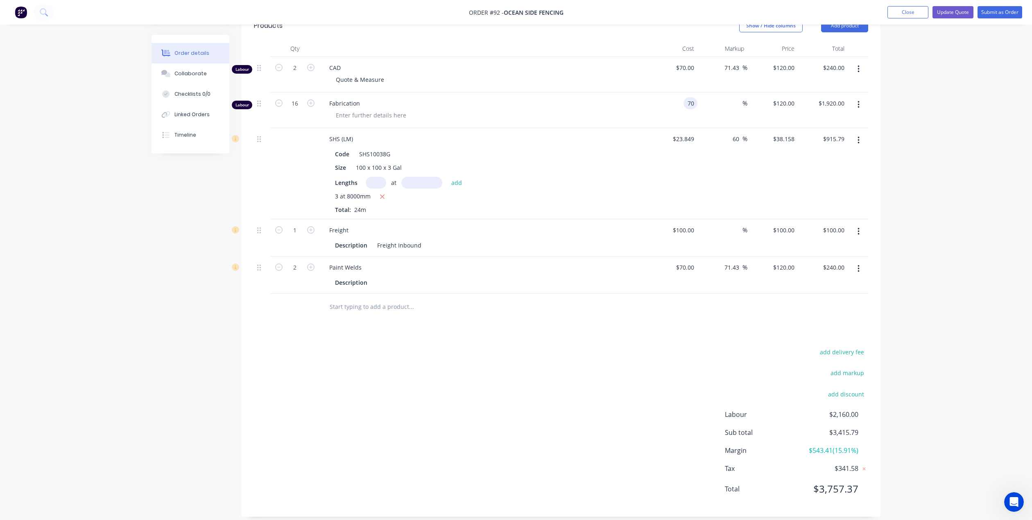
type input "$70.00"
type input "$1,120.00"
type input "120"
type input "71.43"
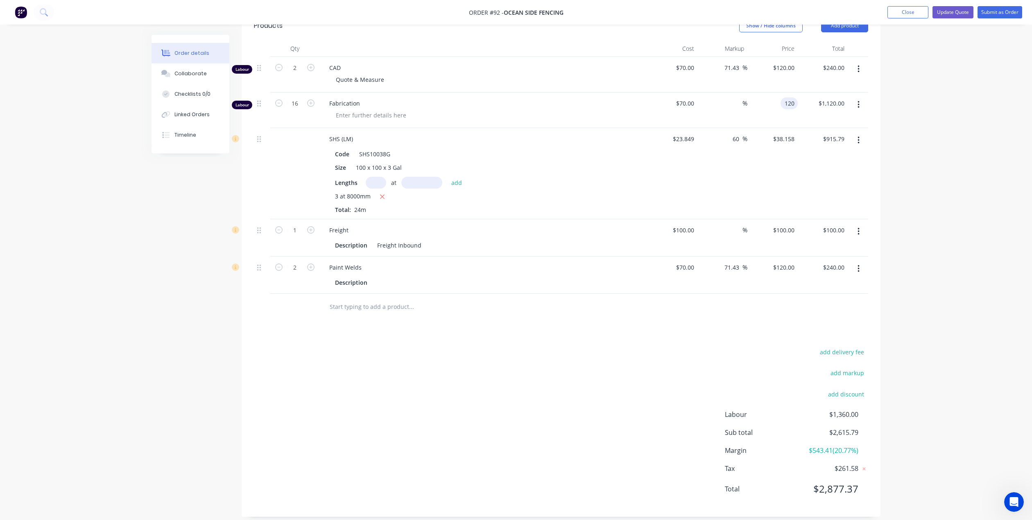
type input "$120.00"
type input "$1,920.00"
click at [711, 113] on div "71.43 %" at bounding box center [722, 111] width 50 height 36
click at [849, 368] on button "add markup" at bounding box center [847, 373] width 42 height 11
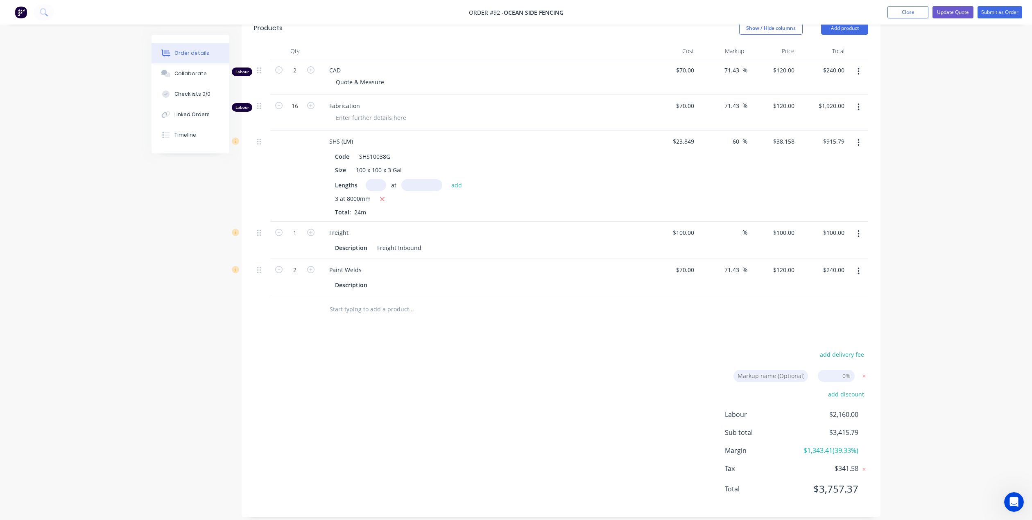
click at [843, 370] on input at bounding box center [836, 376] width 37 height 12
type input "2.5"
click at [780, 333] on div "Products Show / Hide columns Add product Qty Cost Markup Price Total Labour 2 C…" at bounding box center [561, 266] width 639 height 504
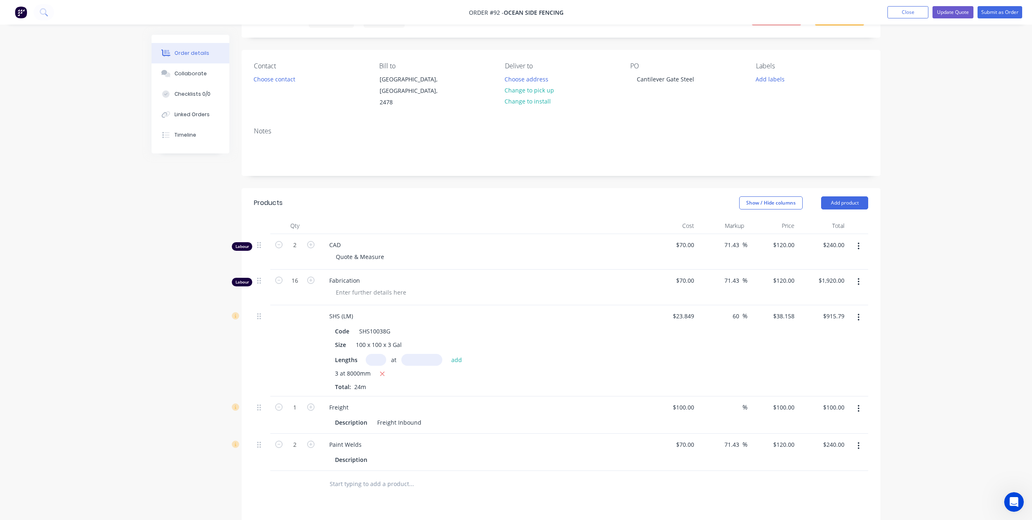
scroll to position [0, 0]
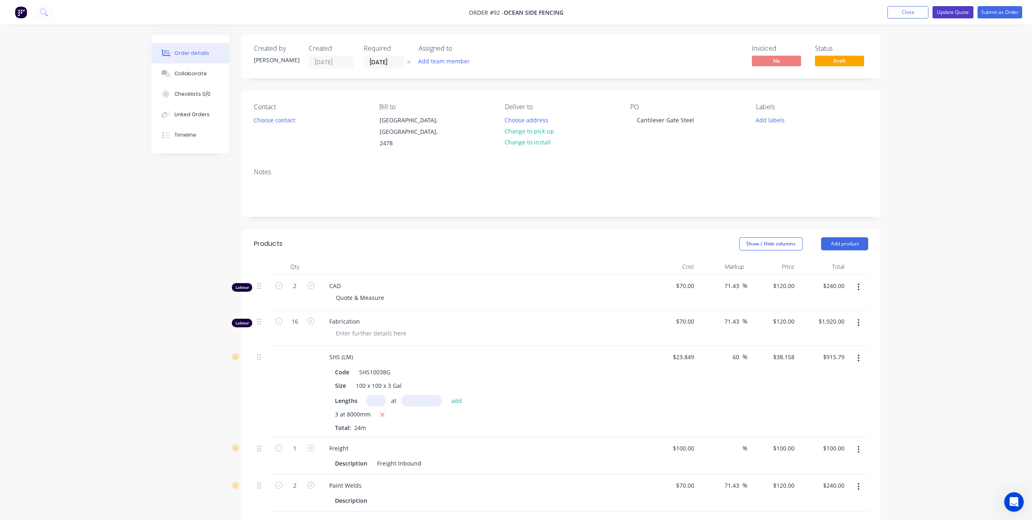
click at [950, 12] on button "Update Quote" at bounding box center [952, 12] width 41 height 12
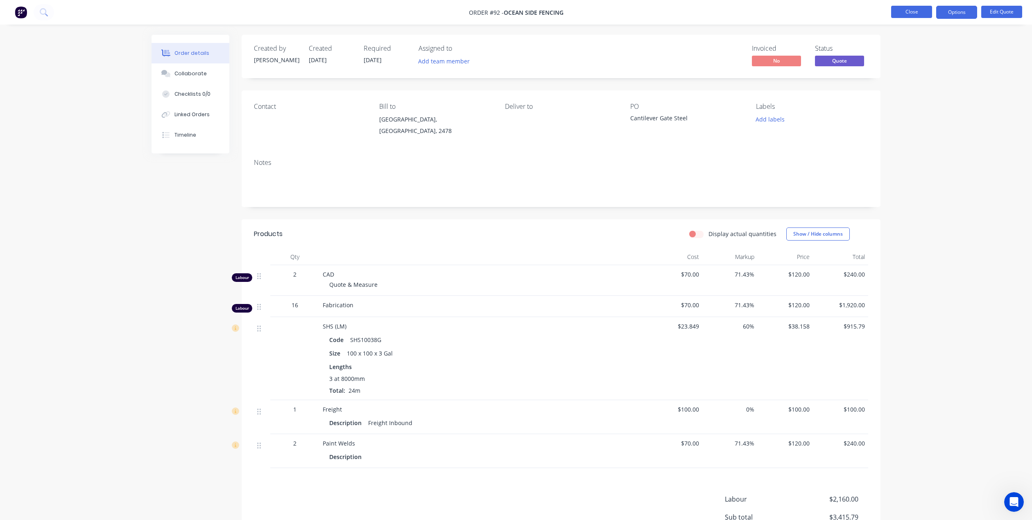
click at [905, 14] on button "Close" at bounding box center [911, 12] width 41 height 12
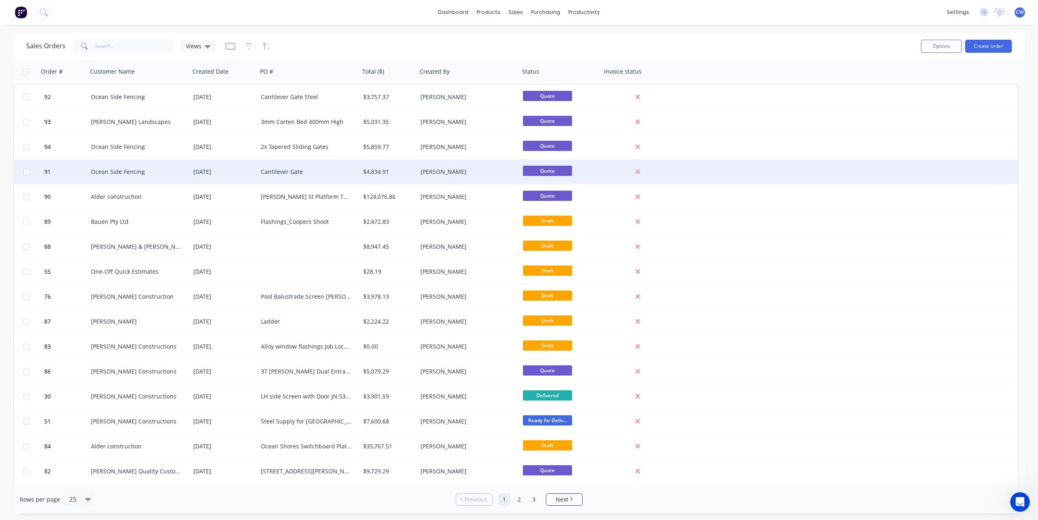
click at [338, 174] on div "Cantilever Gate" at bounding box center [306, 172] width 91 height 8
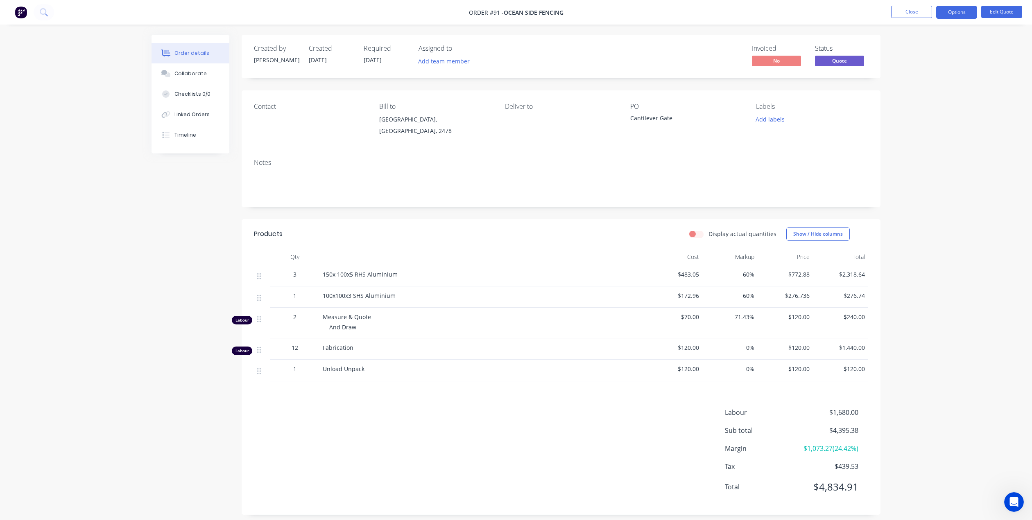
scroll to position [7, 0]
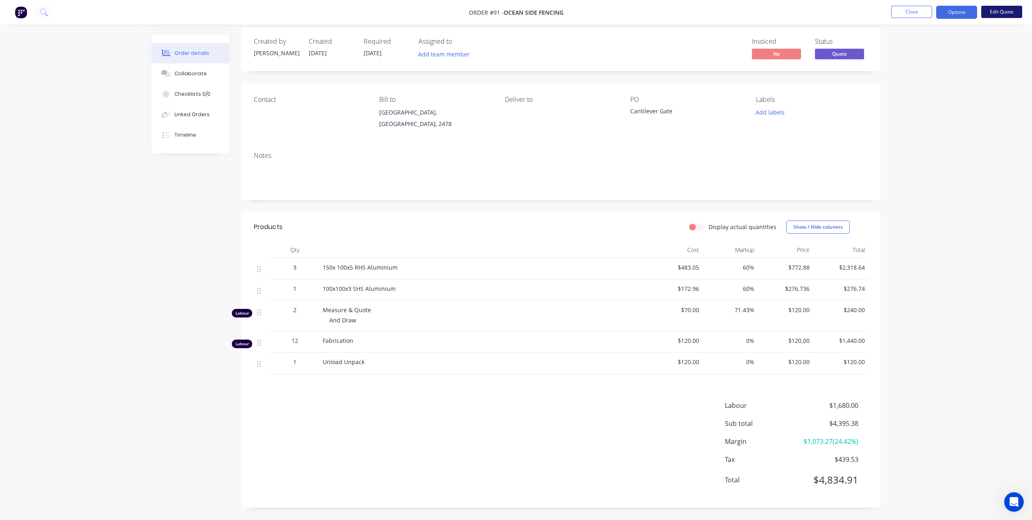
click at [1013, 12] on button "Edit Quote" at bounding box center [1001, 12] width 41 height 12
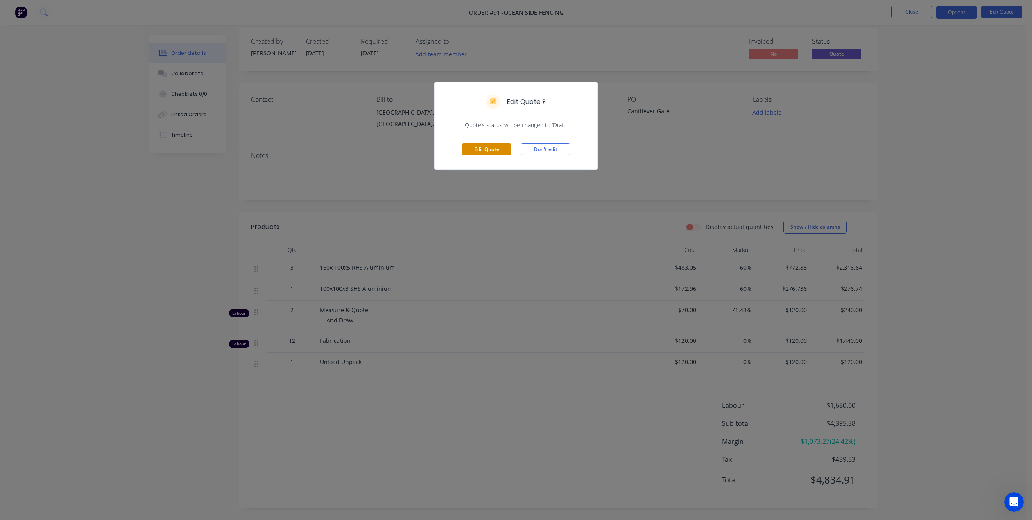
click at [489, 150] on button "Edit Quote" at bounding box center [486, 149] width 49 height 12
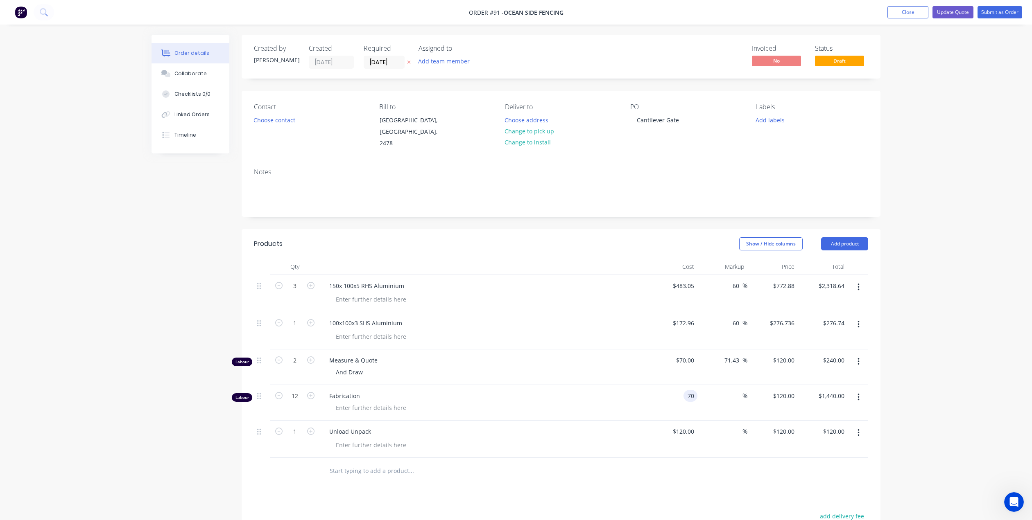
type input "$70.00"
type input "$840.00"
type input "120"
type input "71.43"
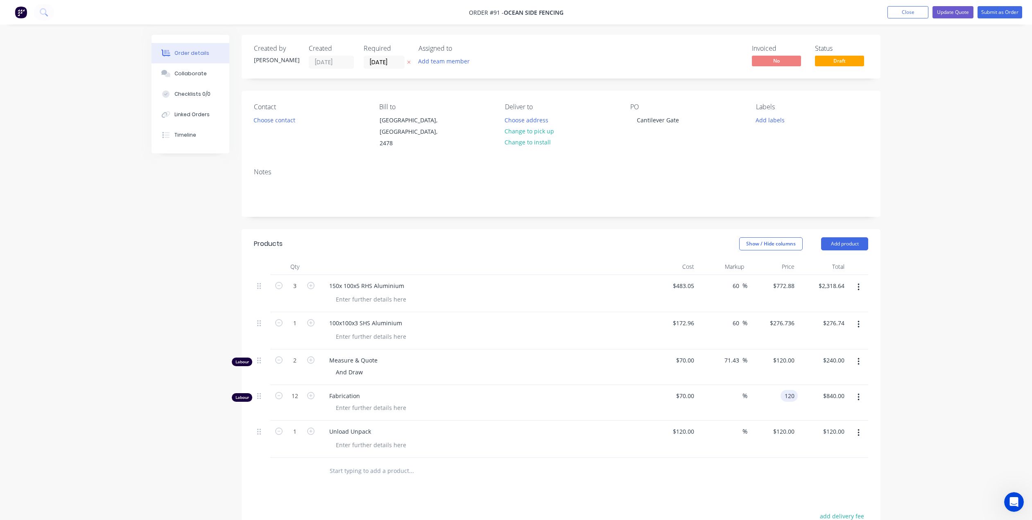
type input "$120.00"
type input "$1,440.00"
click at [690, 397] on div "$70.00 $70.00" at bounding box center [672, 403] width 50 height 36
click at [943, 11] on button "Update Quote" at bounding box center [952, 12] width 41 height 12
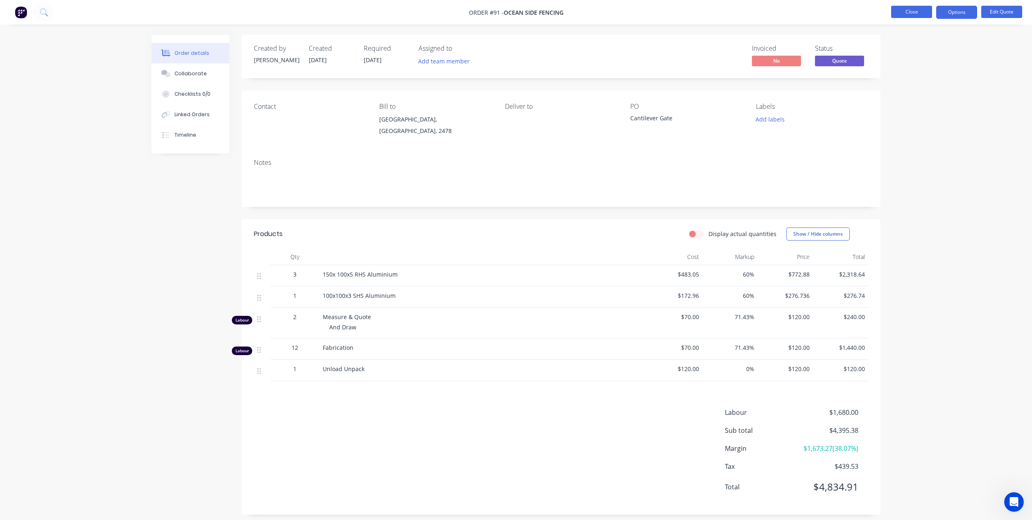
click at [916, 12] on button "Close" at bounding box center [911, 12] width 41 height 12
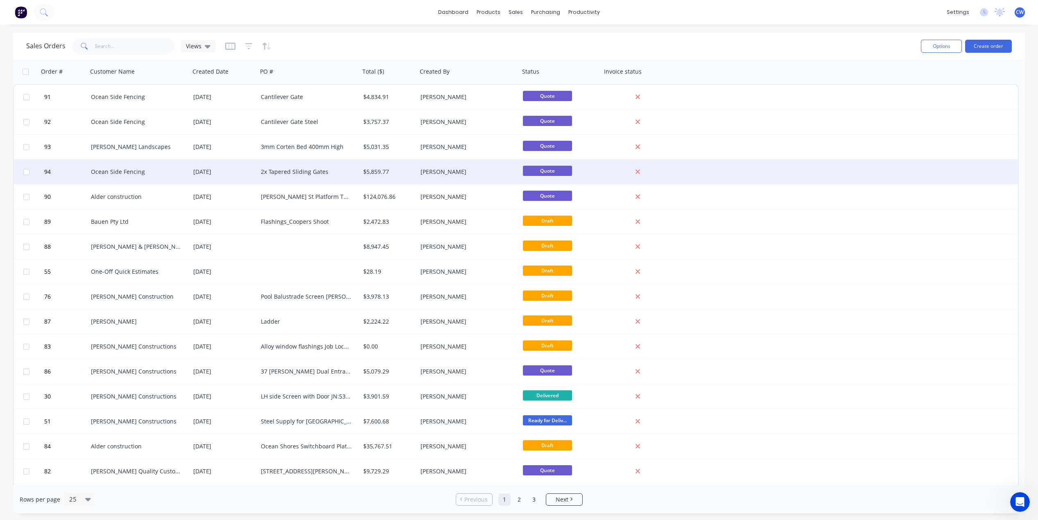
click at [299, 176] on div "2x Tapered Sliding Gates" at bounding box center [309, 172] width 102 height 25
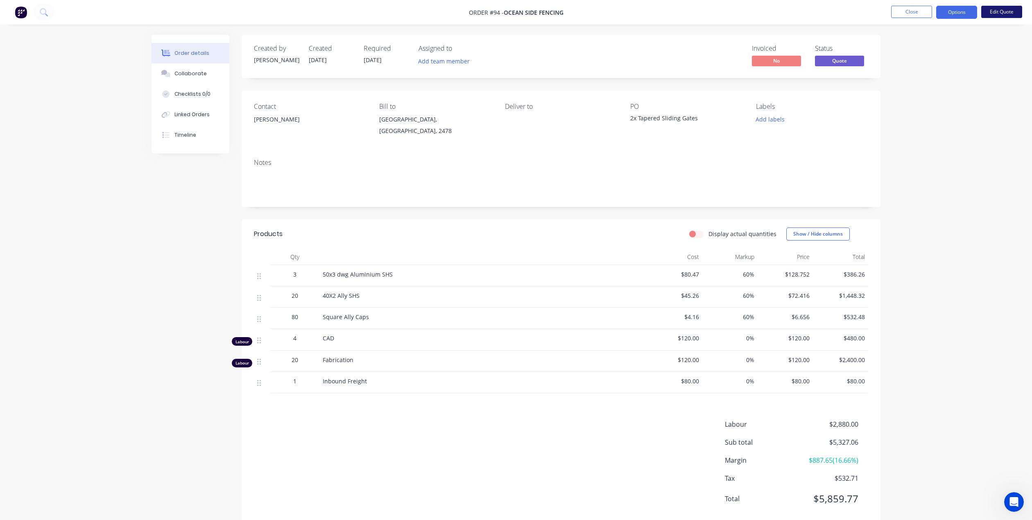
click at [999, 9] on button "Edit Quote" at bounding box center [1001, 12] width 41 height 12
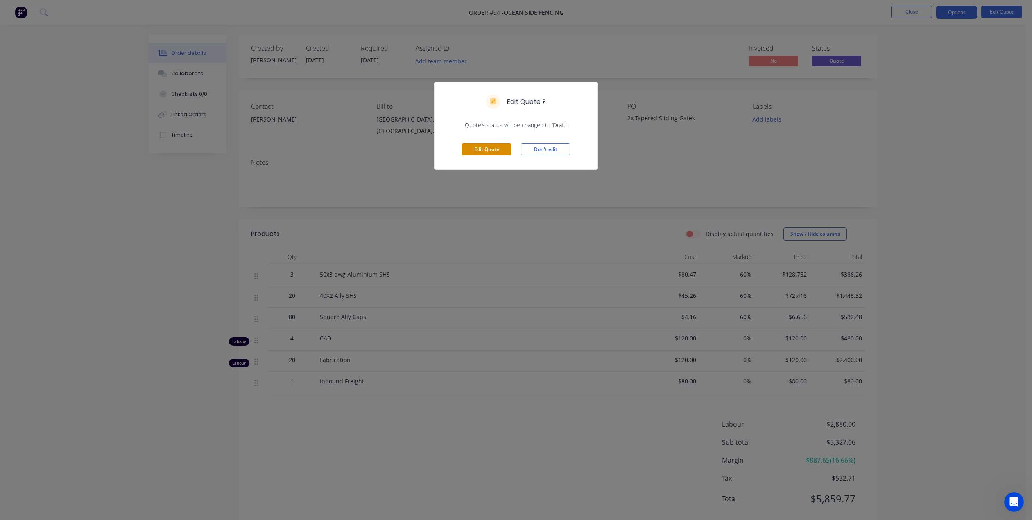
click at [483, 148] on button "Edit Quote" at bounding box center [486, 149] width 49 height 12
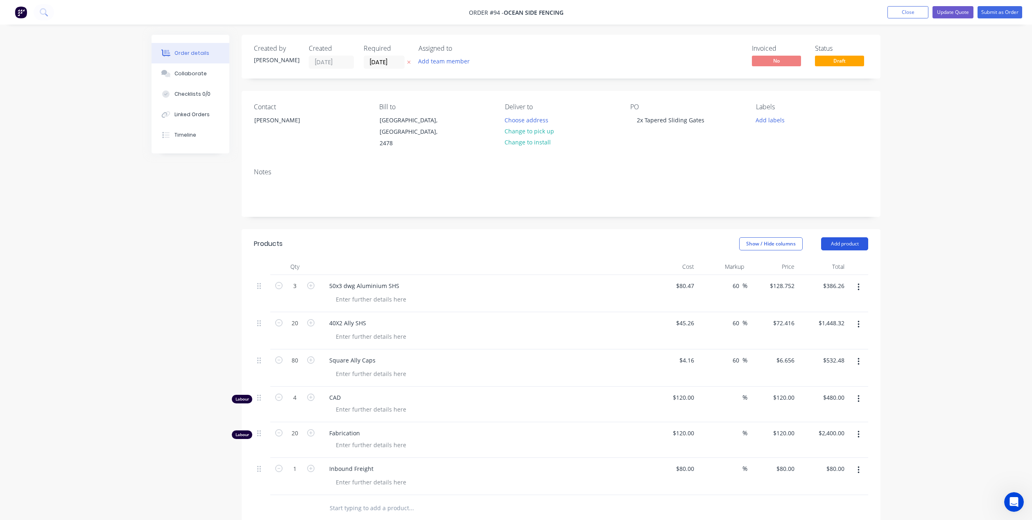
click at [848, 238] on button "Add product" at bounding box center [844, 244] width 47 height 13
click at [822, 259] on div "Product catalogue" at bounding box center [829, 265] width 63 height 12
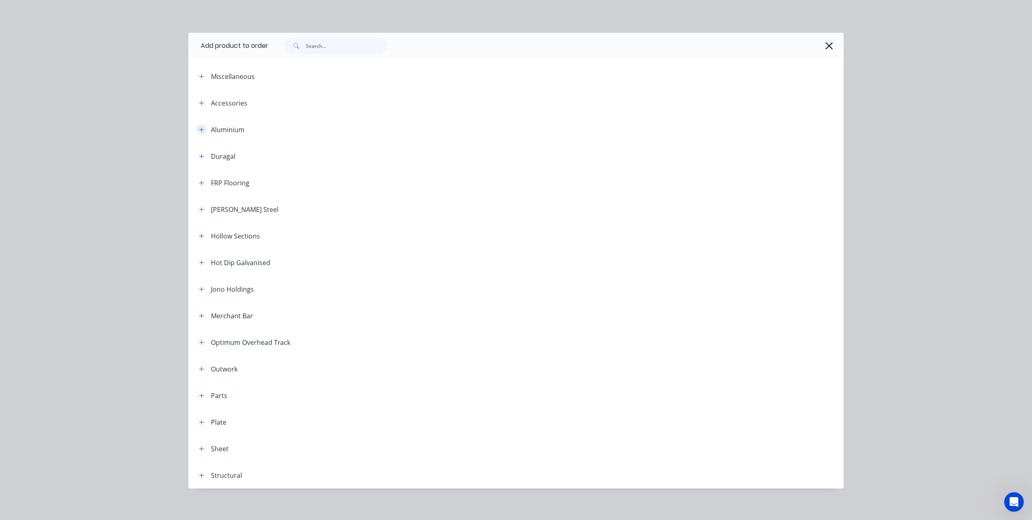
click at [197, 129] on button "button" at bounding box center [202, 129] width 10 height 10
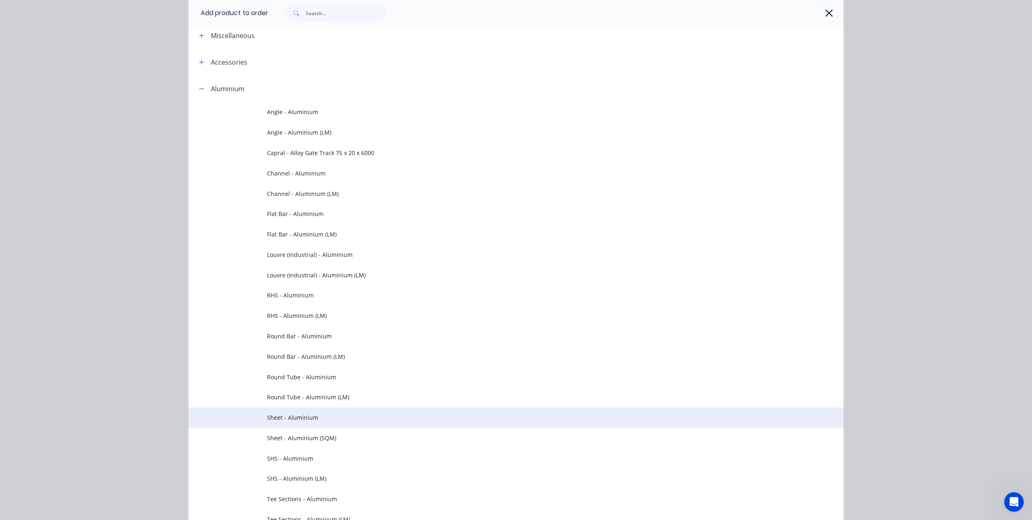
scroll to position [123, 0]
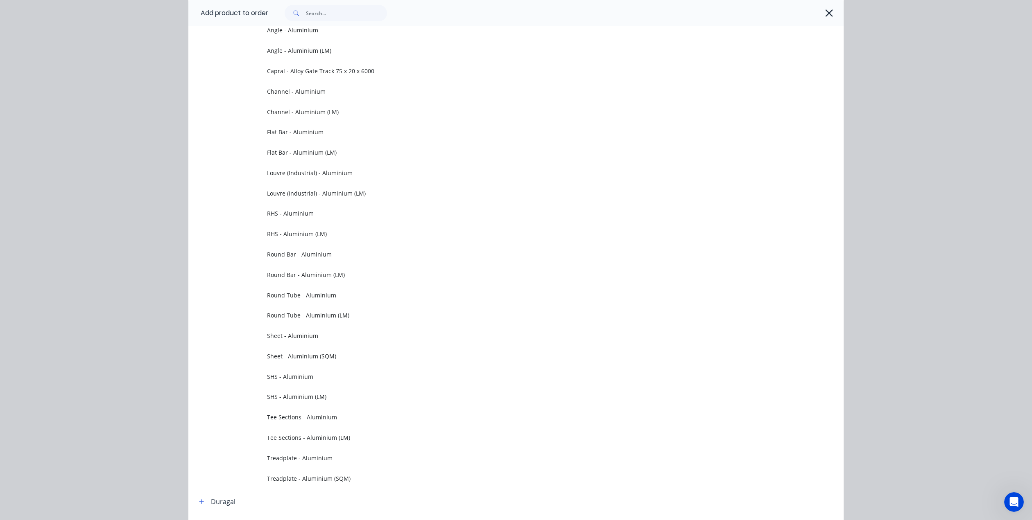
click at [292, 233] on span "RHS - Aluminium (LM)" at bounding box center [497, 234] width 461 height 9
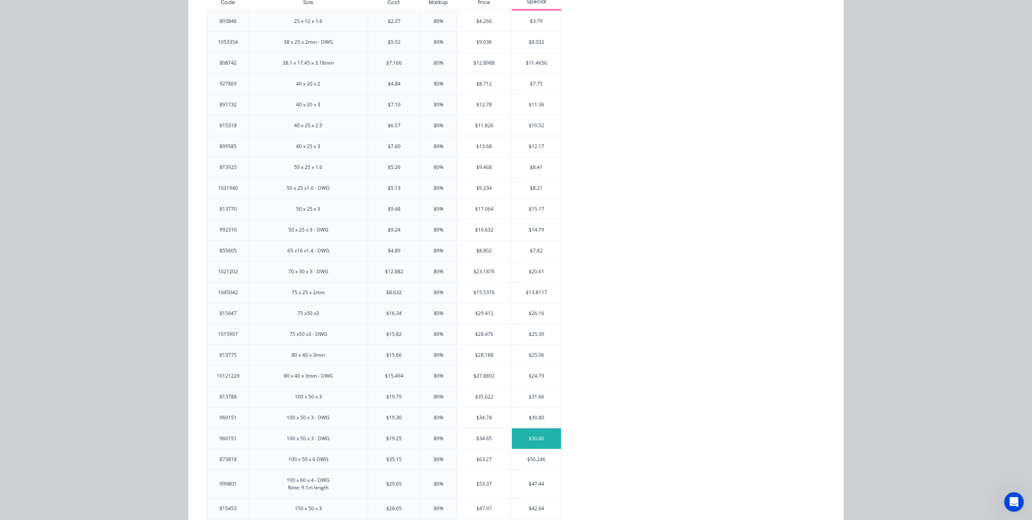
click at [518, 434] on div "$30.80" at bounding box center [536, 439] width 49 height 20
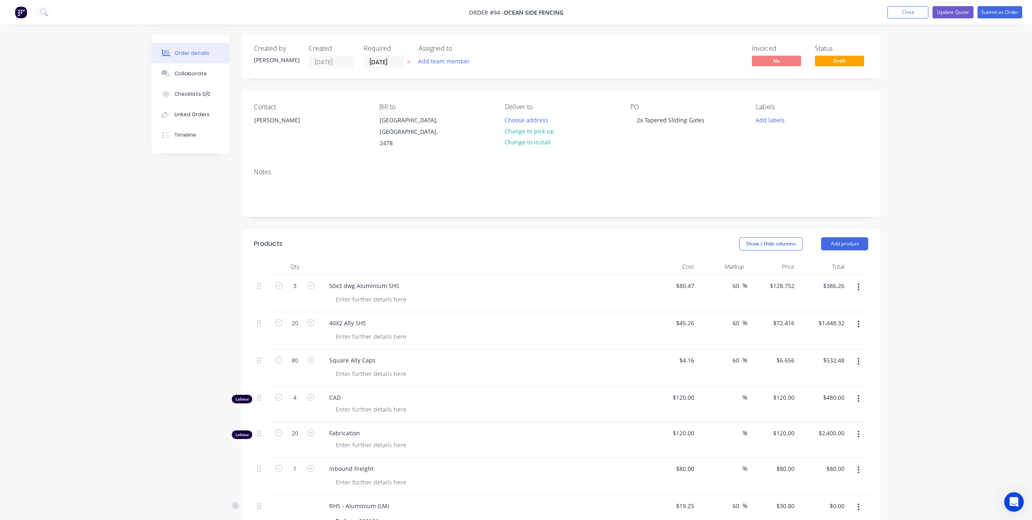
scroll to position [82, 0]
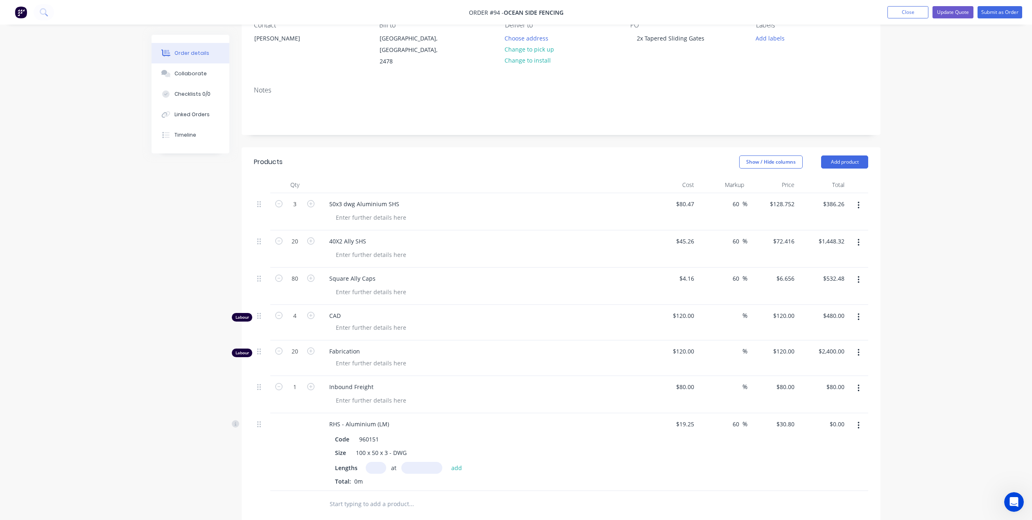
click at [374, 462] on input "text" at bounding box center [376, 468] width 20 height 12
type input "1"
click at [421, 462] on input "text" at bounding box center [421, 468] width 41 height 12
type input "8000mm"
click at [416, 468] on div "Lengths 1 at 8000mm add Total: 0m" at bounding box center [483, 474] width 296 height 24
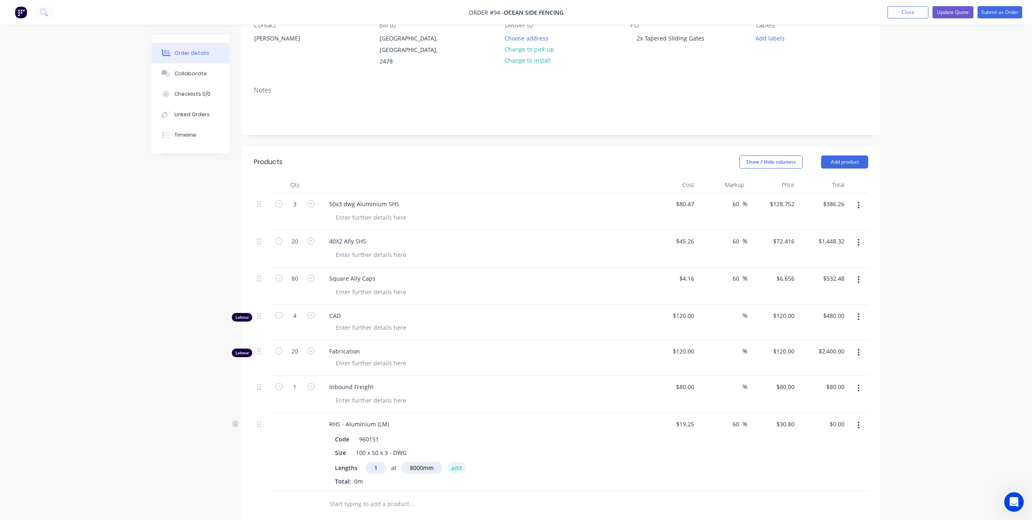
click at [458, 462] on button "add" at bounding box center [456, 467] width 19 height 11
type input "$246.40"
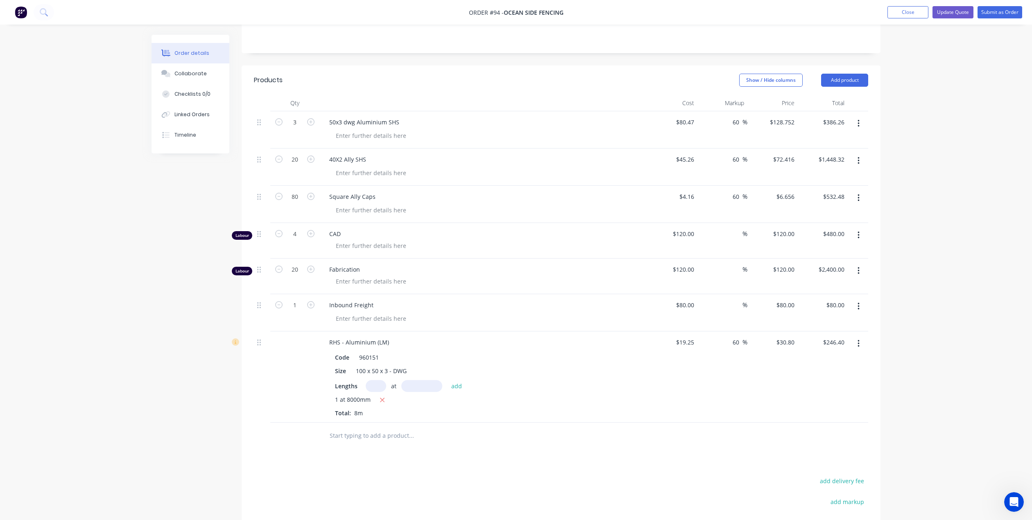
scroll to position [205, 0]
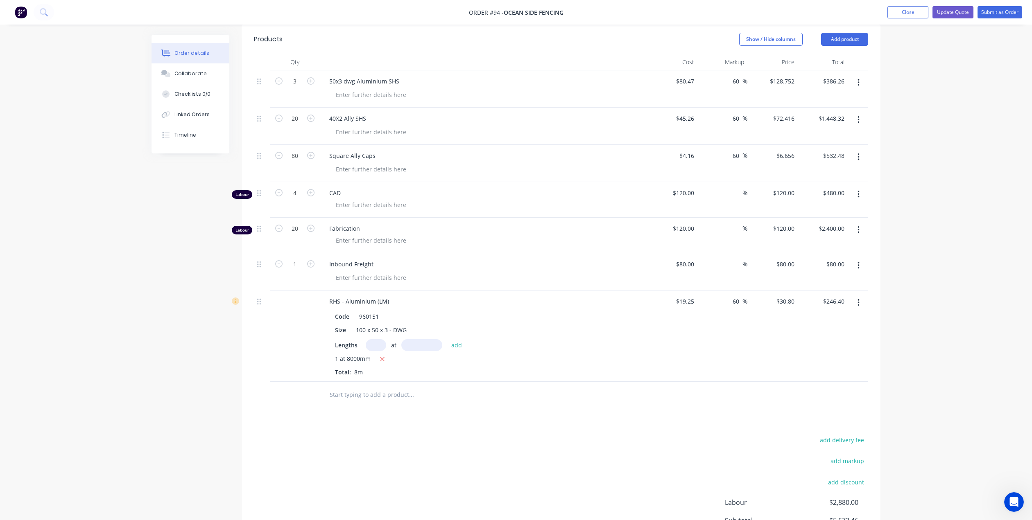
click at [377, 389] on input "text" at bounding box center [411, 395] width 164 height 16
type input "r"
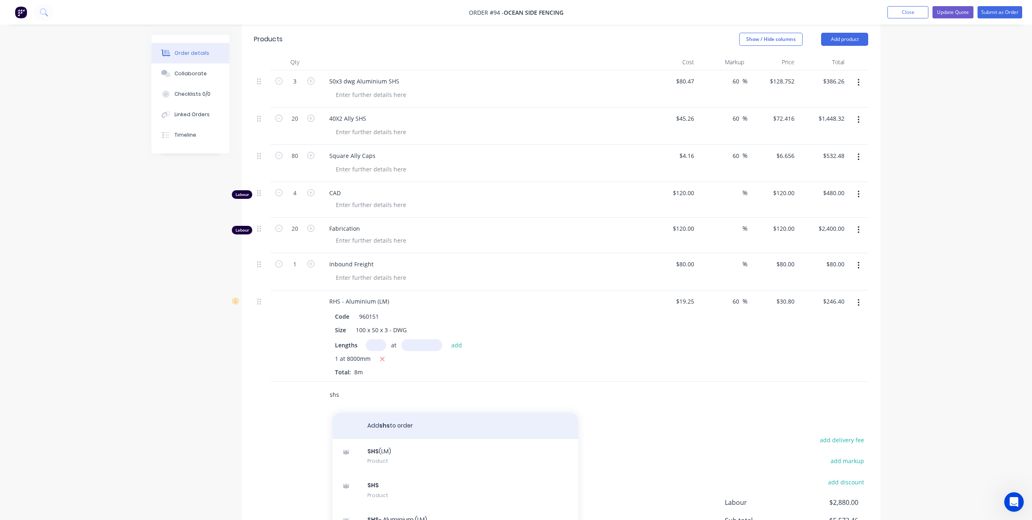
scroll to position [82, 0]
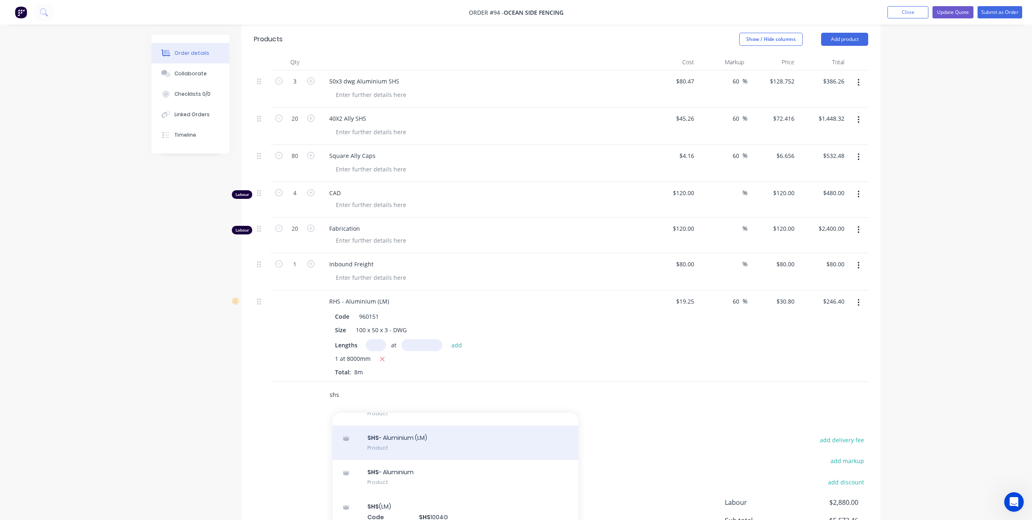
type input "shs"
click at [387, 430] on div "SHS - Aluminium (LM) Product" at bounding box center [456, 443] width 246 height 34
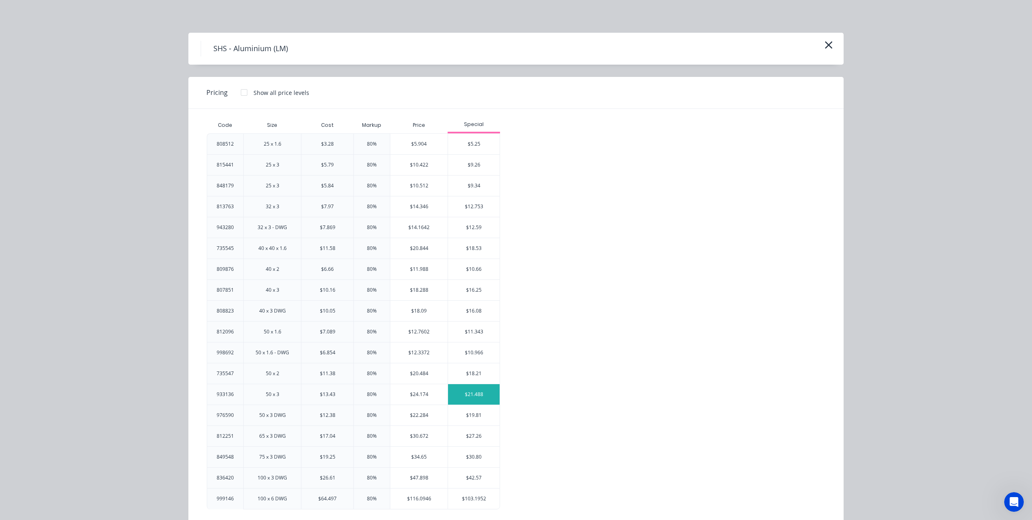
click at [470, 395] on div "$21.488" at bounding box center [474, 395] width 52 height 20
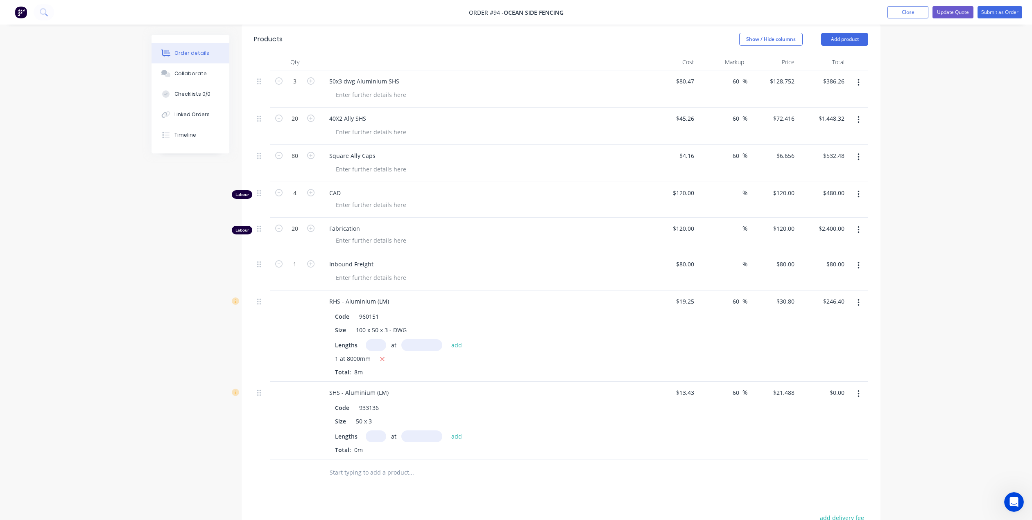
click at [379, 431] on input "text" at bounding box center [376, 437] width 20 height 12
type input "3"
type input "2"
click at [422, 431] on input "text" at bounding box center [421, 437] width 41 height 12
type input "6500mm"
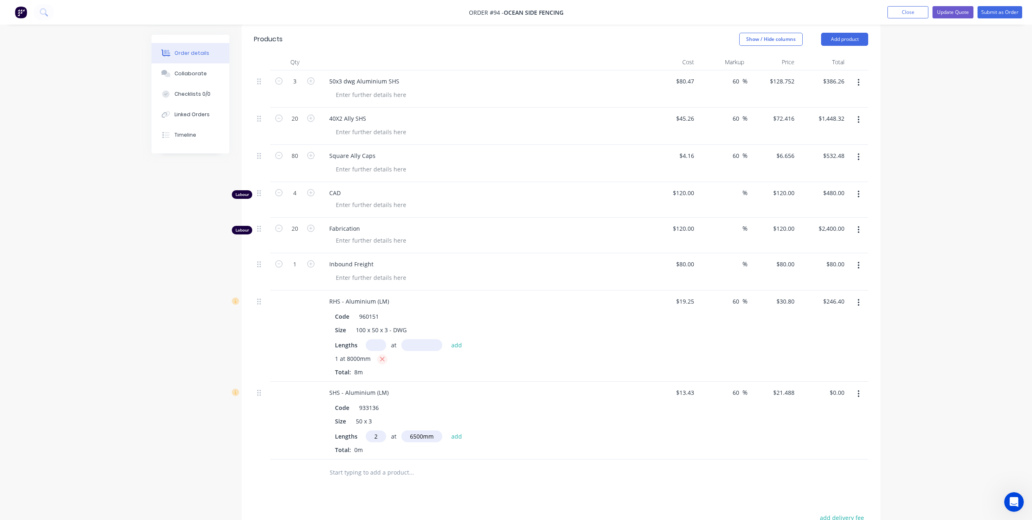
click at [384, 356] on icon "button" at bounding box center [382, 359] width 5 height 7
type input "$0.00"
click at [379, 339] on input "text" at bounding box center [376, 345] width 20 height 12
type input "1"
click at [434, 339] on input "text" at bounding box center [421, 345] width 41 height 12
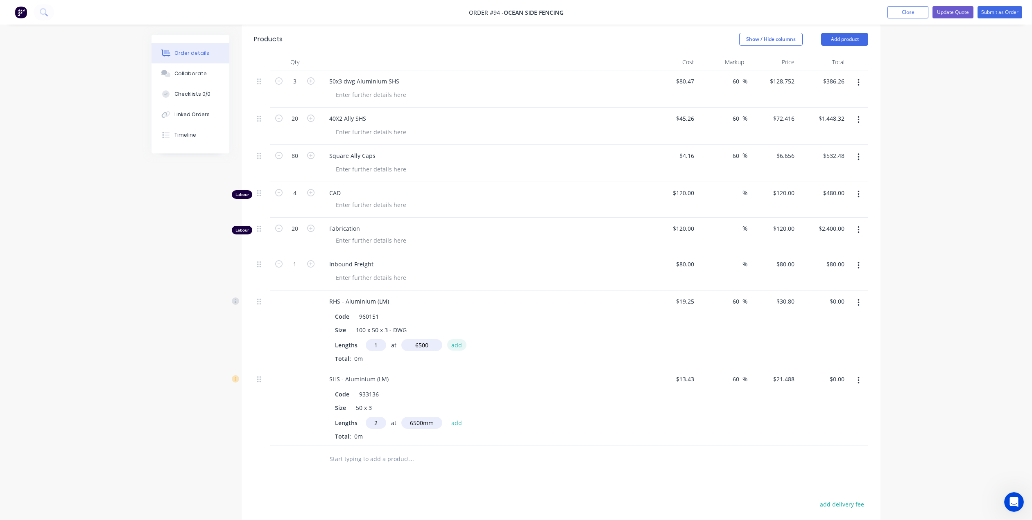
type input "6500mm"
click at [455, 339] on button "add" at bounding box center [456, 344] width 19 height 11
type input "$200.20"
click at [453, 431] on button "add" at bounding box center [456, 436] width 19 height 11
type input "$279.34"
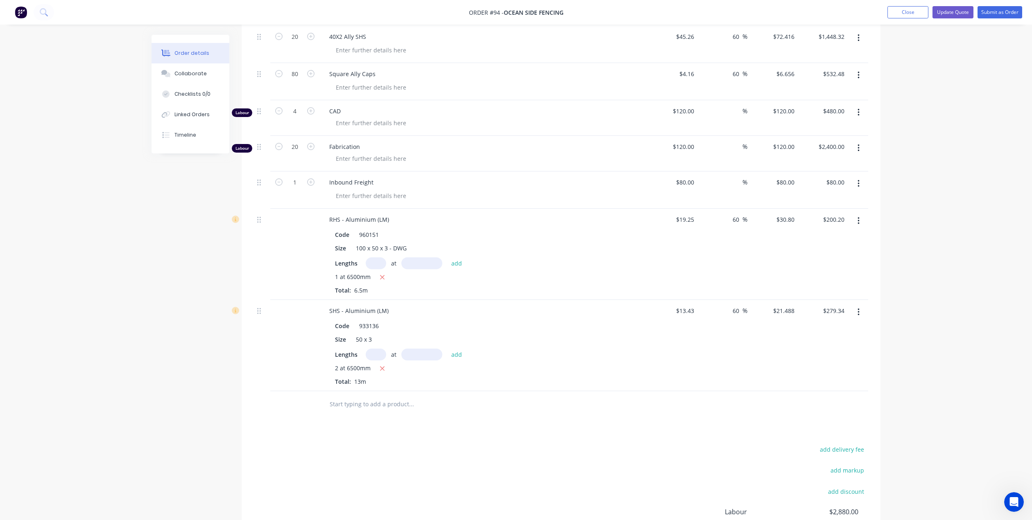
scroll to position [123, 0]
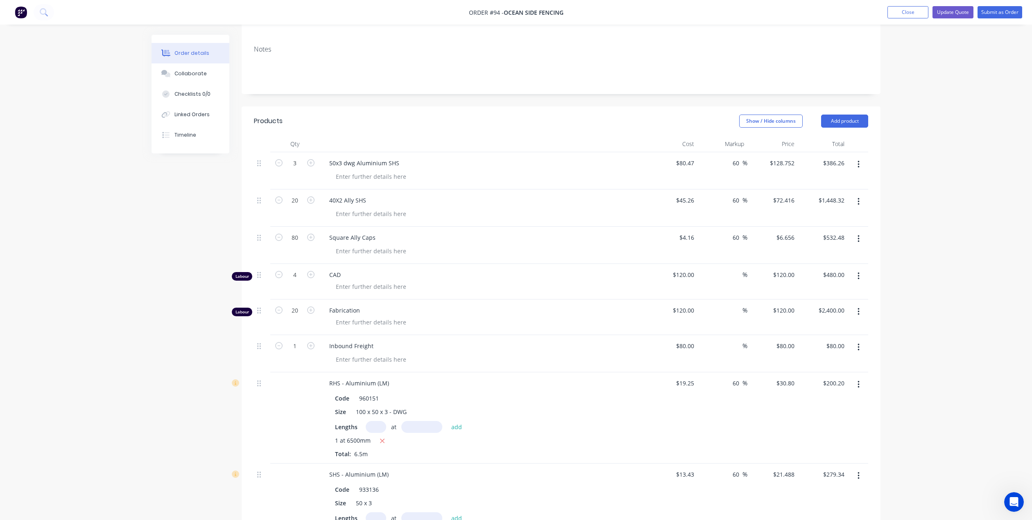
click at [857, 160] on icon "button" at bounding box center [858, 164] width 2 height 9
click at [830, 229] on div "Delete" at bounding box center [829, 235] width 63 height 12
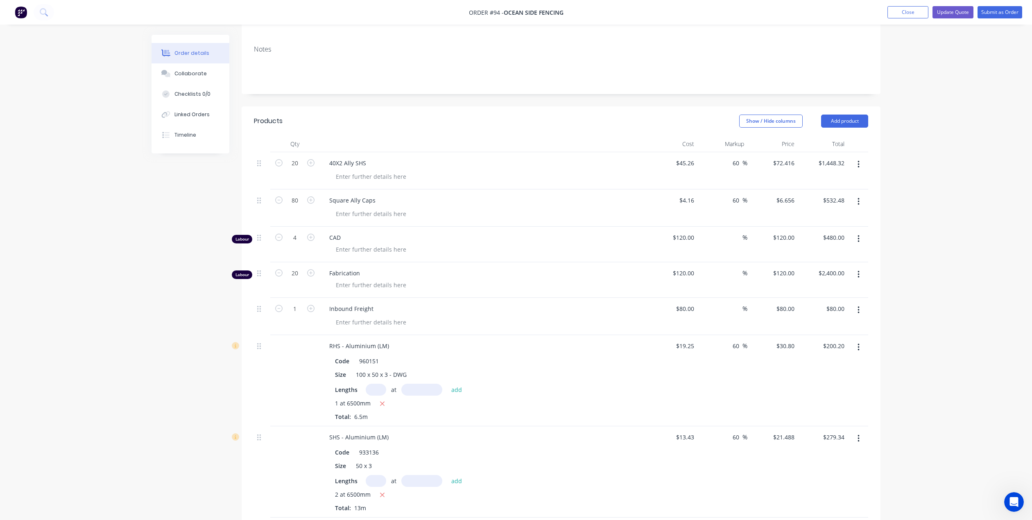
click at [859, 161] on icon "button" at bounding box center [858, 164] width 2 height 7
click at [827, 229] on div "Delete" at bounding box center [829, 235] width 63 height 12
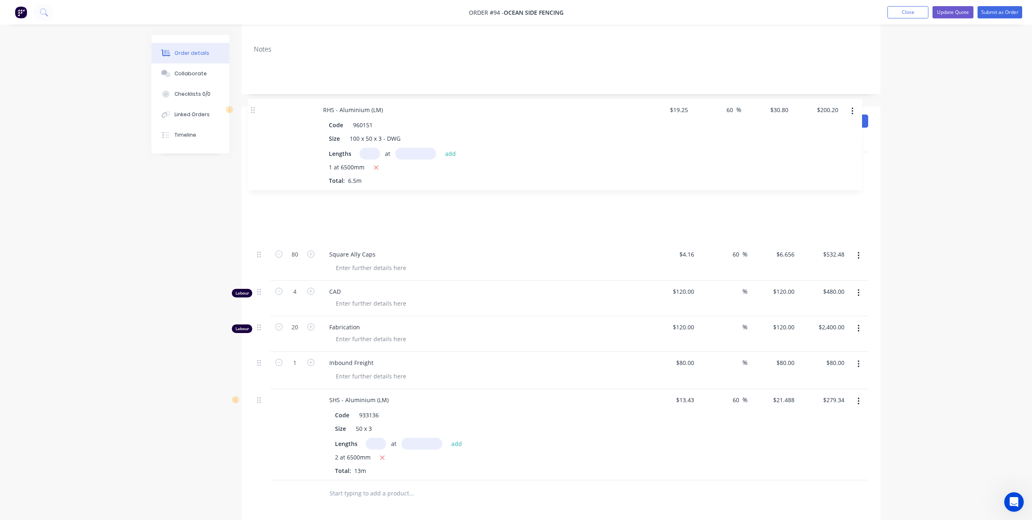
drag, startPoint x: 260, startPoint y: 300, endPoint x: 255, endPoint y: 107, distance: 192.5
click at [255, 107] on div "Products Show / Hide columns Add product Qty Cost Markup Price Total 80 Square …" at bounding box center [561, 306] width 639 height 401
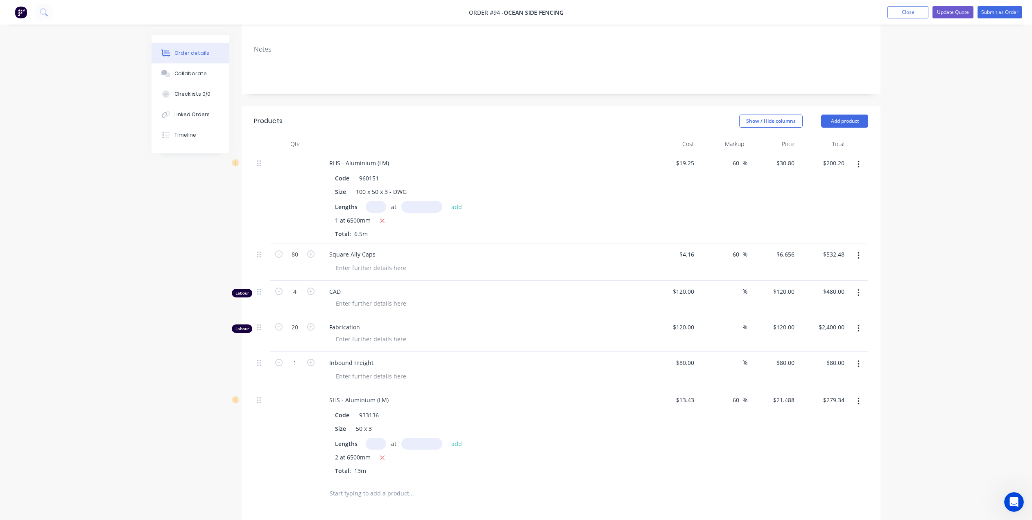
scroll to position [126, 0]
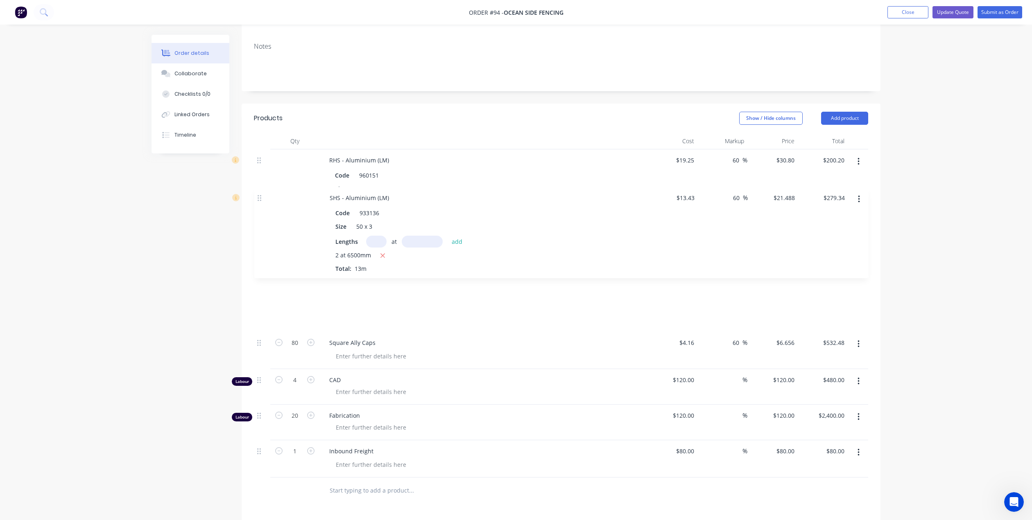
drag, startPoint x: 259, startPoint y: 394, endPoint x: 260, endPoint y: 197, distance: 196.1
click at [260, 197] on div "RHS - Aluminium (LM) Code 960151 Size 100 x 50 x 3 - DWG Lengths at add 1 at 65…" at bounding box center [561, 313] width 614 height 328
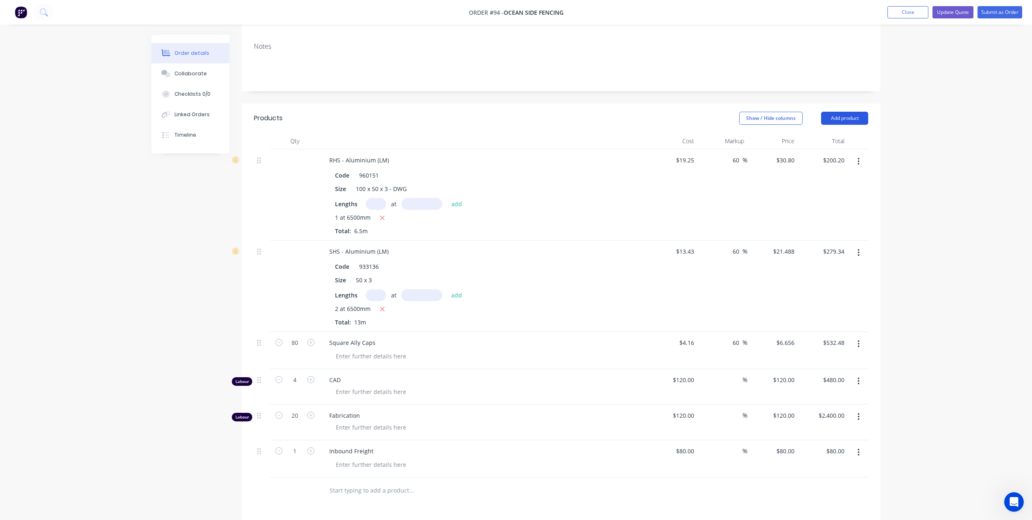
click at [846, 112] on button "Add product" at bounding box center [844, 118] width 47 height 13
click at [824, 133] on div "Product catalogue" at bounding box center [829, 139] width 63 height 12
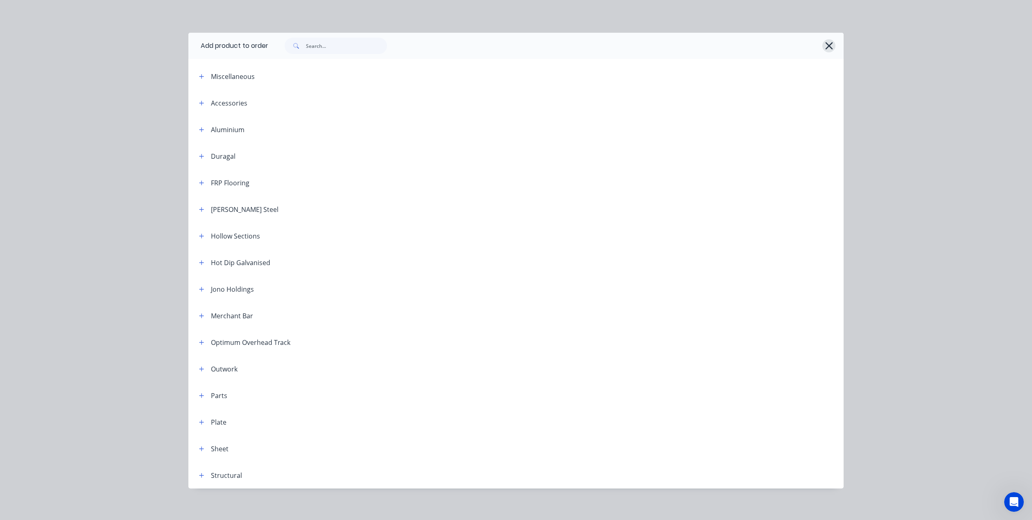
click at [826, 45] on icon "button" at bounding box center [829, 45] width 9 height 11
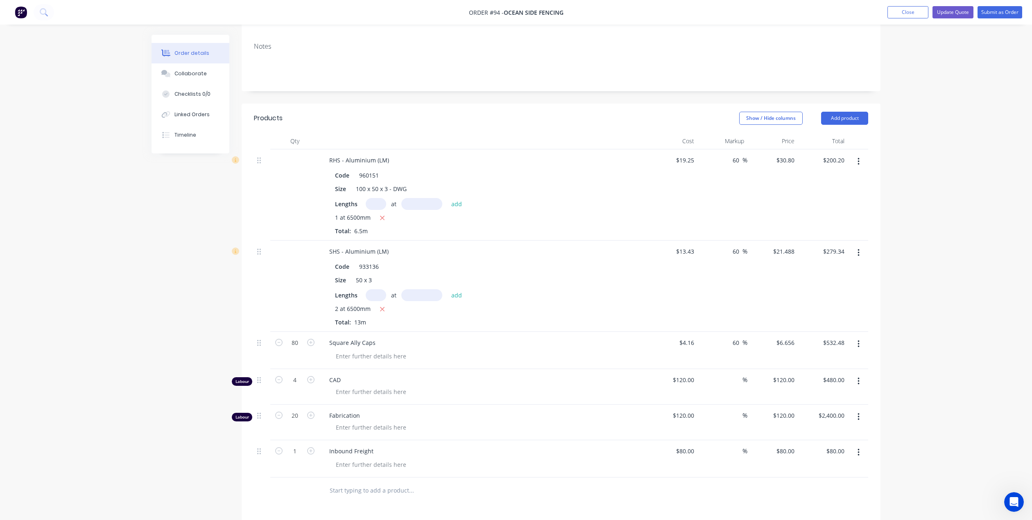
scroll to position [249, 0]
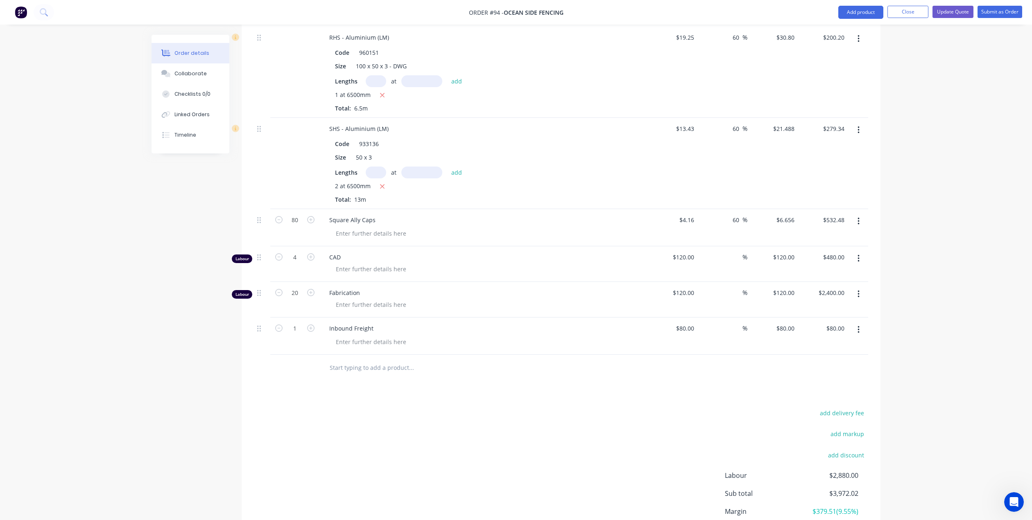
click at [369, 362] on input "text" at bounding box center [411, 368] width 164 height 16
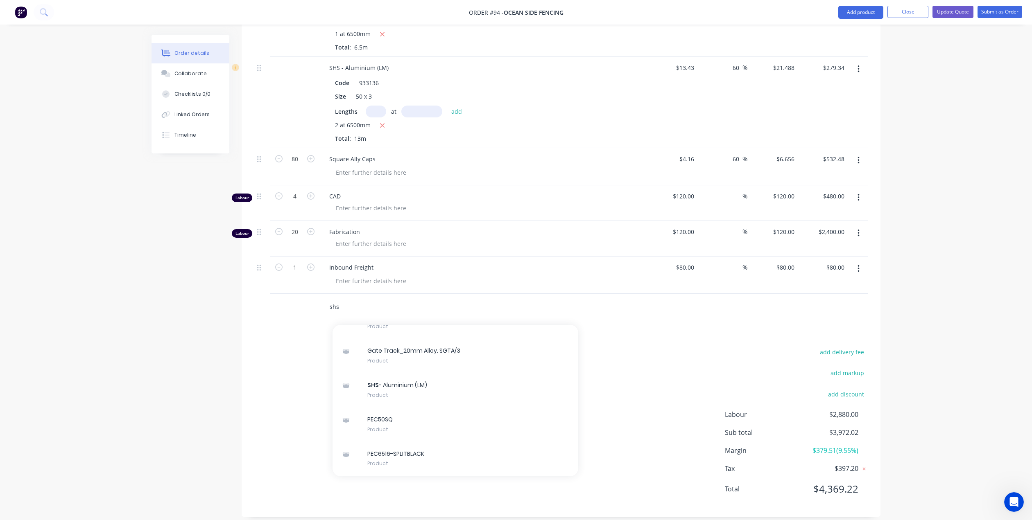
scroll to position [3522, 0]
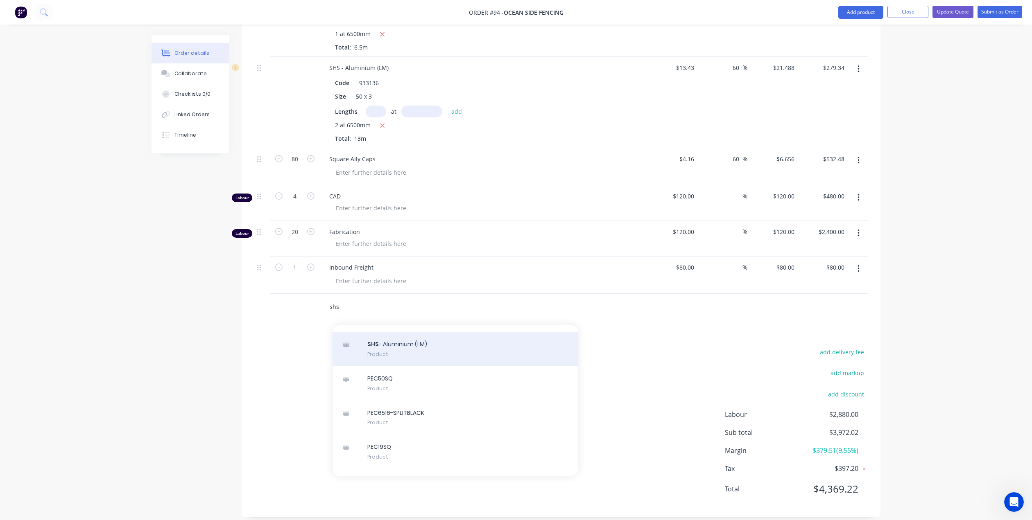
type input "shs"
click at [391, 332] on div "SHS - Aluminium (LM) Product" at bounding box center [456, 349] width 246 height 34
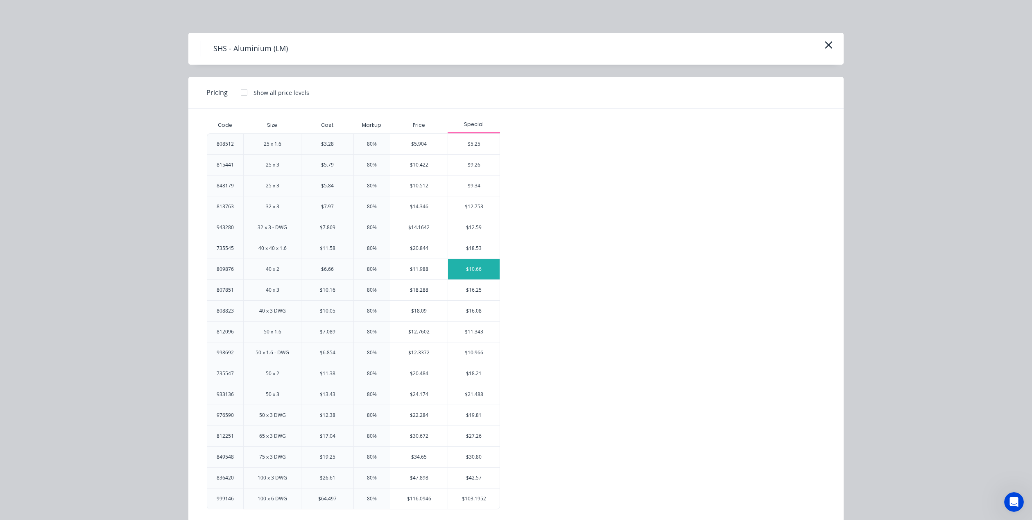
click at [467, 270] on div "$10.66" at bounding box center [474, 269] width 52 height 20
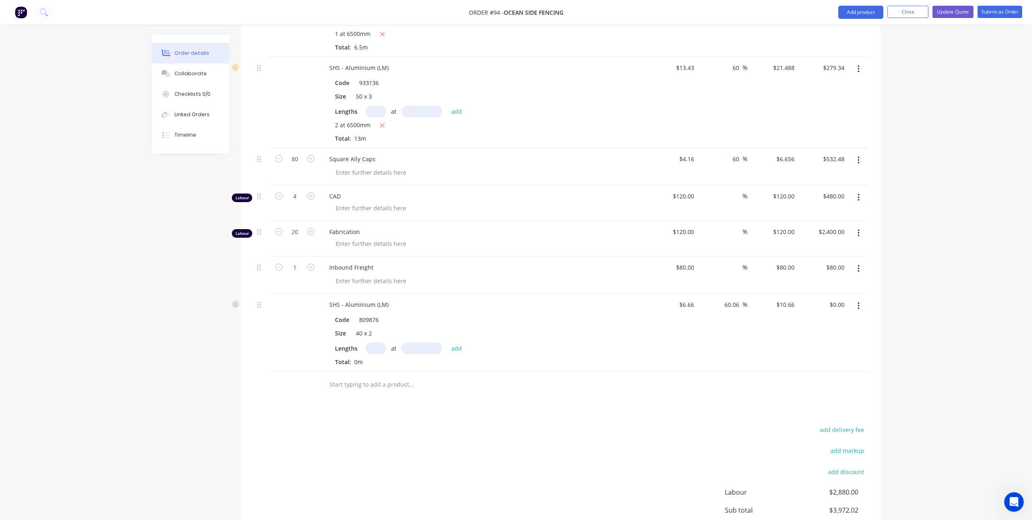
click at [377, 343] on input "text" at bounding box center [376, 349] width 20 height 12
type input "20"
click at [406, 343] on input "text" at bounding box center [421, 349] width 41 height 12
type input "6500mm"
click at [455, 343] on button "add" at bounding box center [456, 348] width 19 height 11
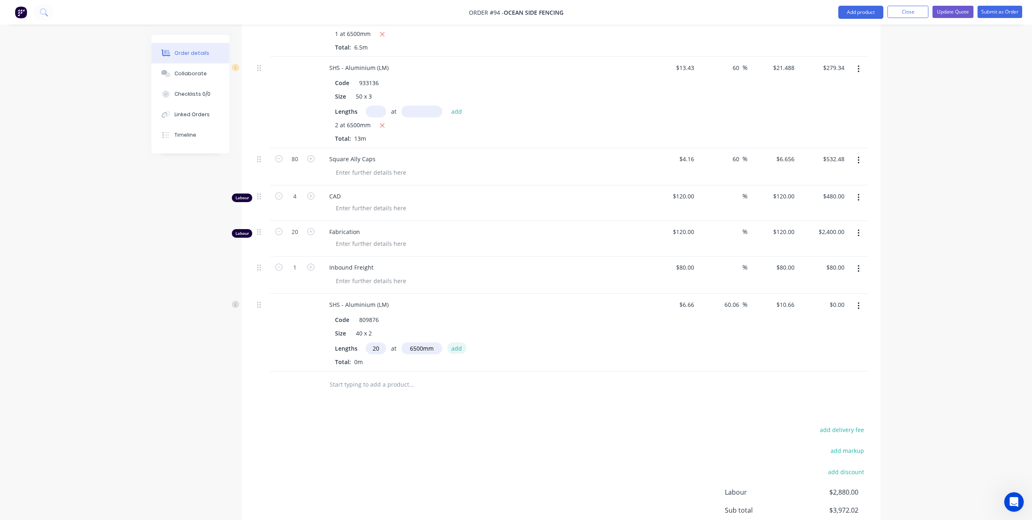
type input "$1,385.80"
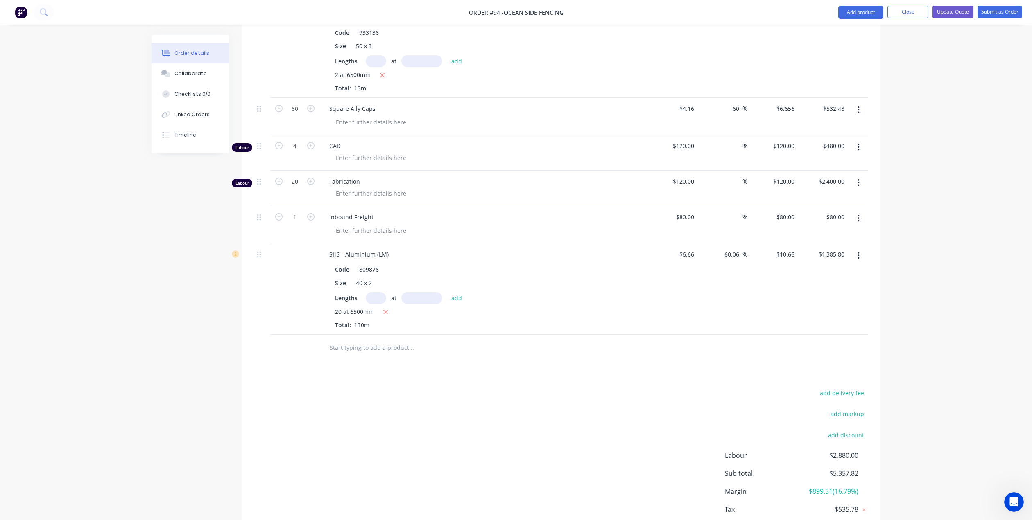
scroll to position [319, 0]
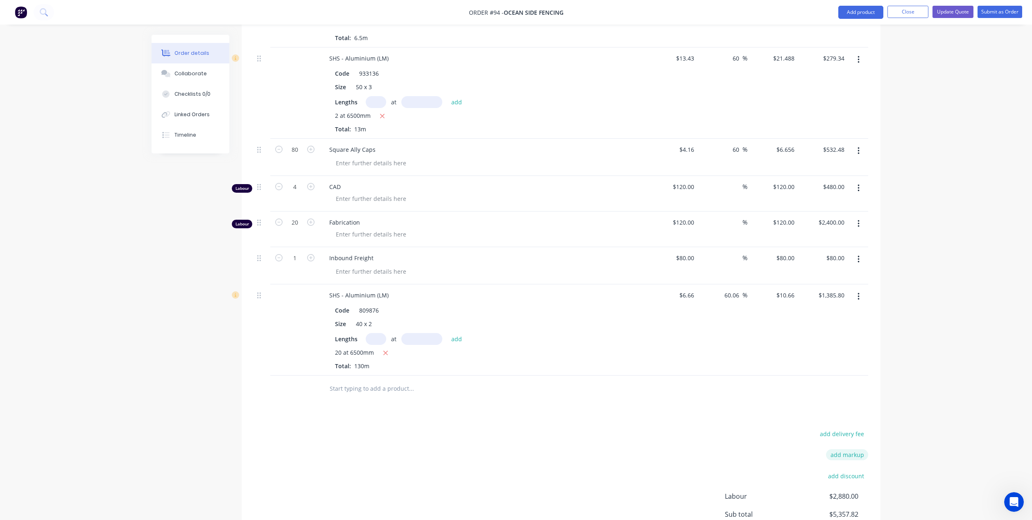
click at [847, 450] on button "add markup" at bounding box center [847, 455] width 42 height 11
click at [837, 450] on input at bounding box center [836, 456] width 37 height 12
type input "2.5"
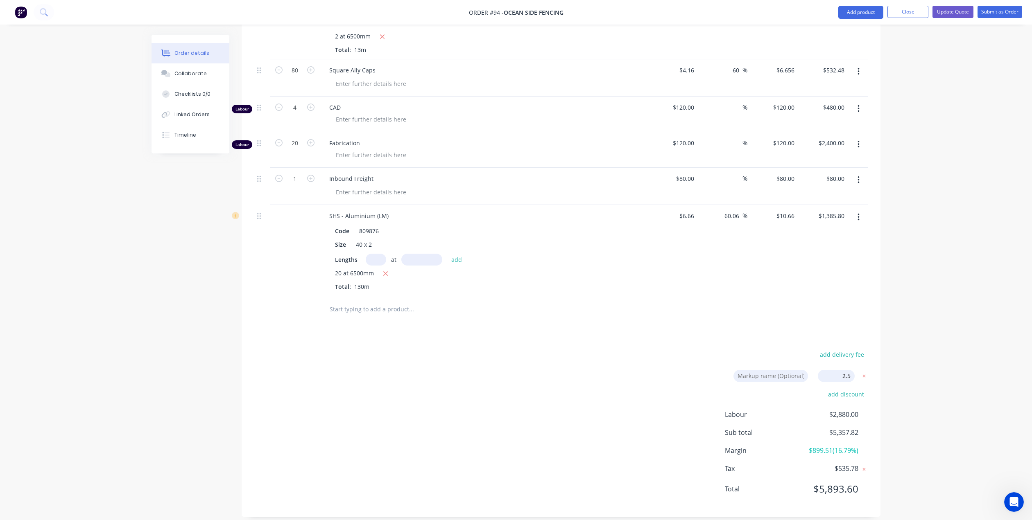
drag, startPoint x: 807, startPoint y: 391, endPoint x: 801, endPoint y: 399, distance: 10.2
drag, startPoint x: 801, startPoint y: 399, endPoint x: 770, endPoint y: 366, distance: 45.2
click at [770, 370] on input at bounding box center [770, 376] width 75 height 12
type input "Admin"
type input "64"
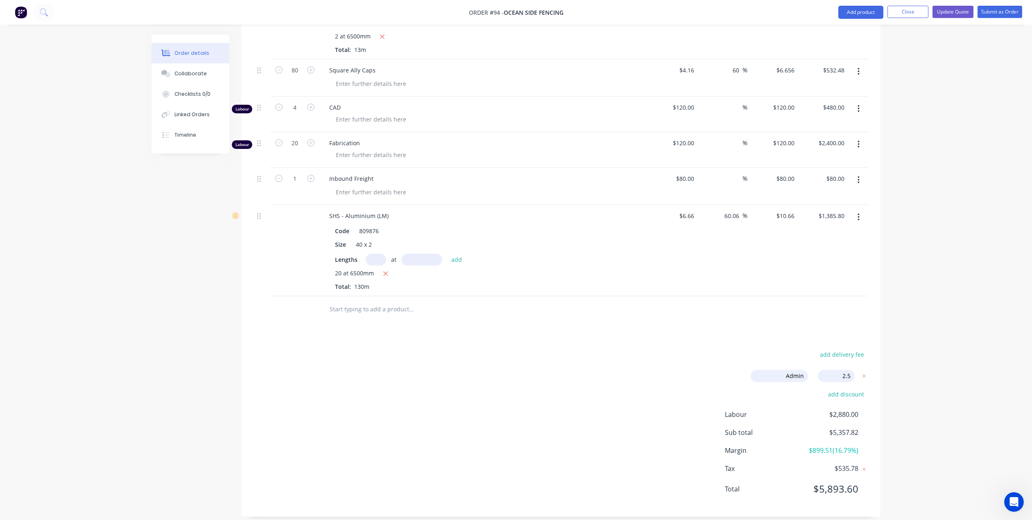
type input "$31.57"
type input "$205.21"
type input "64"
type input "$22.0252"
type input "$286.33"
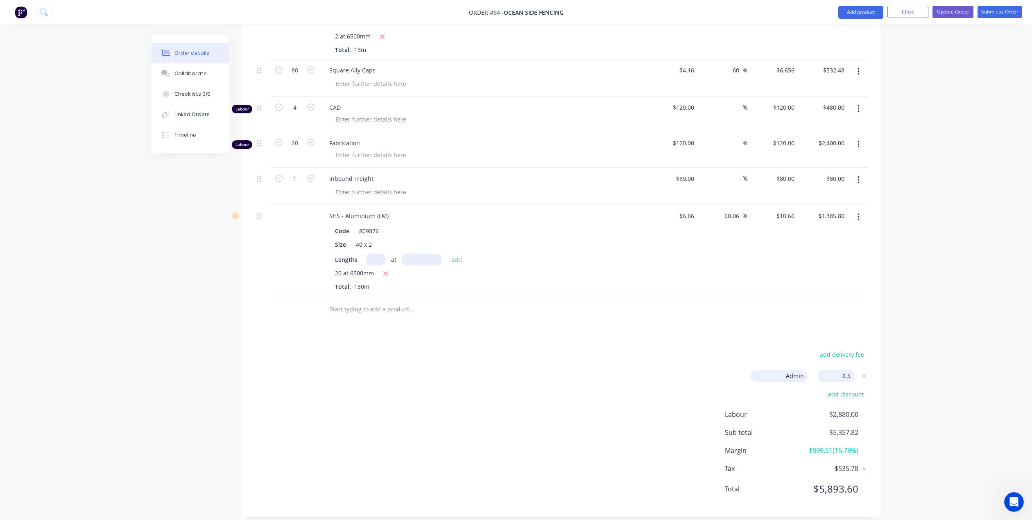
type input "64"
type input "$6.8224"
type input "$545.79"
type input "2.5"
type input "$123.00"
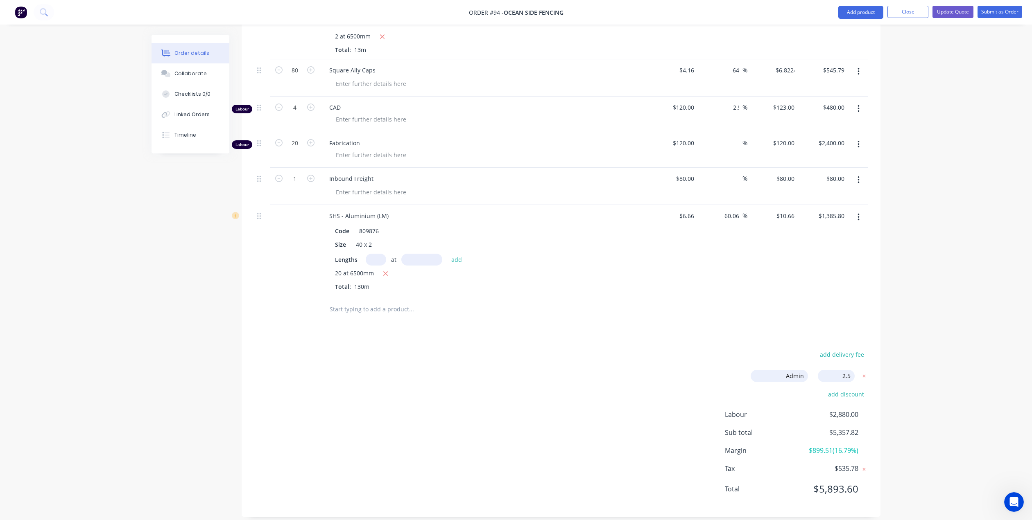
type input "$492.00"
type input "2.5"
type input "$123.00"
type input "$2,460.00"
type input "2.5"
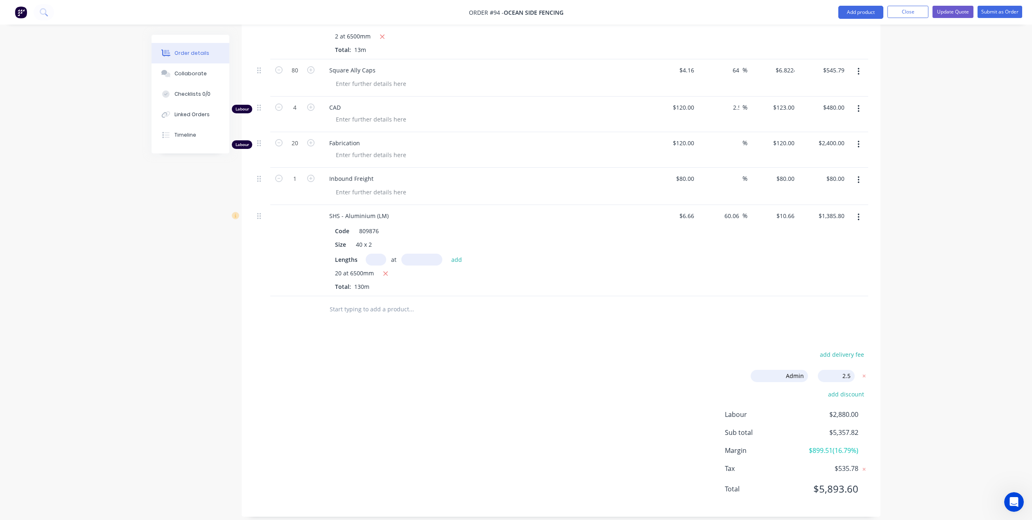
type input "$82.00"
type input "64.06"
type input "$10.9265"
type input "$1,420.45"
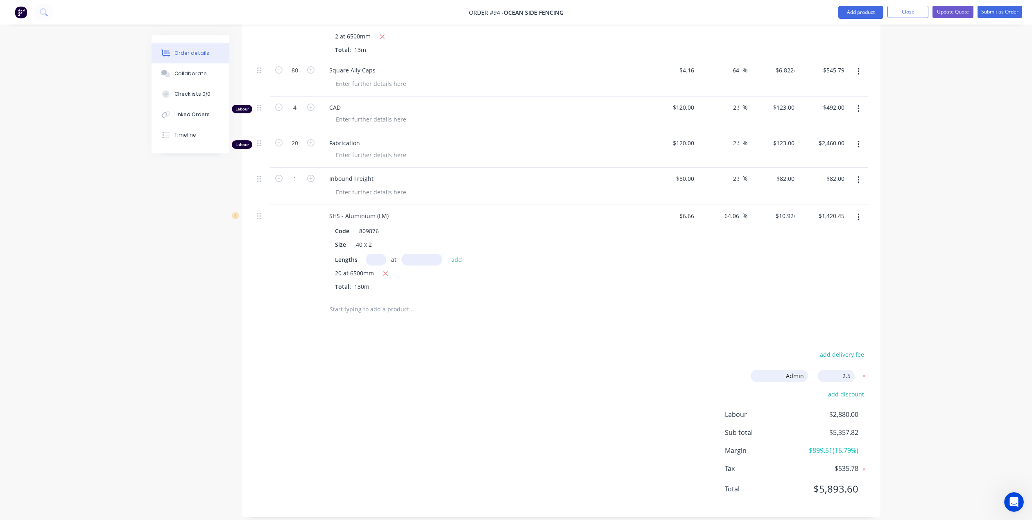
click at [591, 362] on div "Order details Collaborate Checklists 0/0 Linked Orders Timeline Order details C…" at bounding box center [515, 82] width 745 height 893
click at [954, 9] on button "Update Quote" at bounding box center [952, 12] width 41 height 12
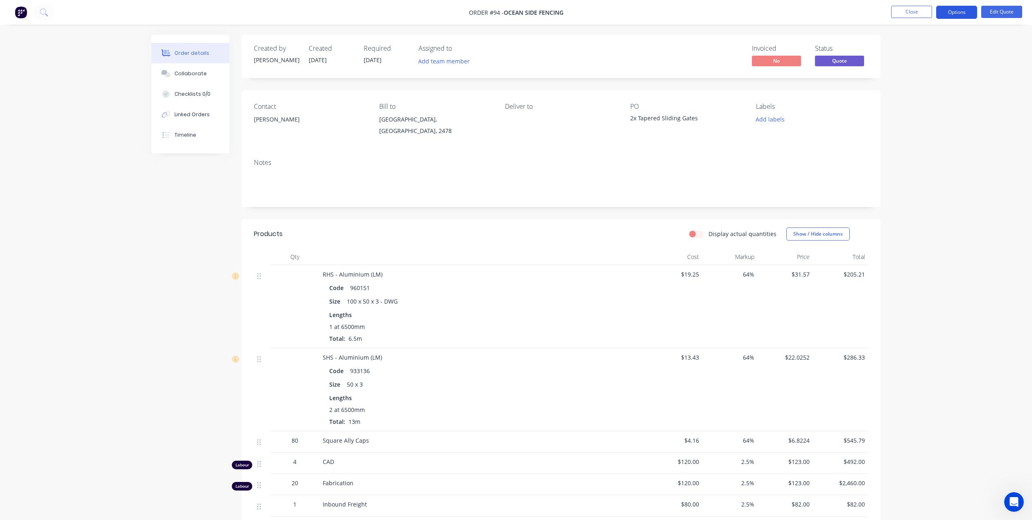
click at [950, 14] on button "Options" at bounding box center [956, 12] width 41 height 13
click at [908, 45] on div "Quote" at bounding box center [931, 50] width 75 height 12
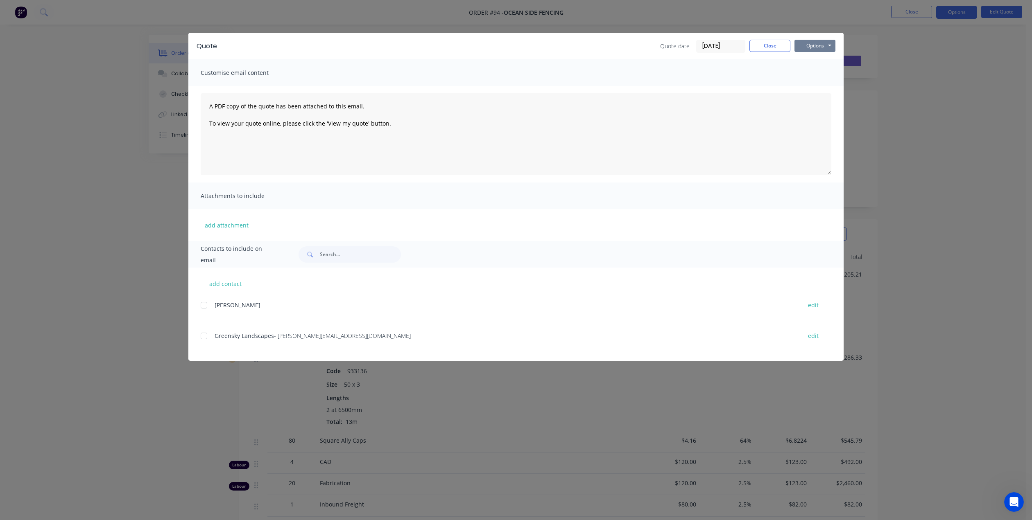
click at [816, 46] on button "Options" at bounding box center [814, 46] width 41 height 12
click at [817, 61] on button "Preview" at bounding box center [820, 61] width 52 height 14
click at [774, 48] on button "Close" at bounding box center [769, 46] width 41 height 12
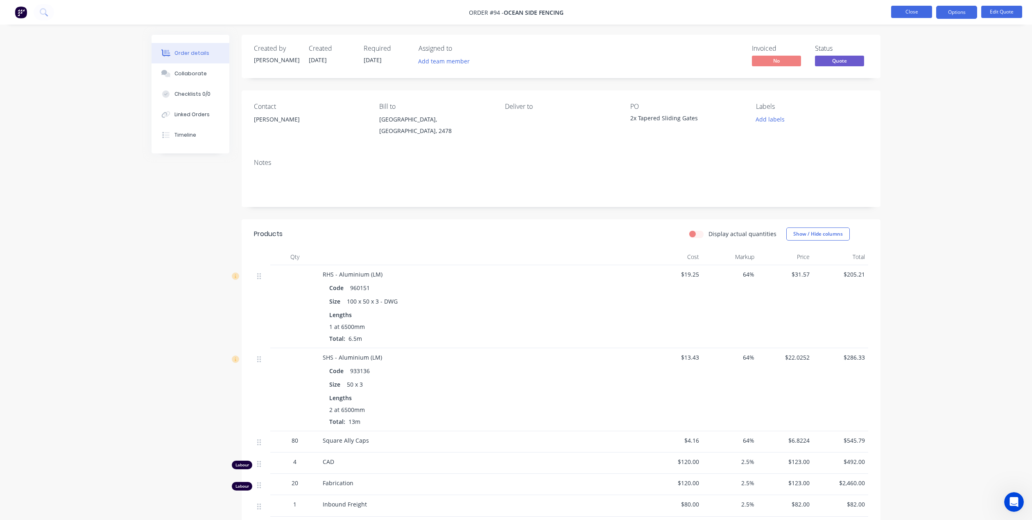
click at [905, 12] on button "Close" at bounding box center [911, 12] width 41 height 12
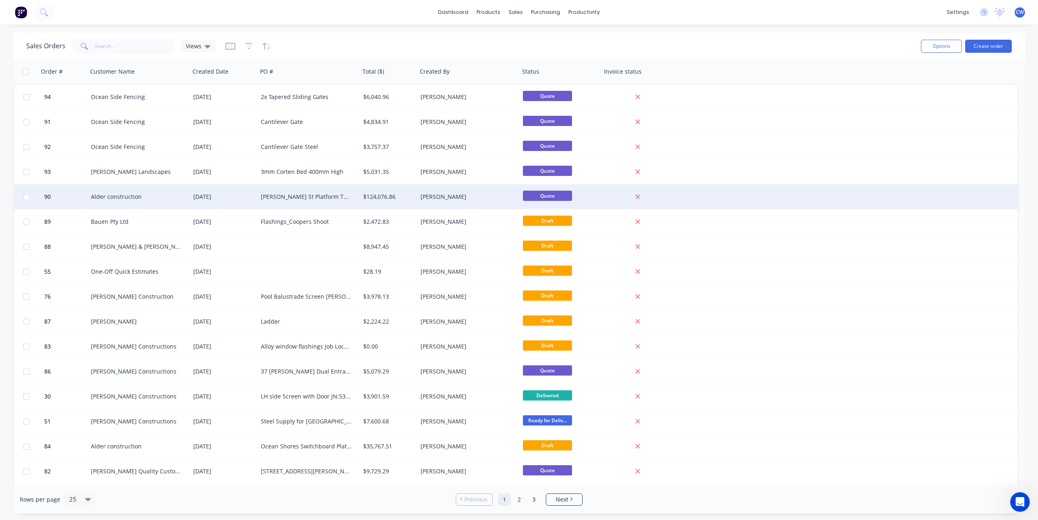
click at [309, 199] on div "[PERSON_NAME] St Platform Tweed Heads" at bounding box center [306, 197] width 91 height 8
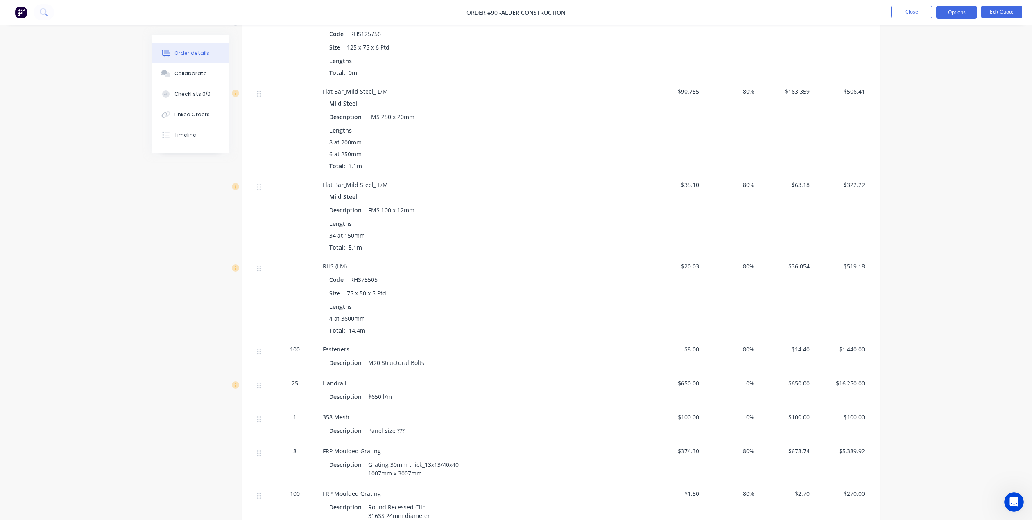
scroll to position [799, 0]
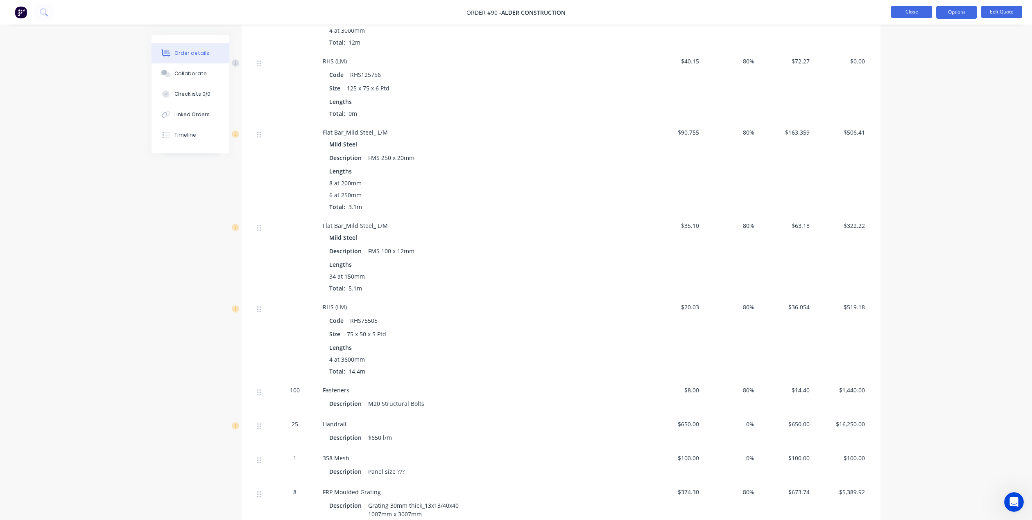
click at [913, 10] on button "Close" at bounding box center [911, 12] width 41 height 12
